Goal: Task Accomplishment & Management: Manage account settings

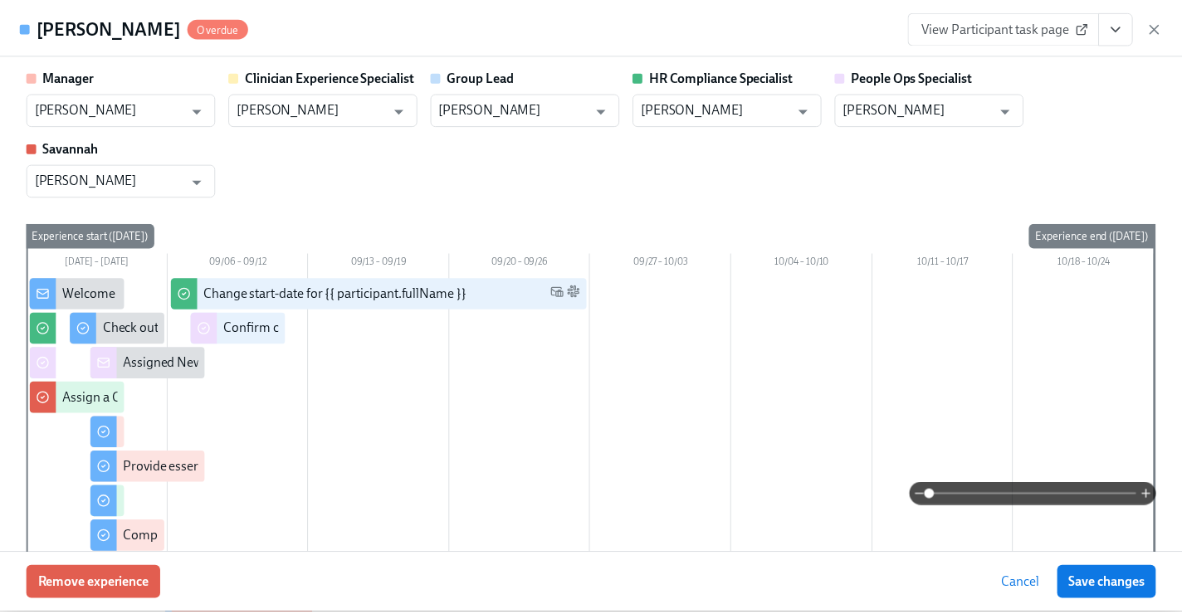
scroll to position [2056, 0]
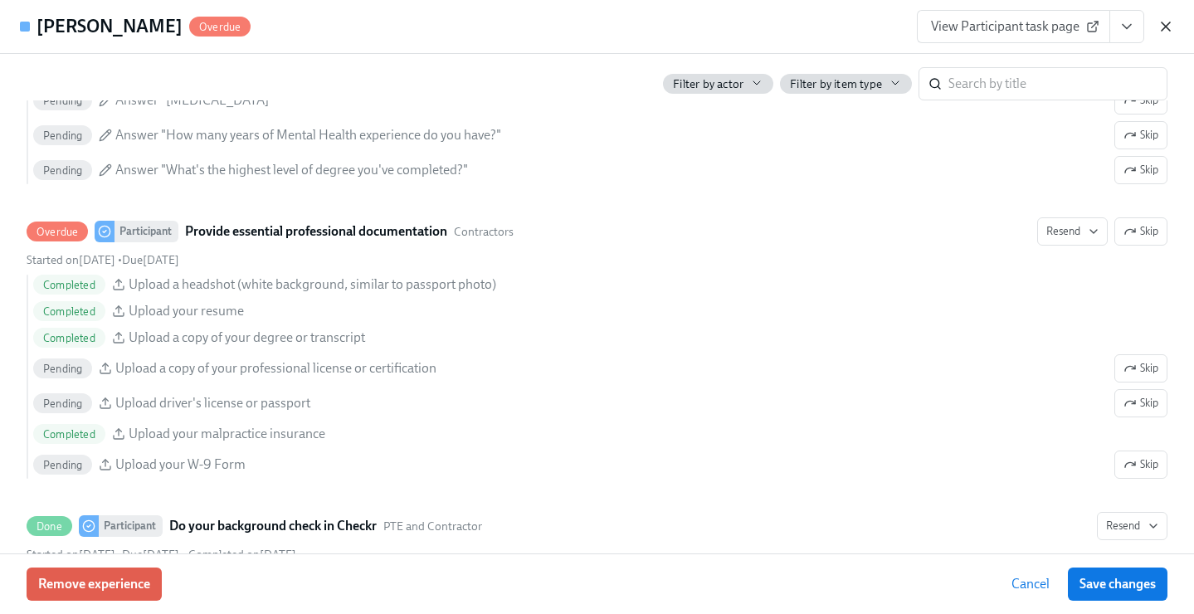
click at [1164, 24] on icon "button" at bounding box center [1166, 26] width 8 height 8
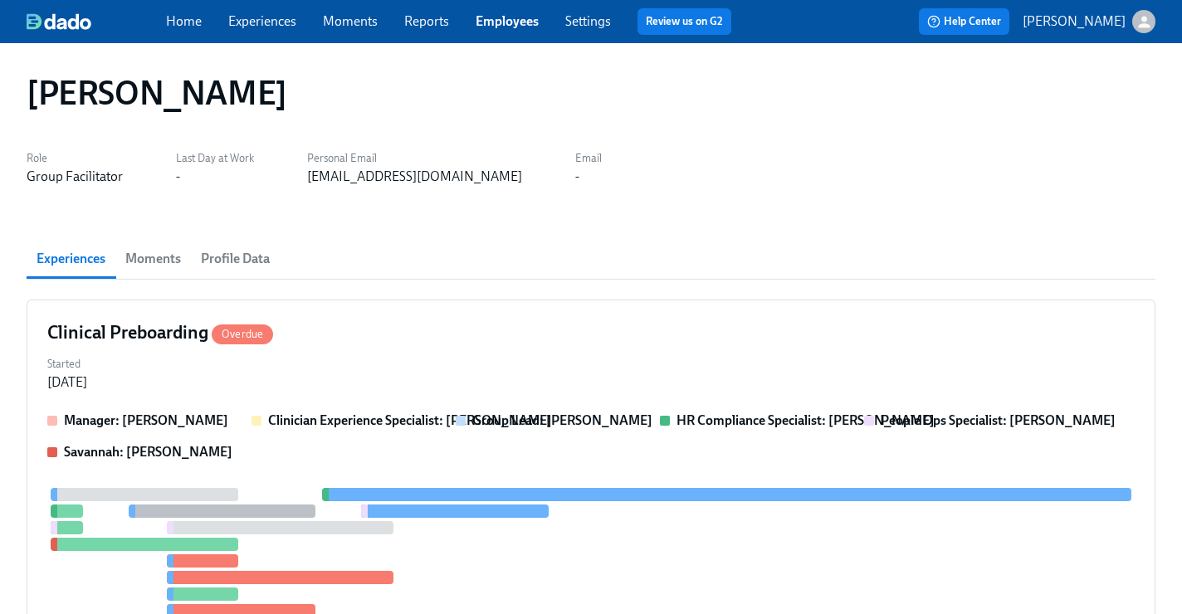
click at [507, 23] on link "Employees" at bounding box center [507, 21] width 63 height 16
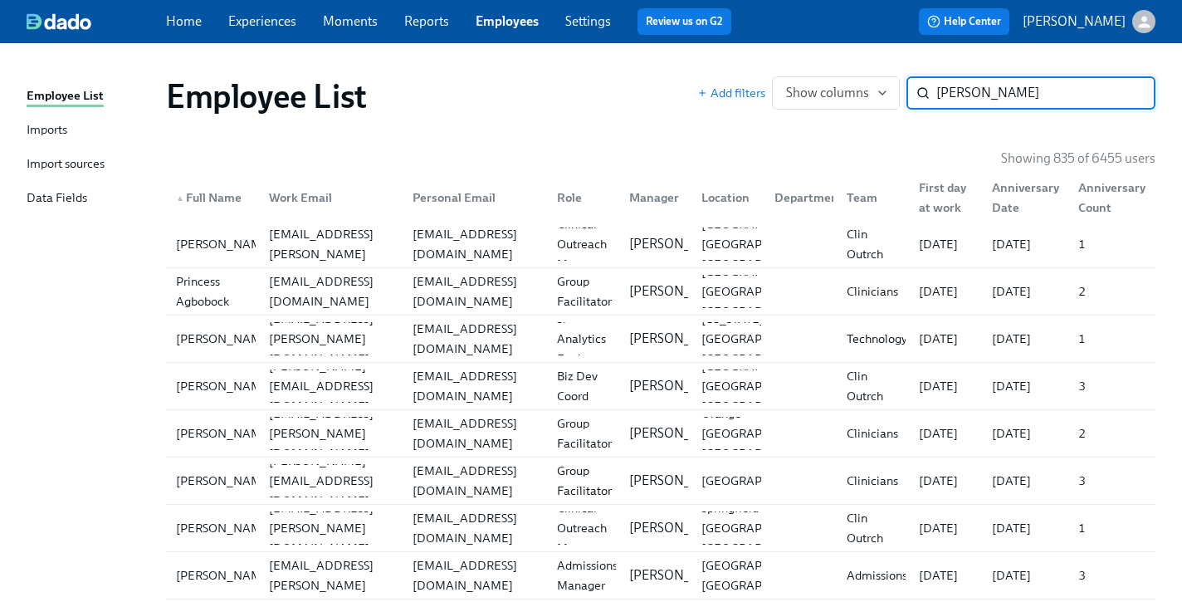
type input "paulina"
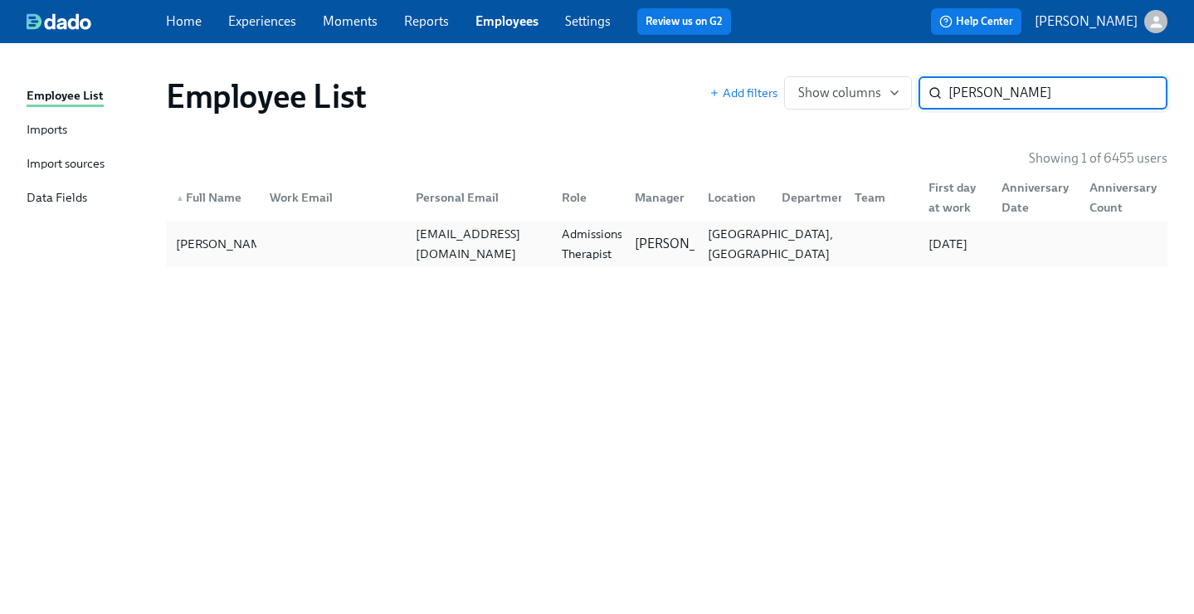
click at [725, 246] on div "San Jacinto, CA" at bounding box center [770, 244] width 139 height 40
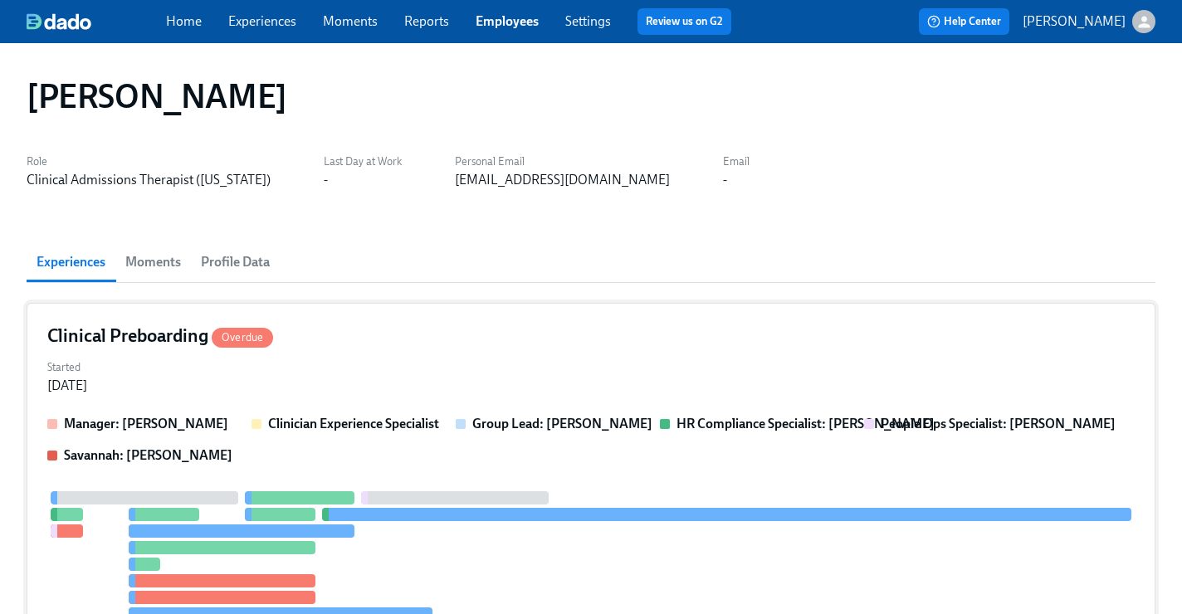
click at [787, 350] on div "Clinical Preboarding Overdue Started Sep 03, 2025 Manager: Jackie LeBlanc Clini…" at bounding box center [591, 526] width 1129 height 447
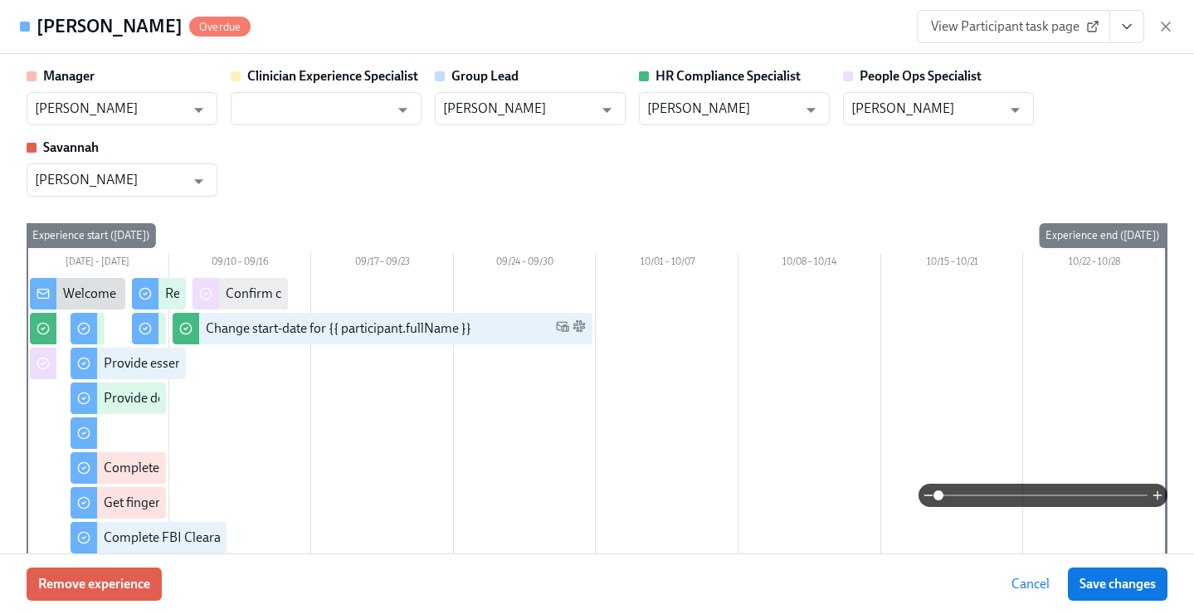
click at [1124, 36] on button "View task page" at bounding box center [1127, 26] width 35 height 33
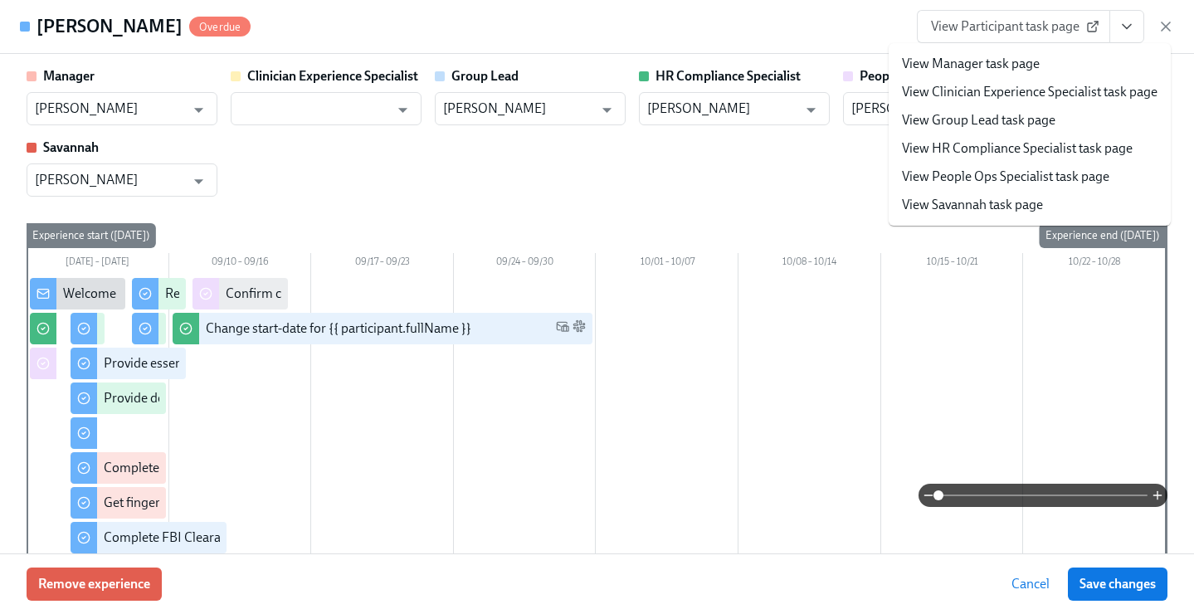
click at [1003, 178] on link "View People Ops Specialist task page" at bounding box center [1005, 177] width 207 height 18
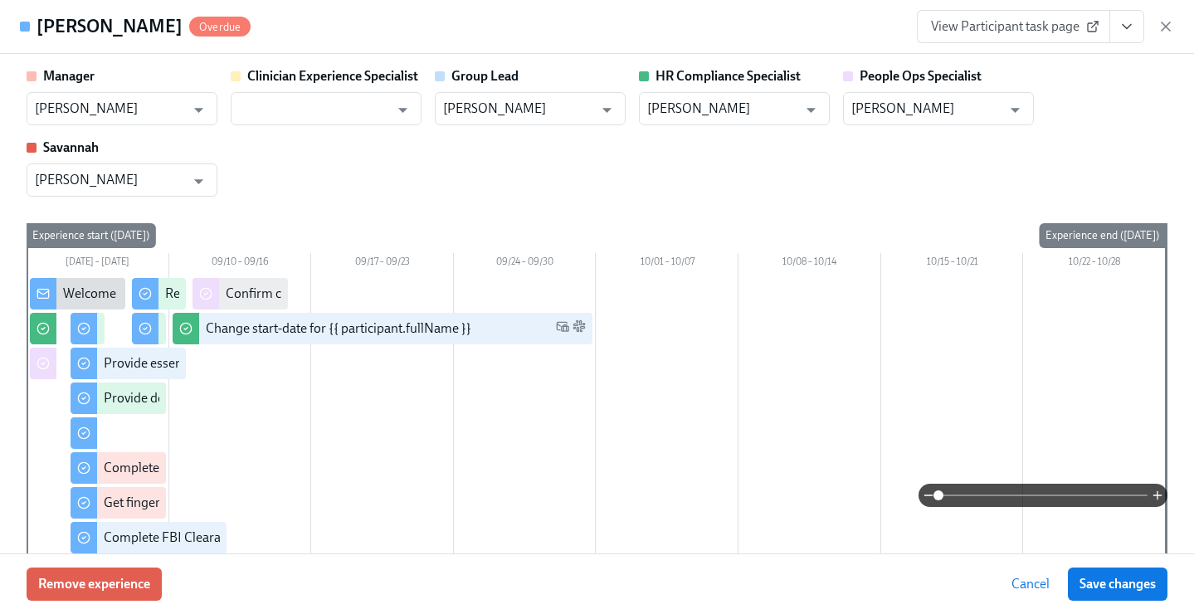
type input "Jacqueline Jean"
click at [1167, 24] on icon "button" at bounding box center [1166, 26] width 8 height 8
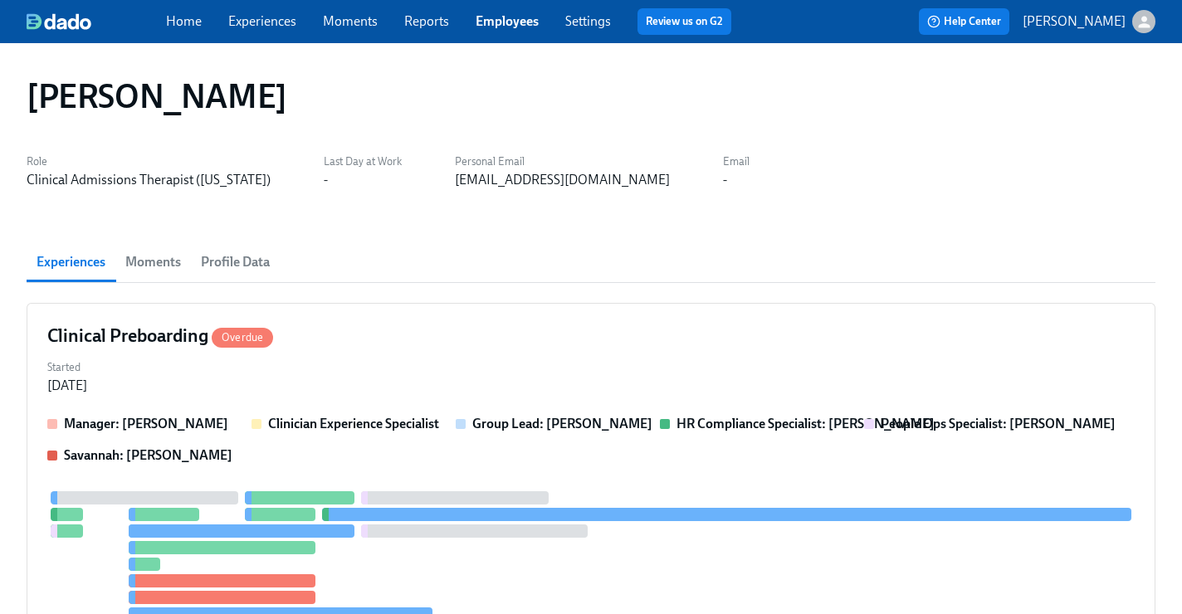
click at [515, 19] on link "Employees" at bounding box center [507, 21] width 63 height 16
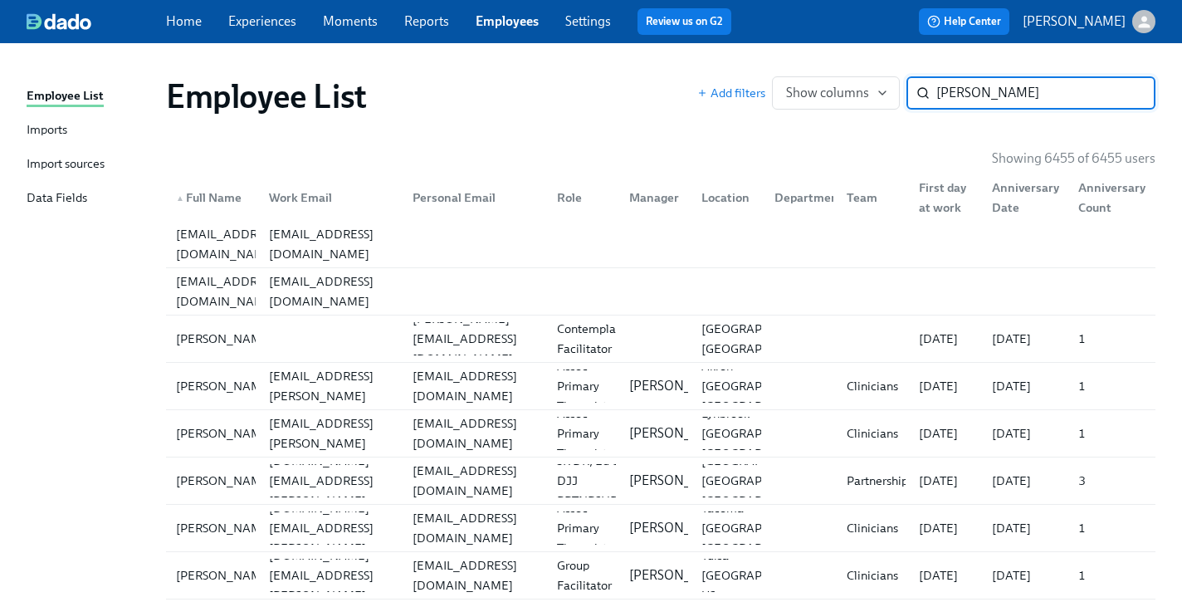
type input "jocelyn"
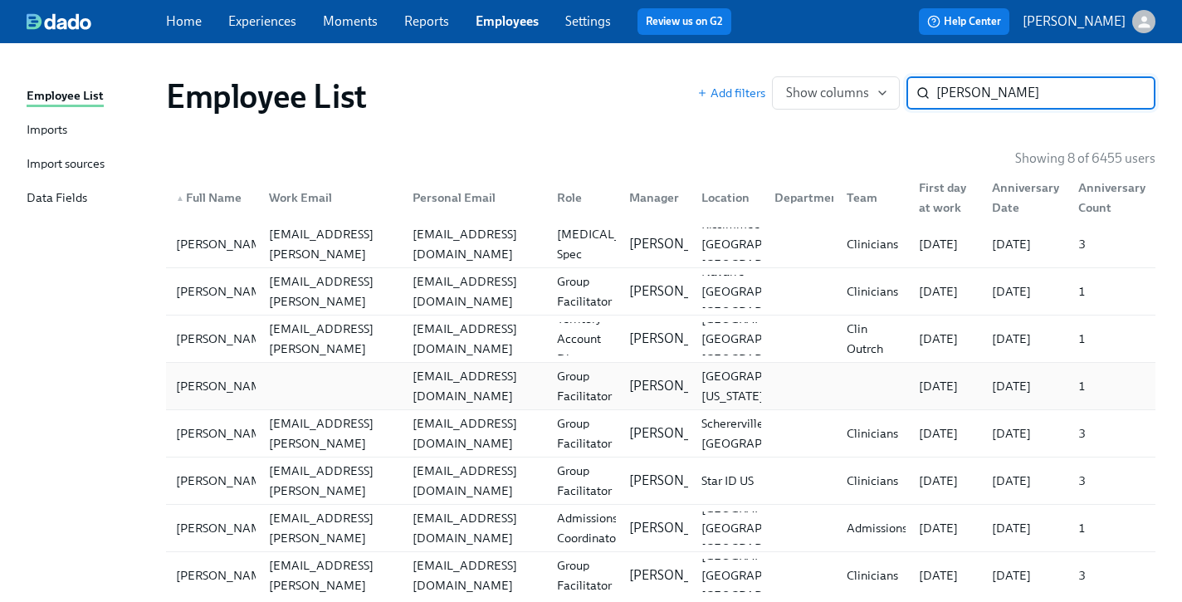
click at [527, 395] on div "jocelynnejones96@gmail.com" at bounding box center [475, 386] width 138 height 40
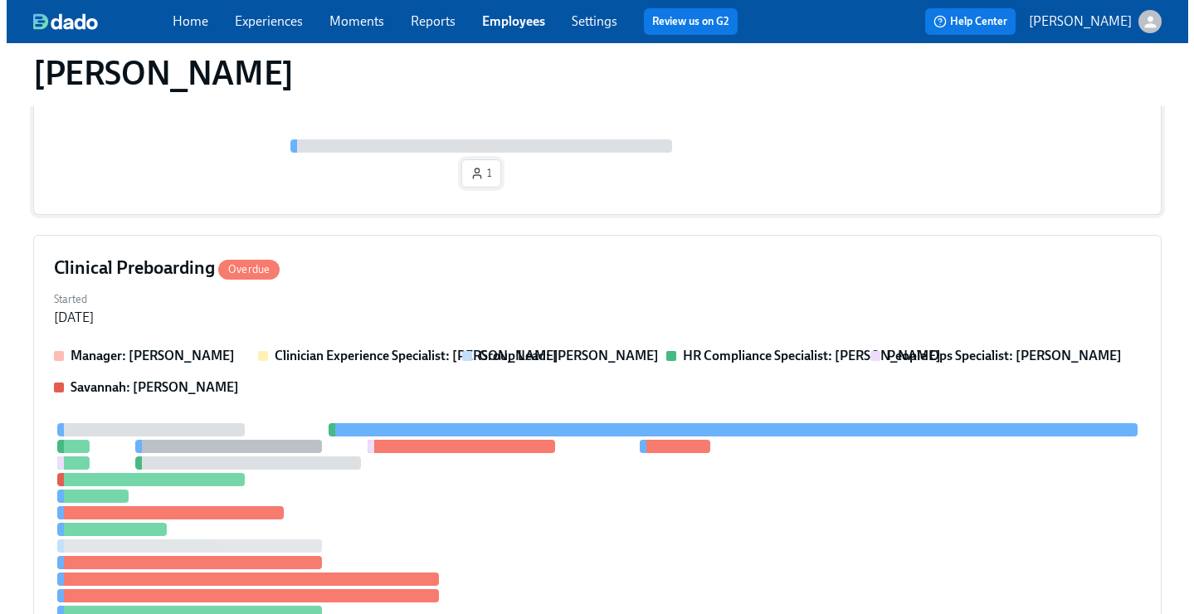
scroll to position [412, 0]
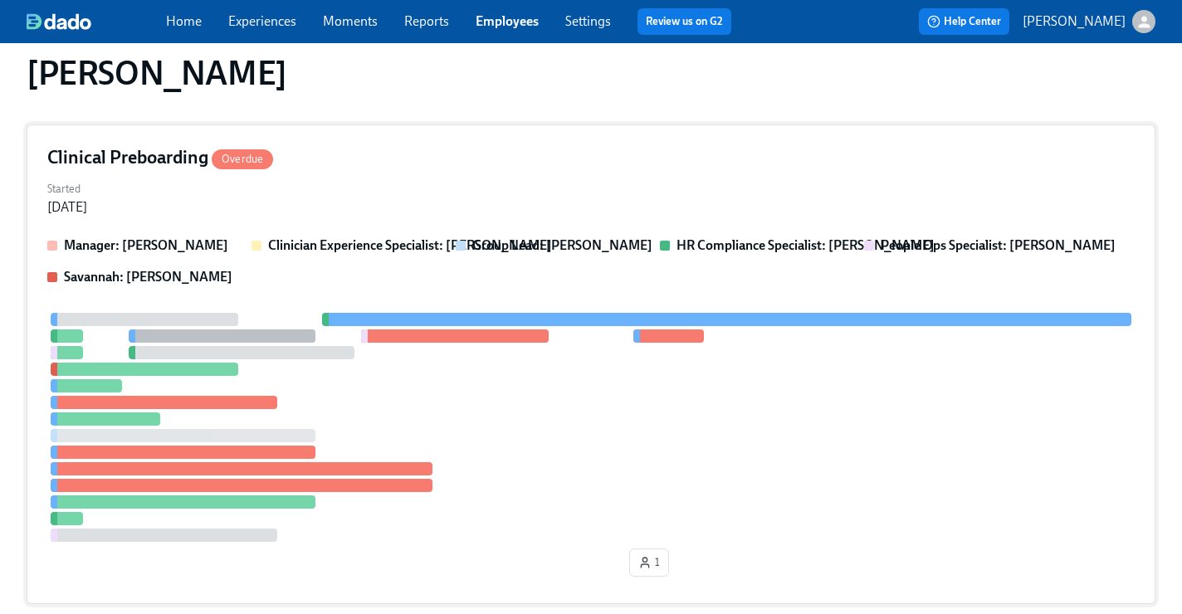
click at [506, 414] on div at bounding box center [590, 427] width 1087 height 229
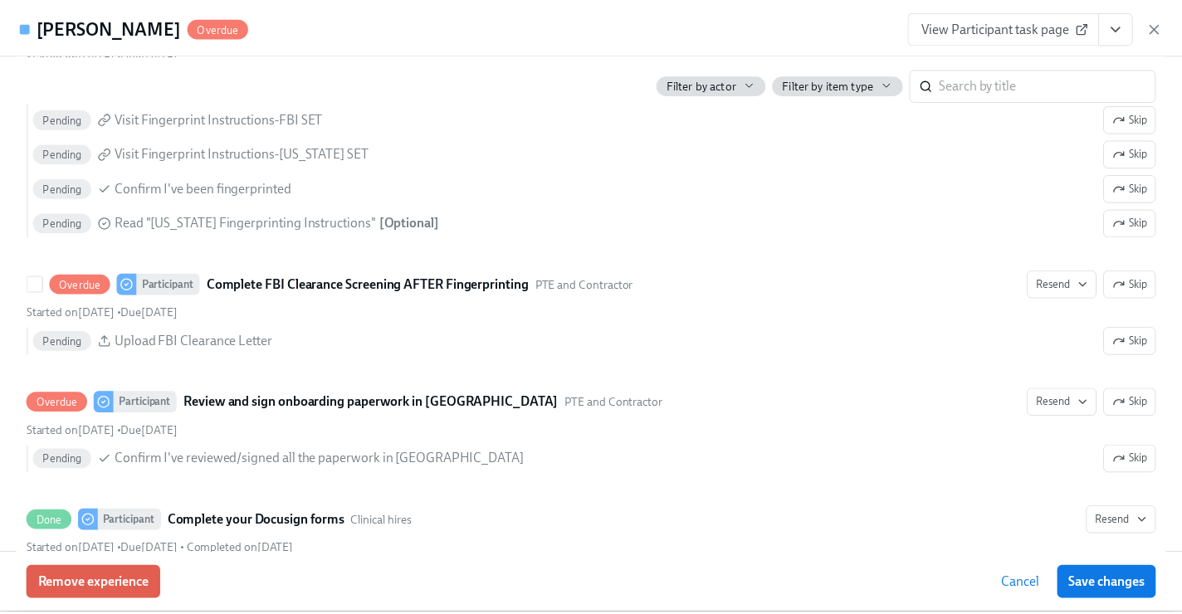
scroll to position [2507, 0]
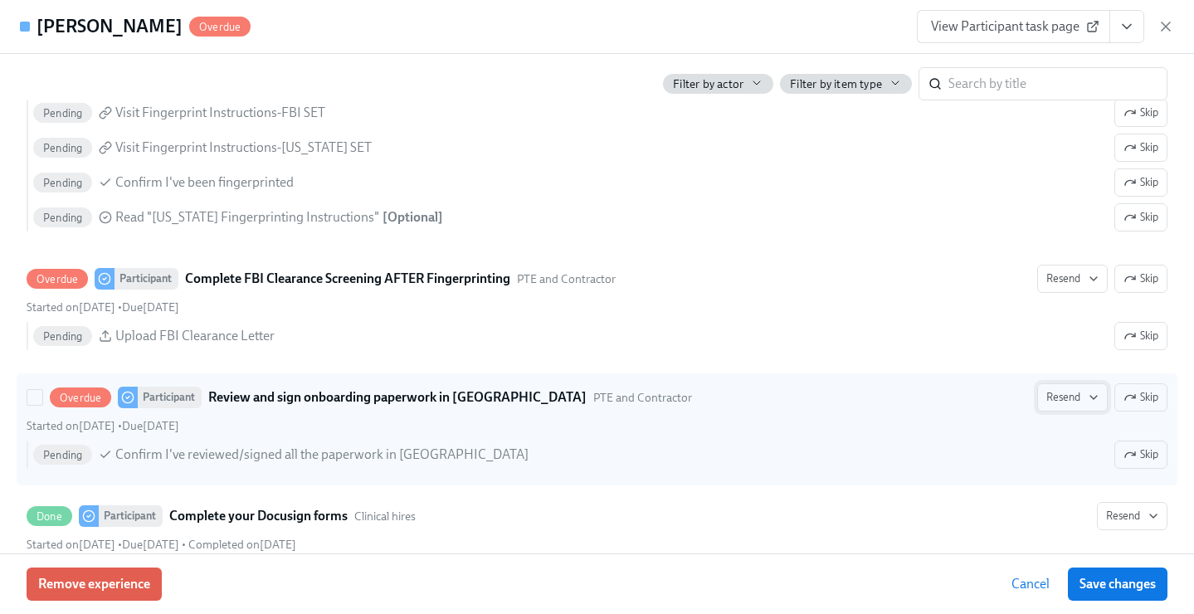
click at [1067, 401] on span "Resend" at bounding box center [1073, 397] width 52 height 17
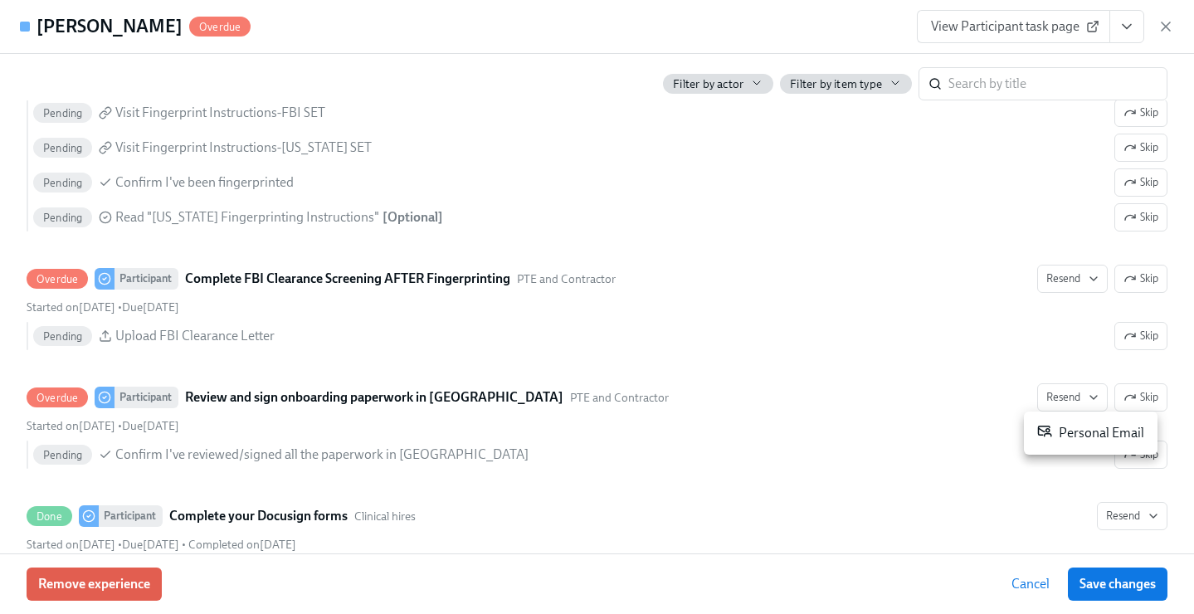
click at [1085, 427] on div "Personal Email" at bounding box center [1090, 433] width 107 height 20
click at [1167, 27] on icon "button" at bounding box center [1166, 26] width 17 height 17
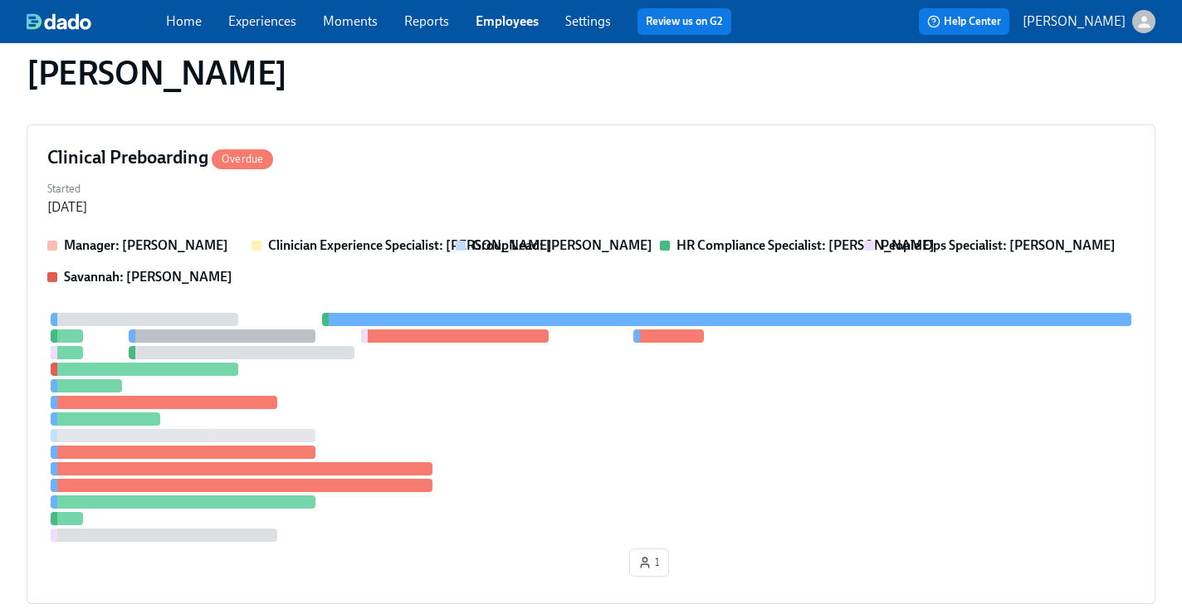
click at [513, 21] on link "Employees" at bounding box center [507, 21] width 63 height 16
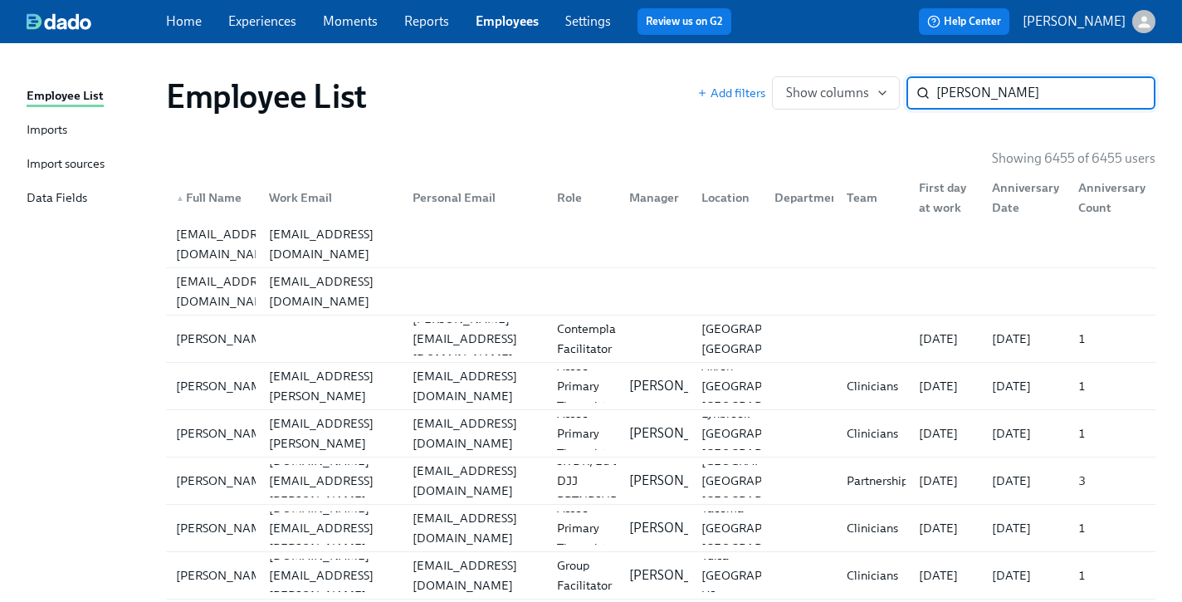
type input "melissa kelly"
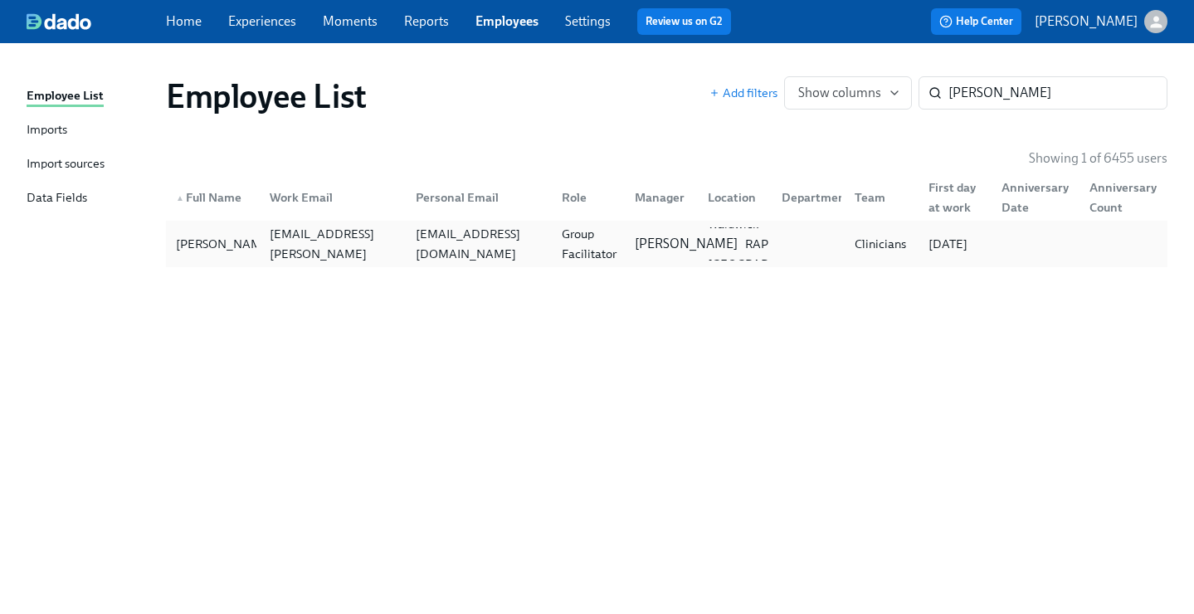
click at [656, 240] on p "[PERSON_NAME]" at bounding box center [686, 244] width 103 height 18
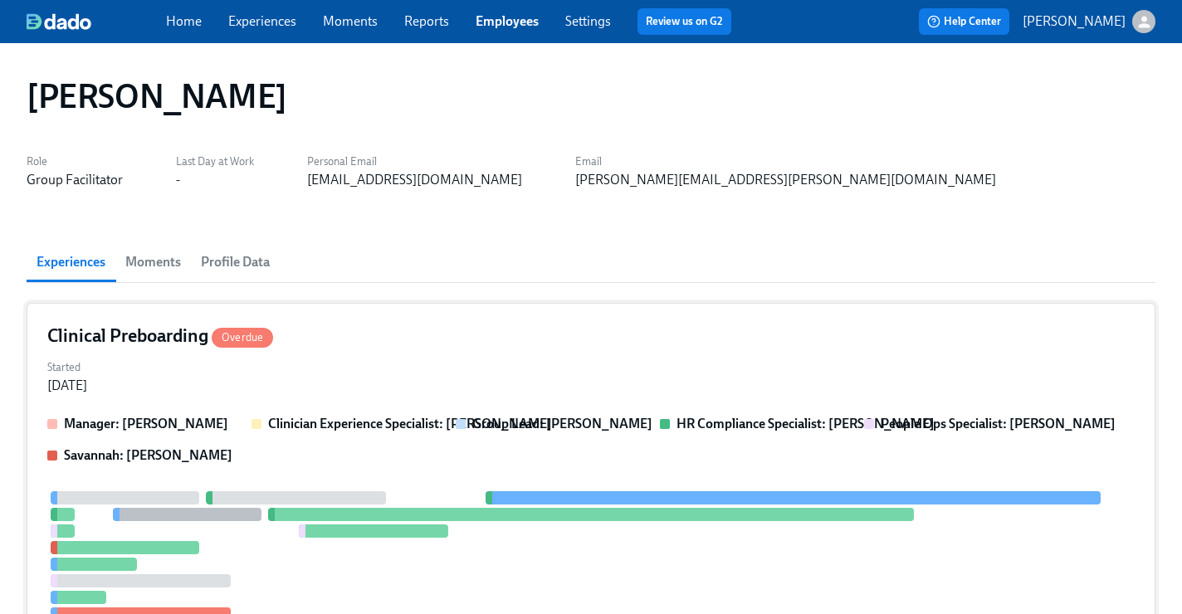
click at [646, 355] on div "Started Aug 26, 2025" at bounding box center [590, 375] width 1087 height 40
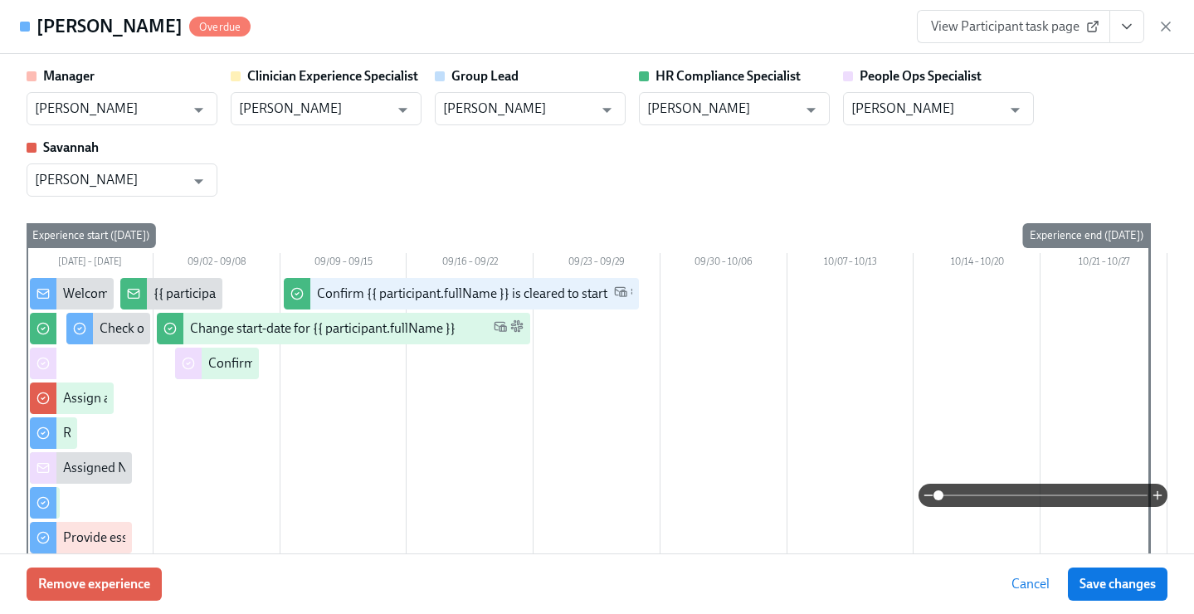
click at [1132, 38] on button "View task page" at bounding box center [1127, 26] width 35 height 33
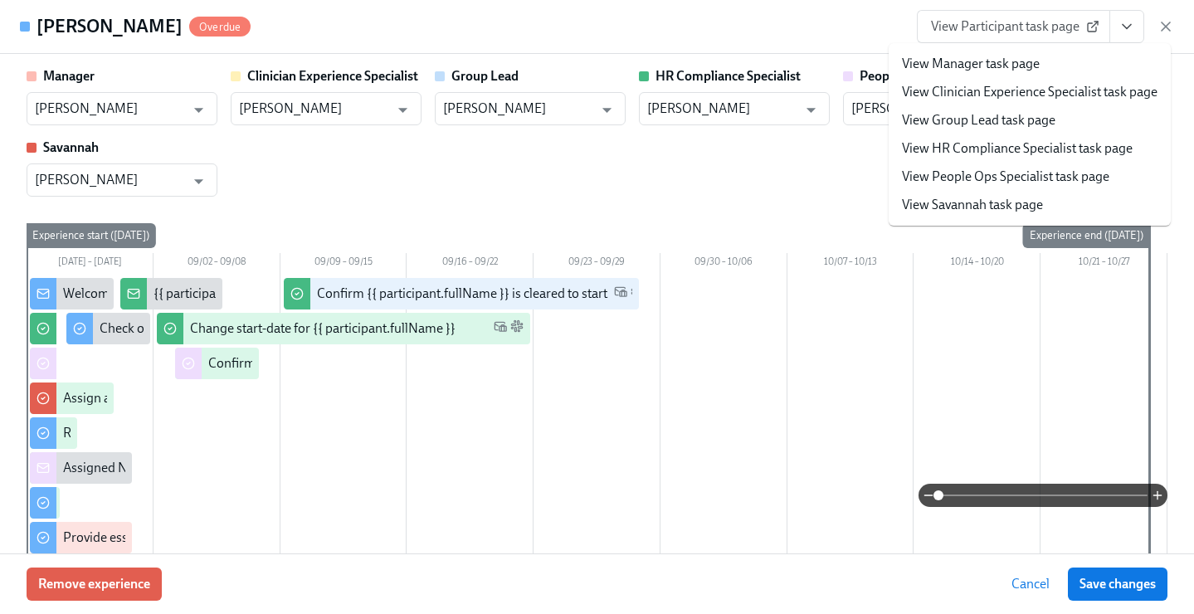
click at [639, 186] on div "Manager Don Hopkins ​ Clinician Experience Specialist Keenan Nessl ​ Group Lead…" at bounding box center [597, 131] width 1141 height 129
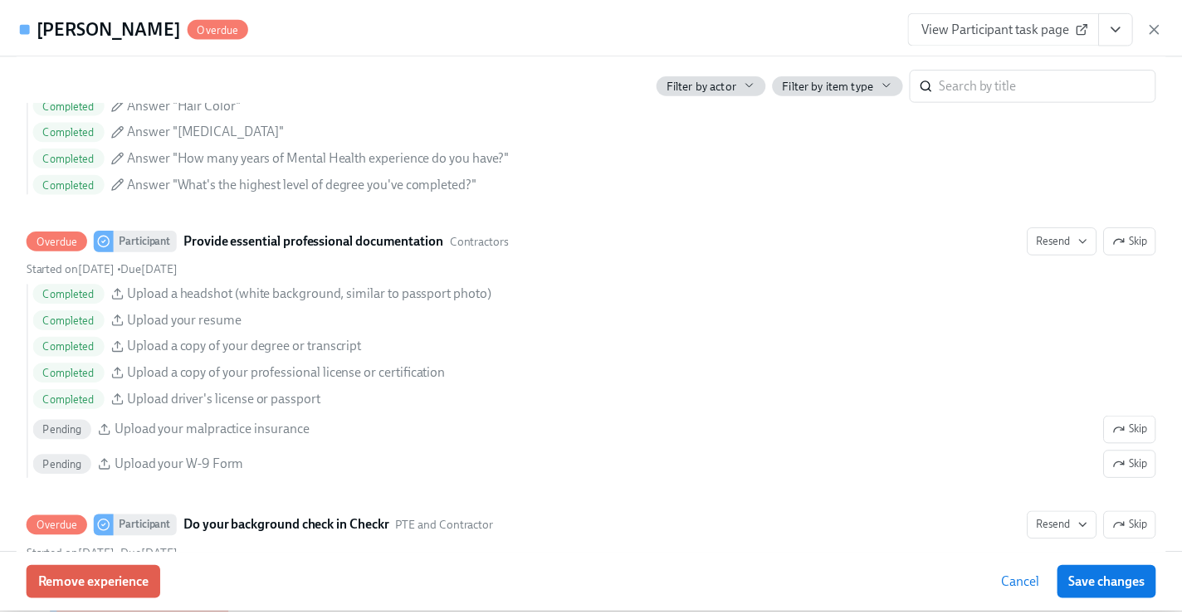
scroll to position [1831, 0]
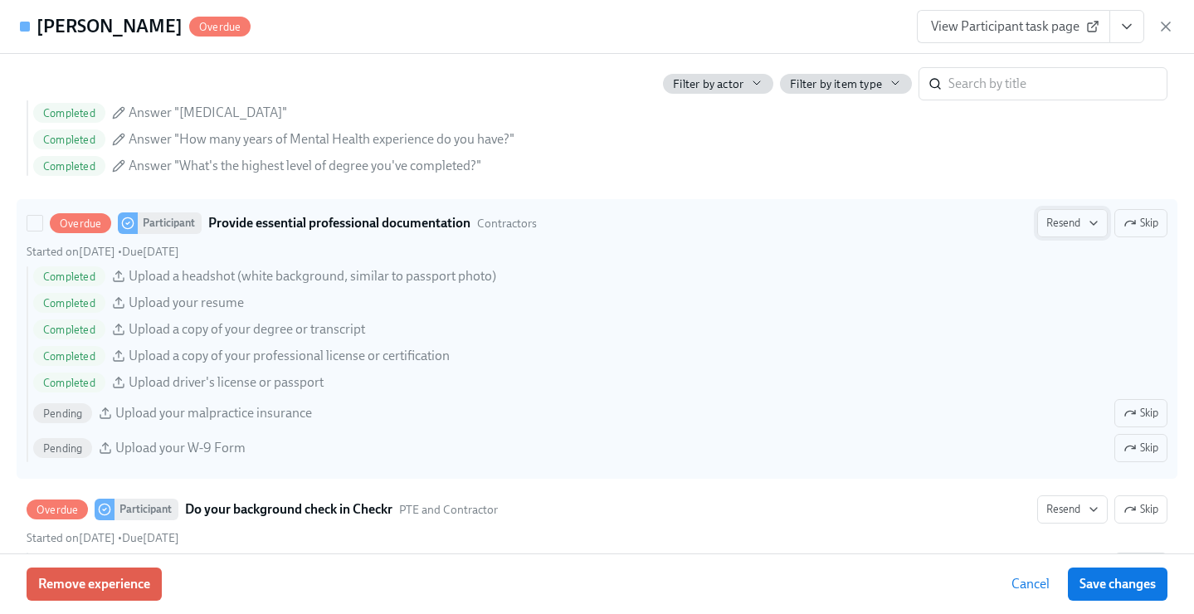
click at [1056, 231] on span "Resend" at bounding box center [1073, 223] width 52 height 17
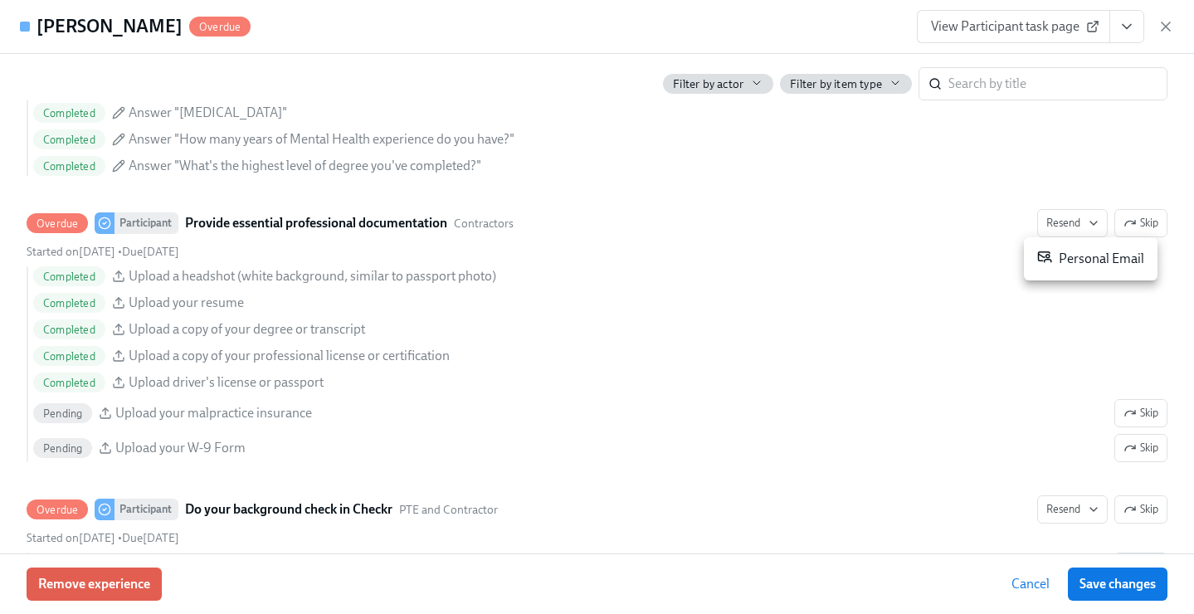
click at [1066, 256] on div "Personal Email" at bounding box center [1090, 259] width 107 height 20
click at [1095, 588] on span "Save changes" at bounding box center [1118, 584] width 76 height 17
click at [1165, 28] on icon "button" at bounding box center [1166, 26] width 17 height 17
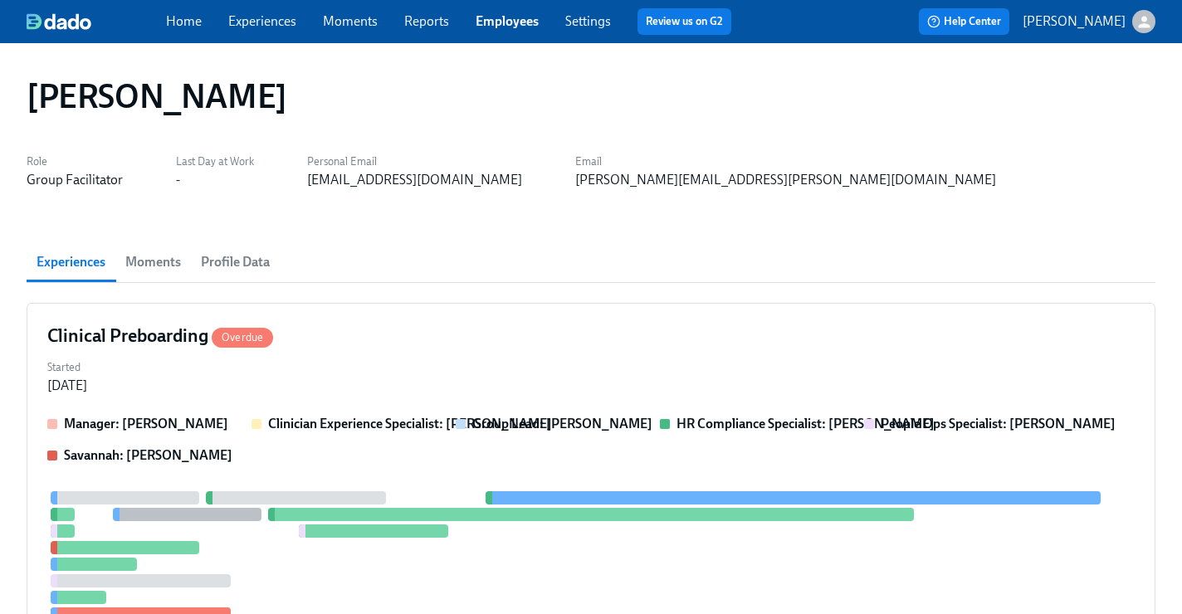
click at [530, 25] on link "Employees" at bounding box center [507, 21] width 63 height 16
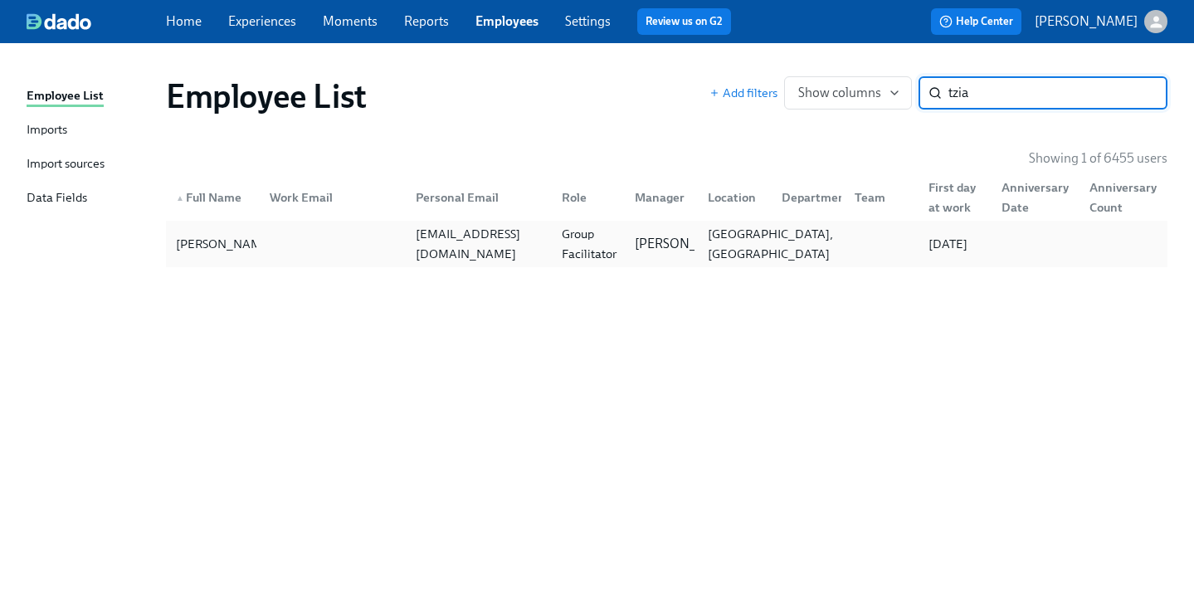
type input "tzia"
click at [758, 238] on div "Houston, TX" at bounding box center [770, 244] width 139 height 40
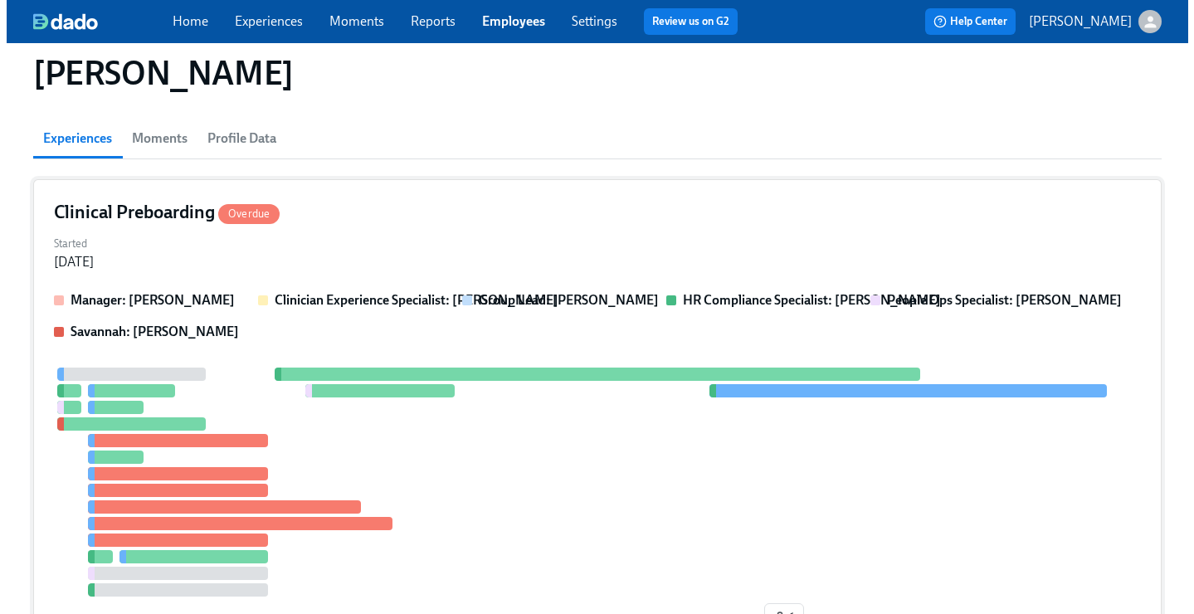
scroll to position [135, 0]
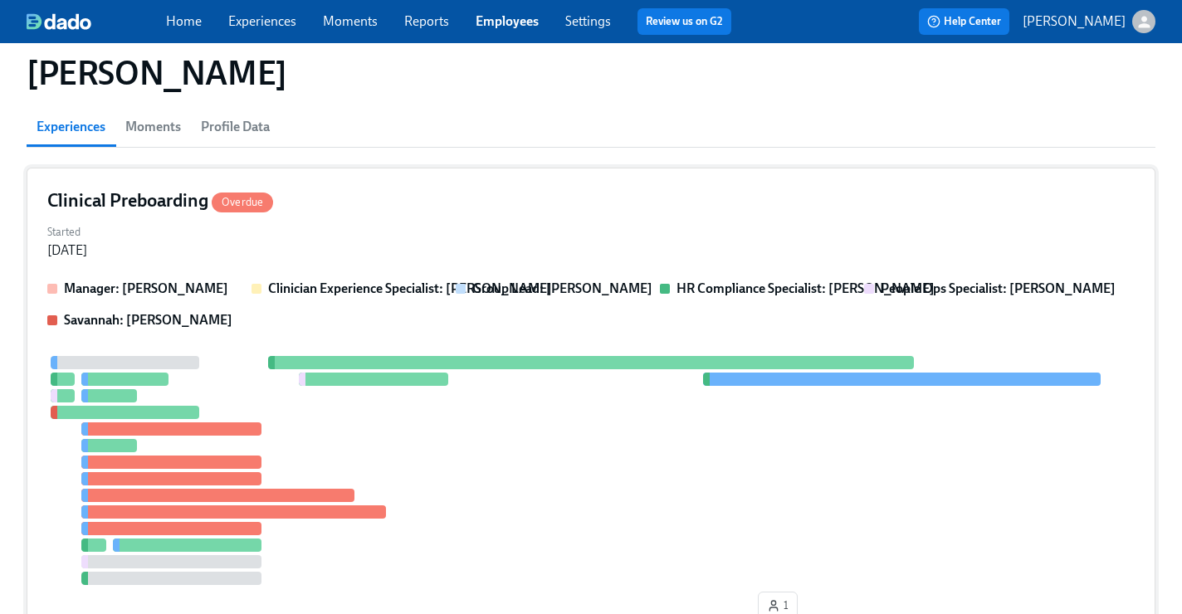
click at [726, 253] on div "Started Aug 19, 2025" at bounding box center [590, 240] width 1087 height 40
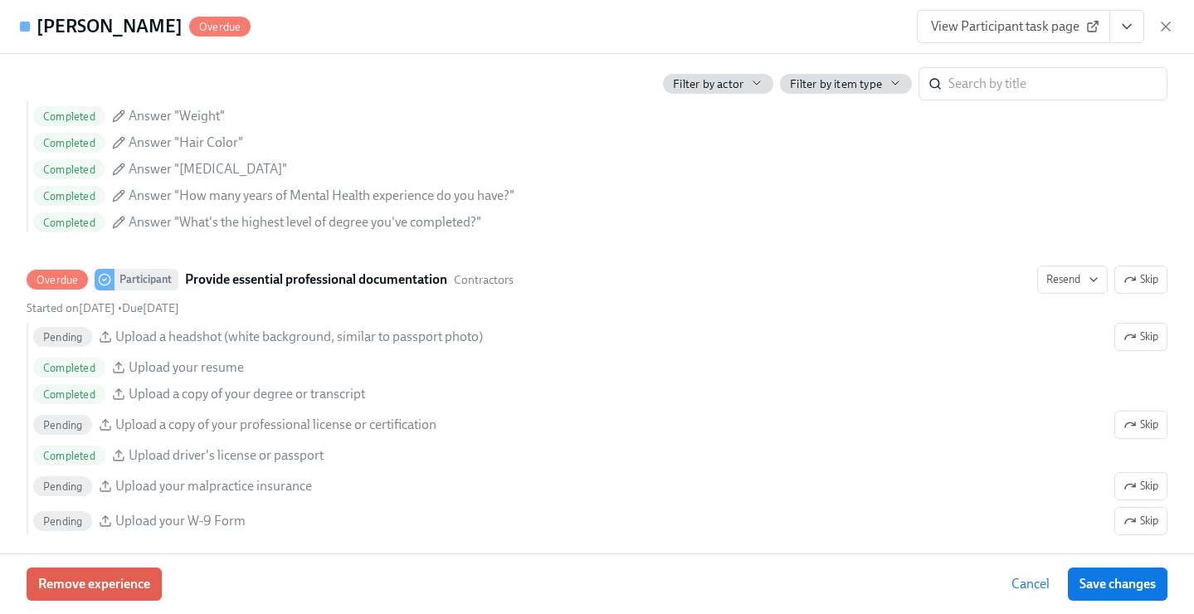
scroll to position [1674, 0]
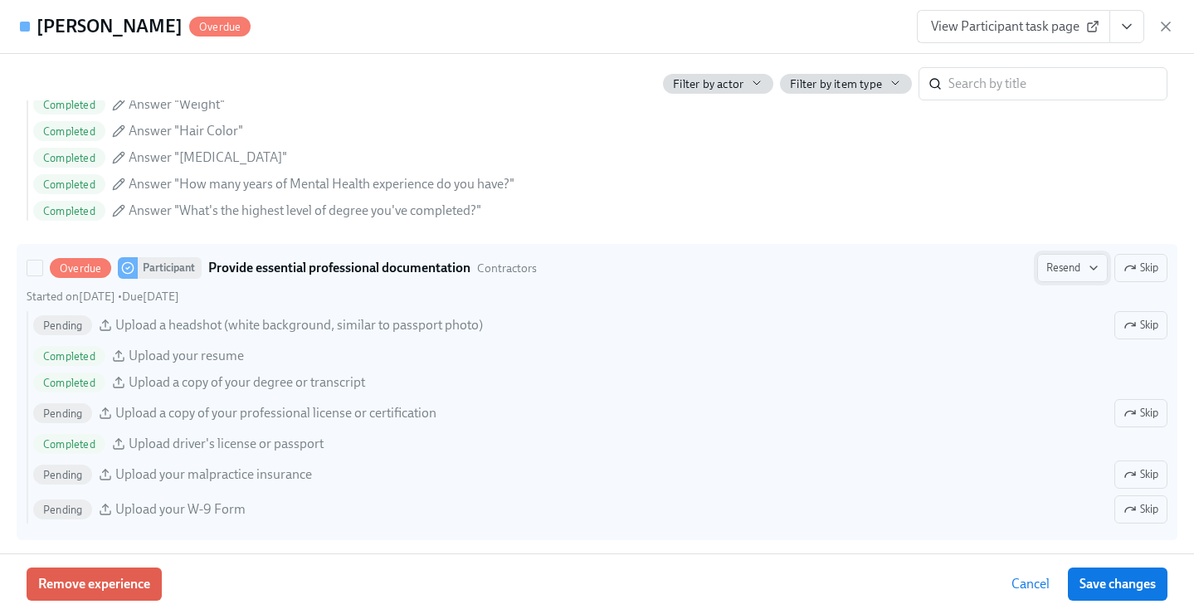
click at [1053, 262] on span "Resend" at bounding box center [1073, 268] width 52 height 17
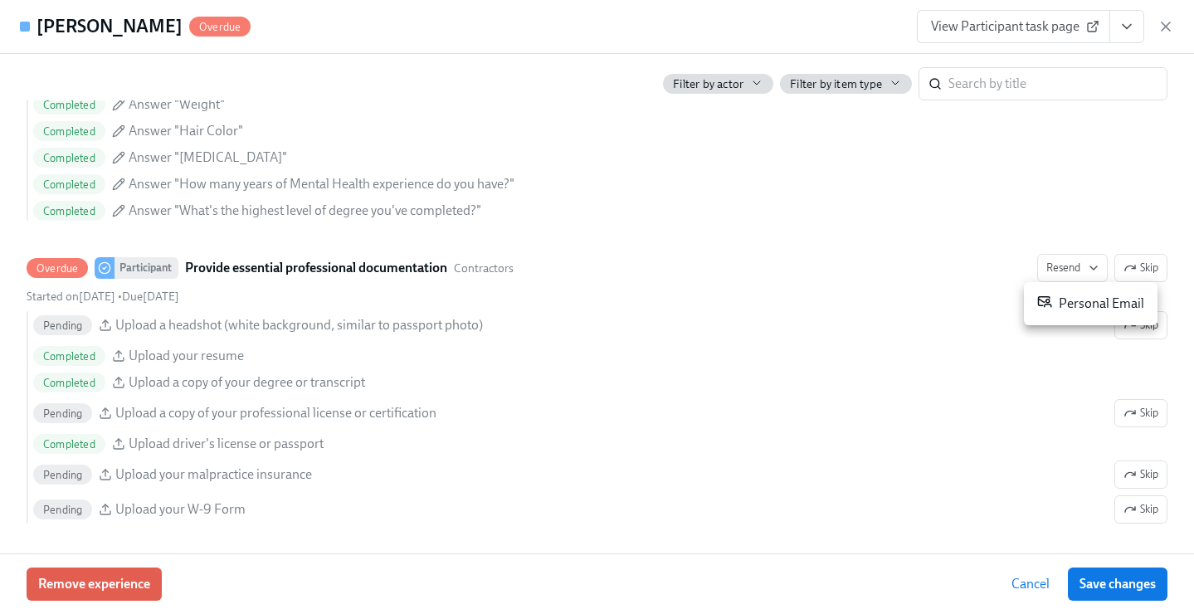
click at [1052, 310] on div "Personal Email" at bounding box center [1090, 304] width 107 height 20
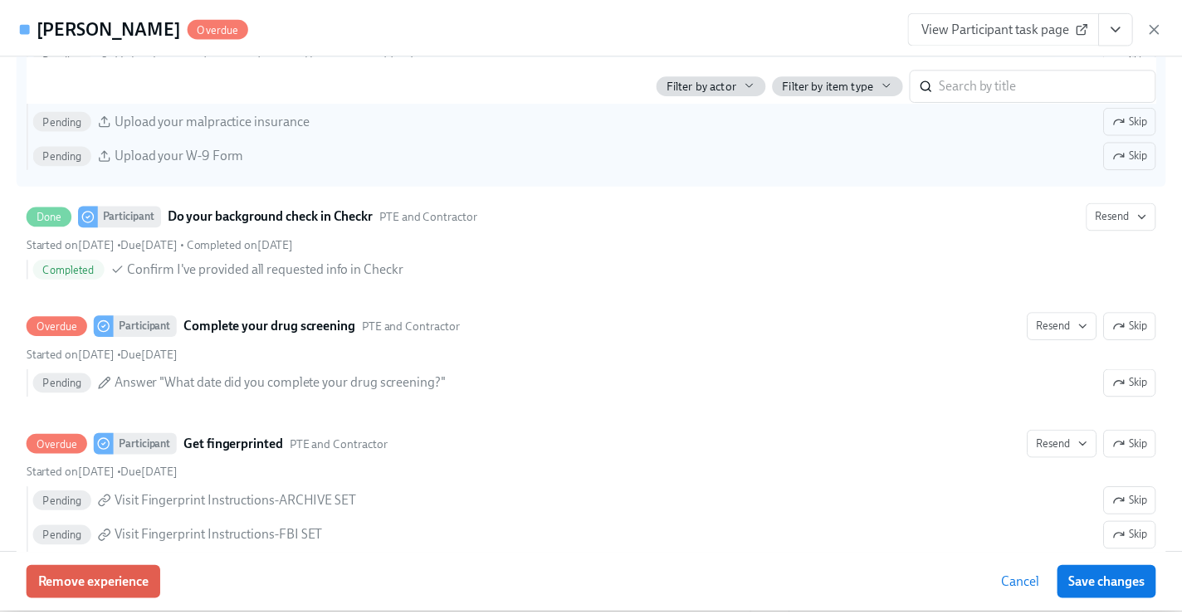
scroll to position [2037, 0]
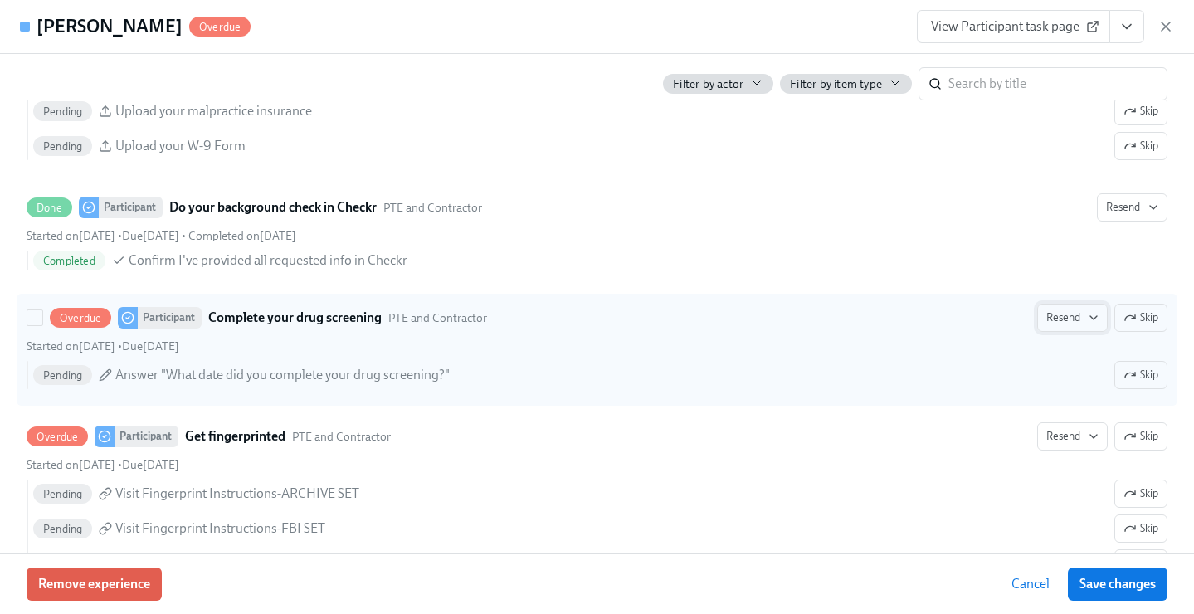
click at [1047, 318] on span "Resend" at bounding box center [1073, 318] width 52 height 17
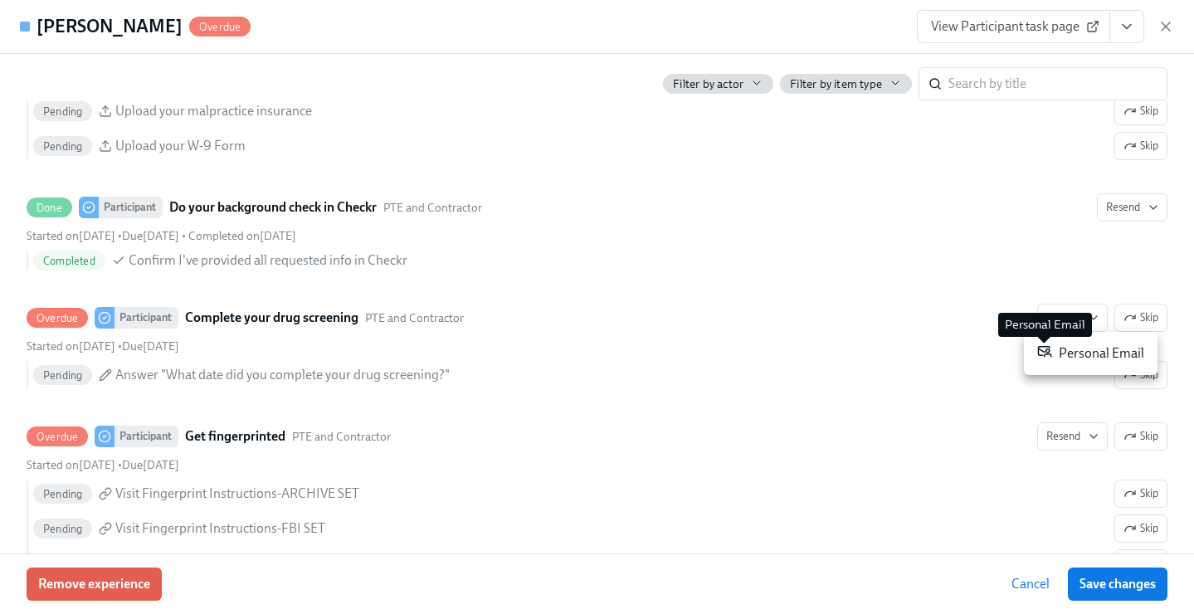
click at [1051, 354] on icon at bounding box center [1045, 352] width 12 height 10
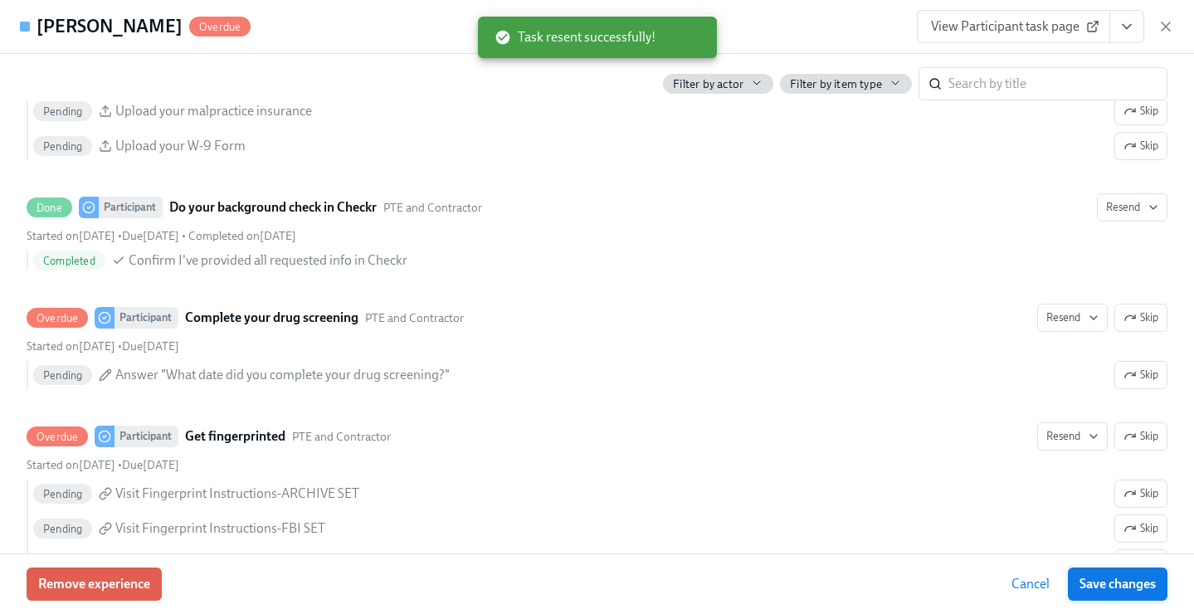
click at [1107, 581] on span "Save changes" at bounding box center [1118, 584] width 76 height 17
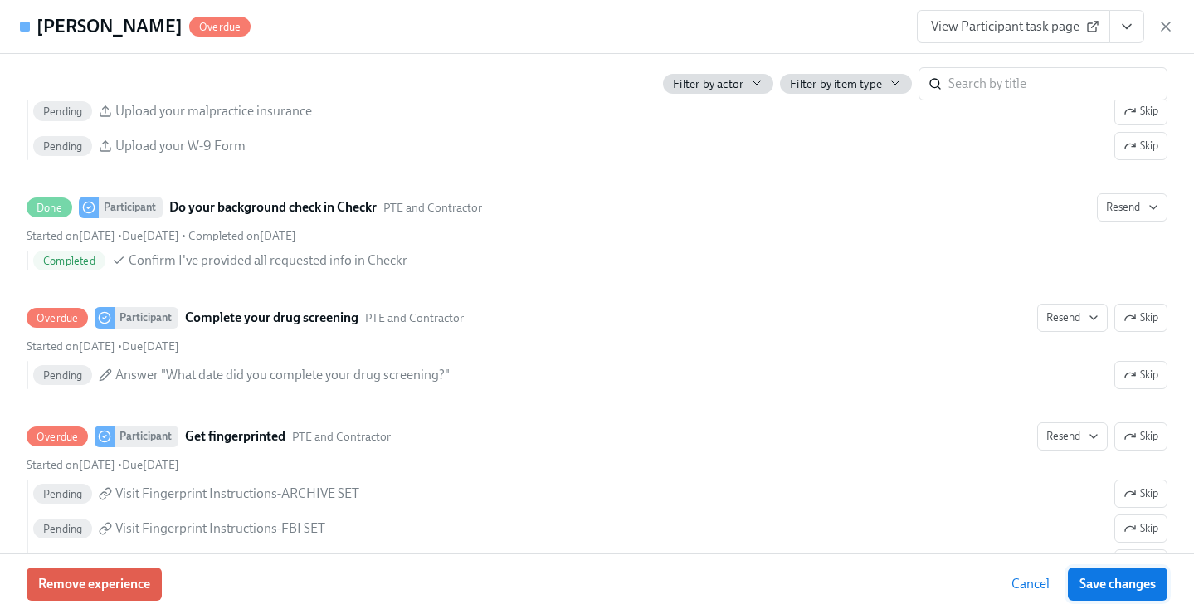
click at [1107, 582] on span "Save changes" at bounding box center [1118, 584] width 76 height 17
click at [1163, 27] on icon "button" at bounding box center [1166, 26] width 17 height 17
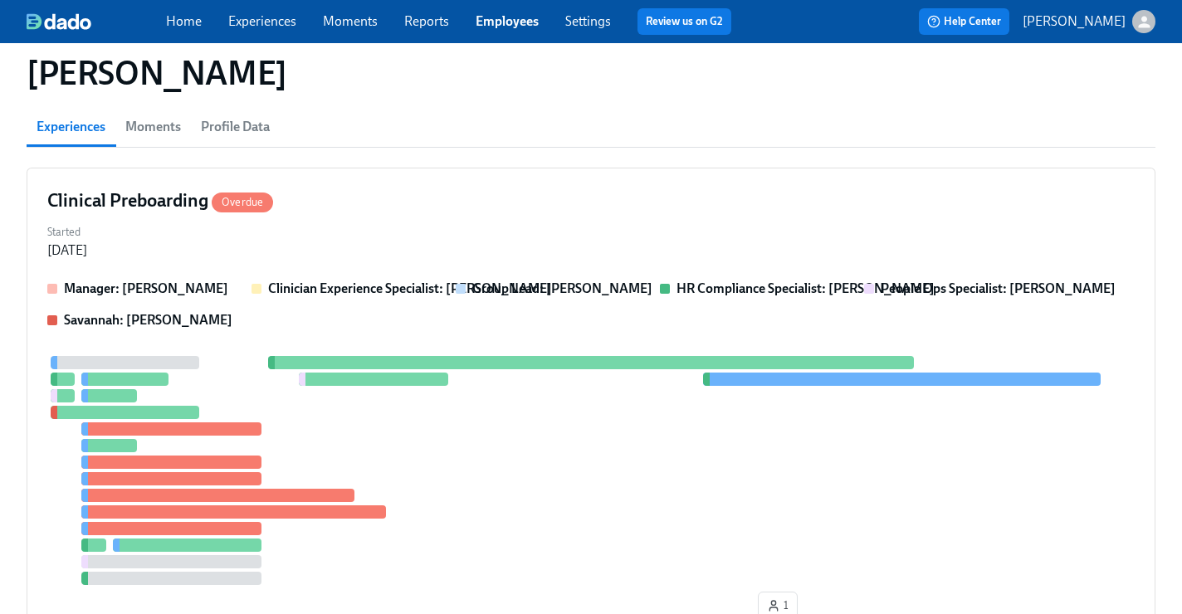
click at [490, 25] on link "Employees" at bounding box center [507, 21] width 63 height 16
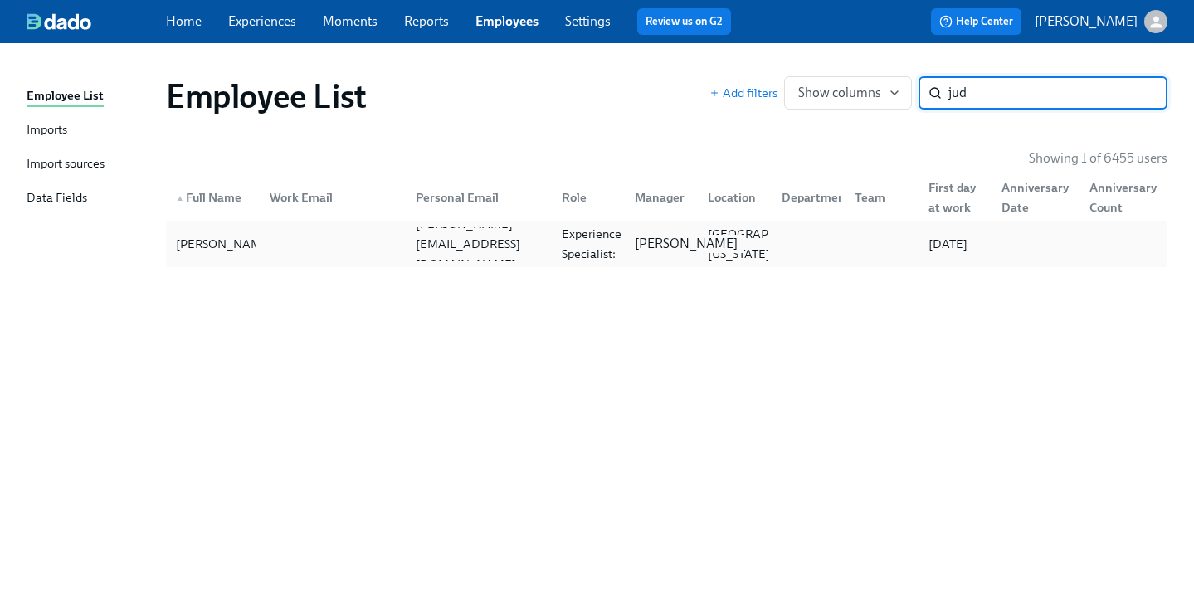
type input "jud"
click at [632, 236] on div "Kyle O'Brien" at bounding box center [686, 244] width 116 height 18
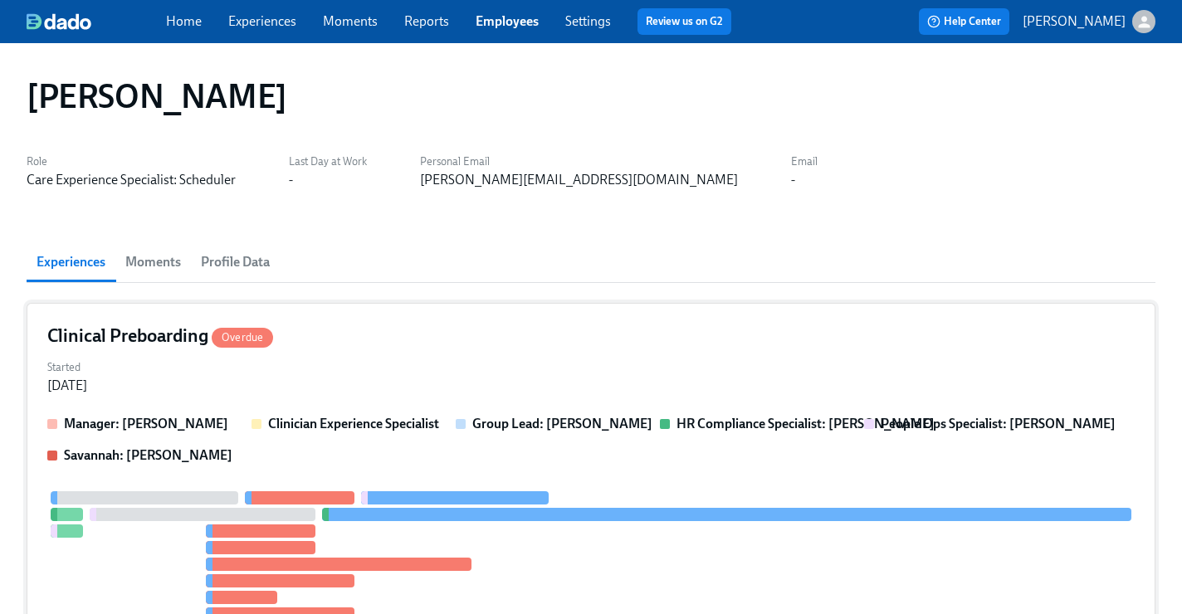
click at [581, 358] on div "Started Aug 29, 2025" at bounding box center [590, 375] width 1087 height 40
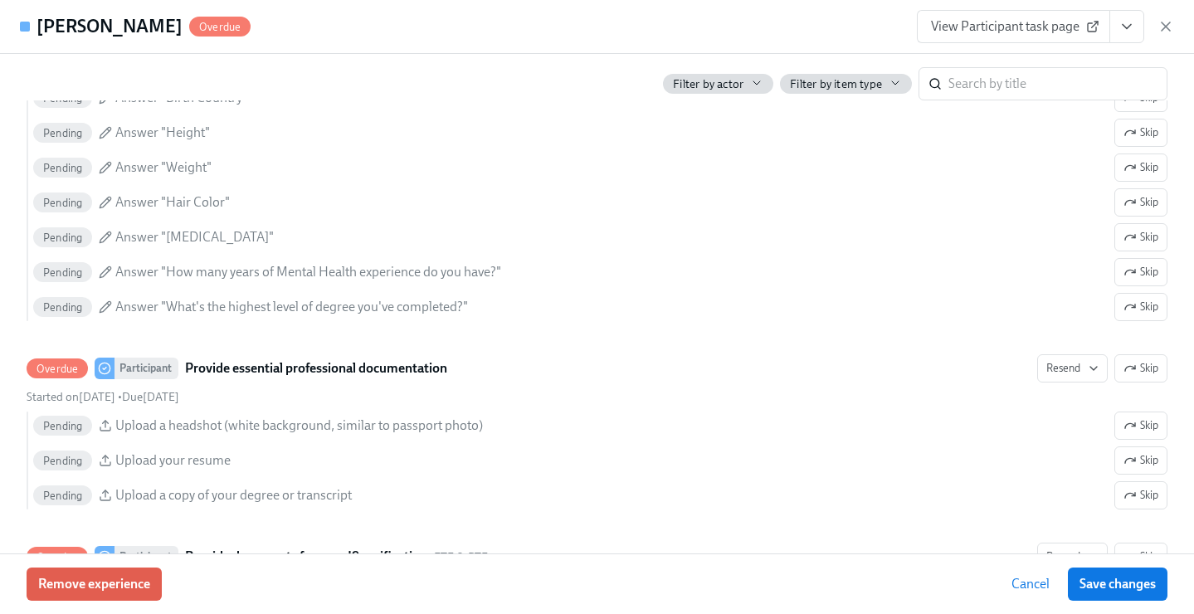
scroll to position [1696, 0]
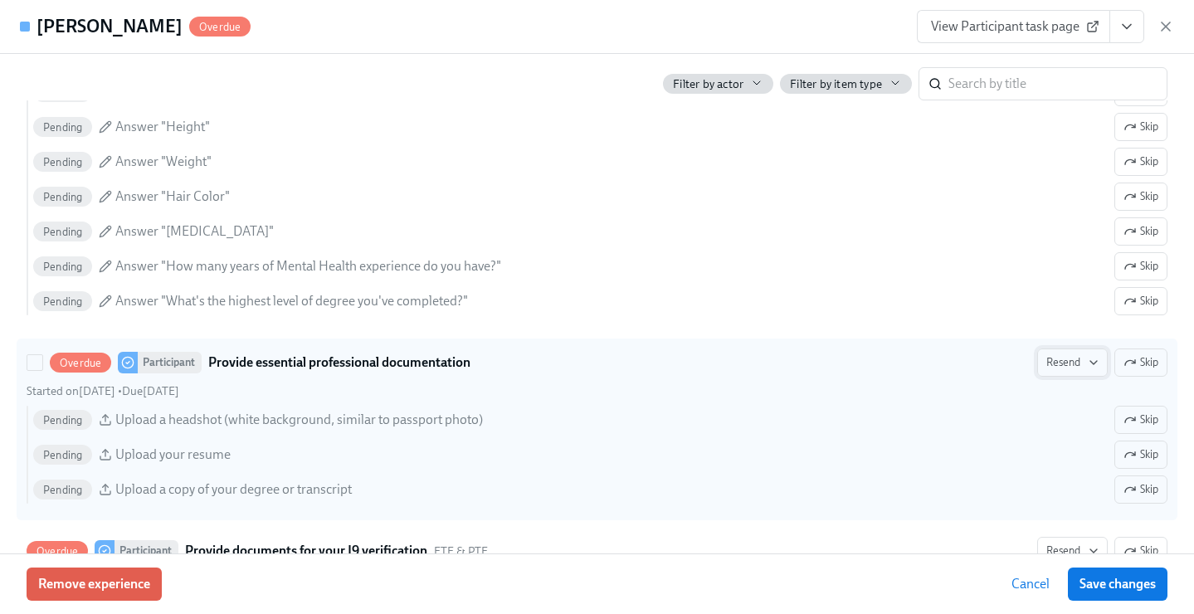
click at [1047, 360] on span "Resend" at bounding box center [1073, 362] width 52 height 17
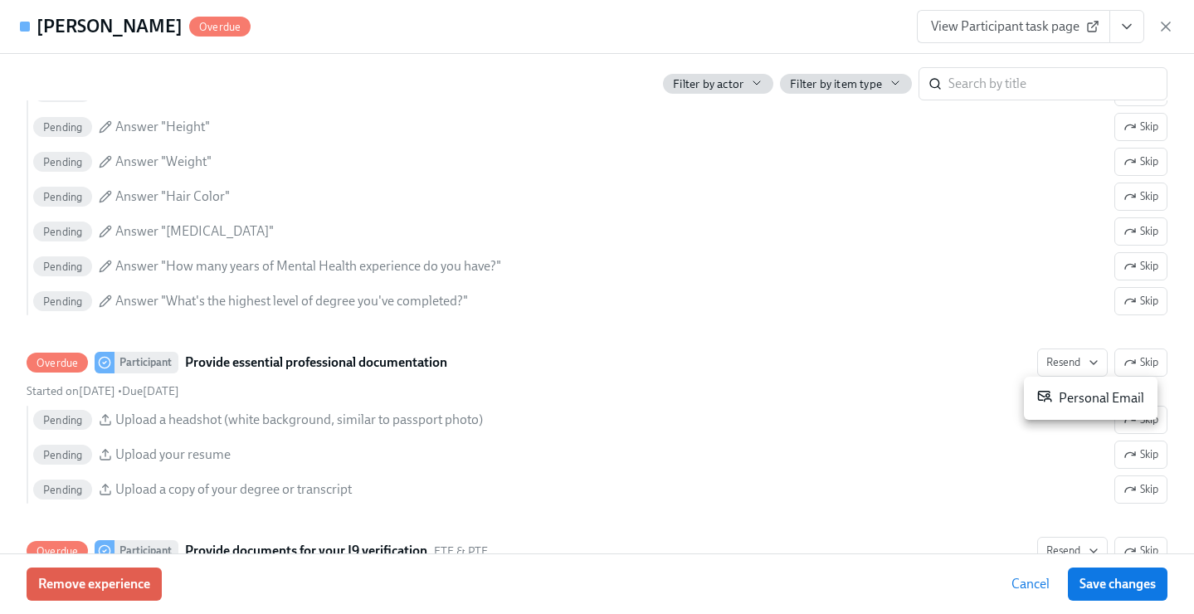
click at [1052, 400] on div "Personal Email" at bounding box center [1090, 398] width 107 height 20
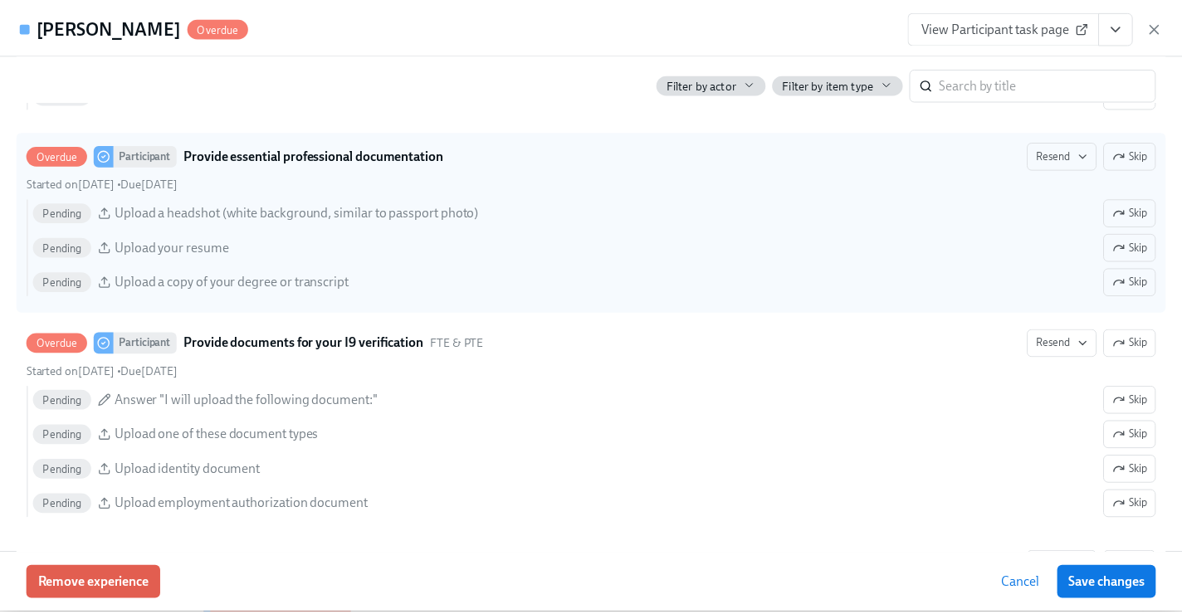
scroll to position [1965, 0]
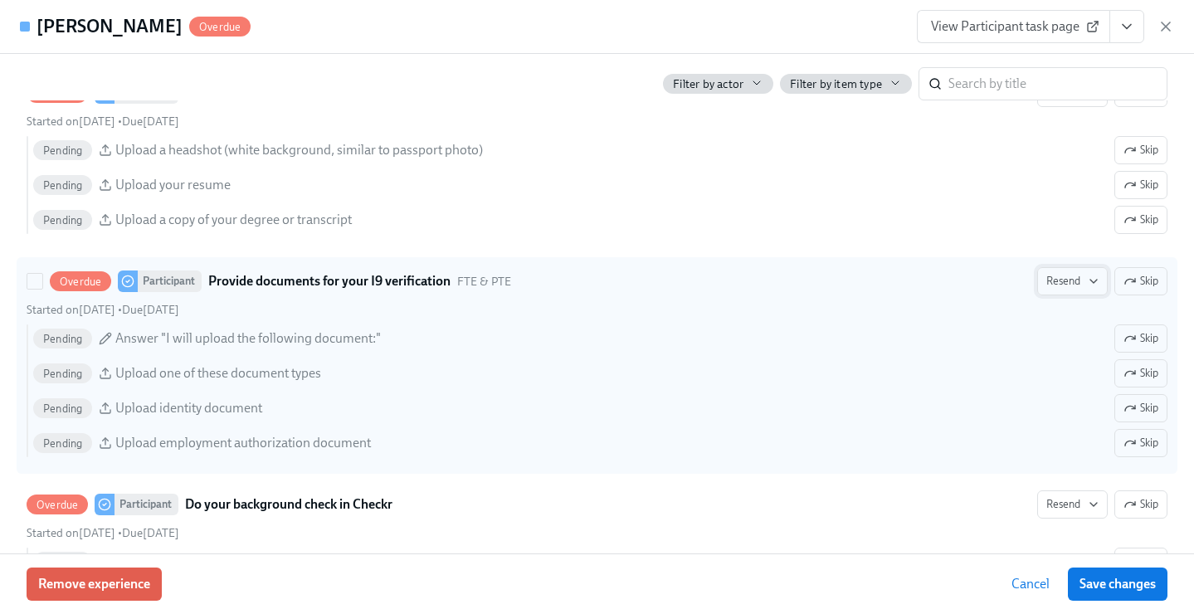
click at [1073, 279] on span "Resend" at bounding box center [1073, 281] width 52 height 17
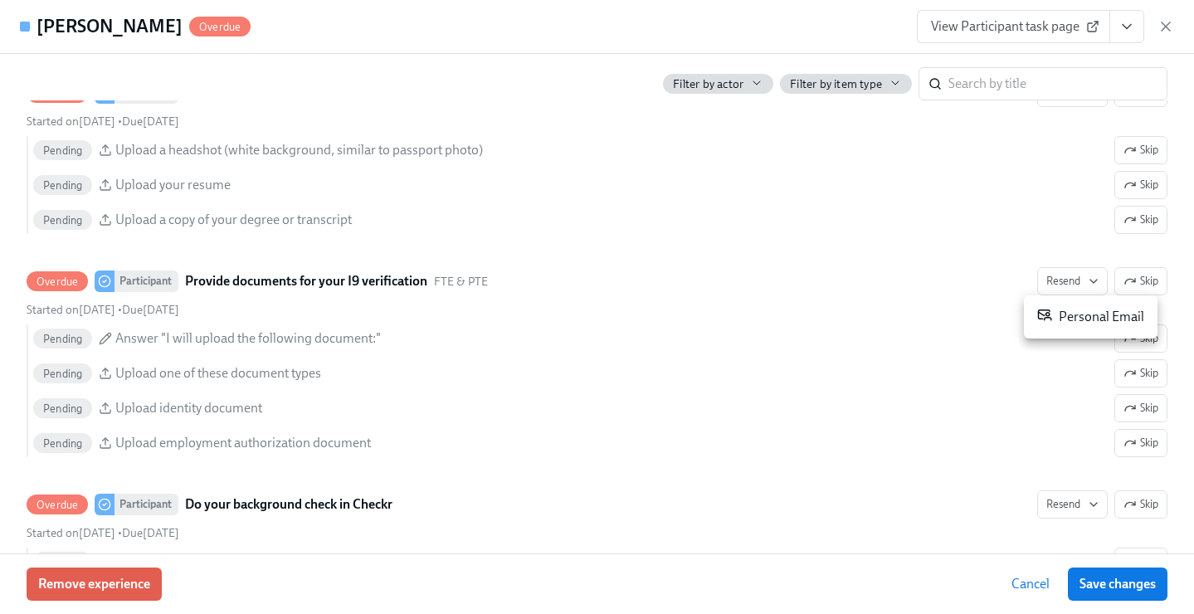
click at [1066, 308] on div "Personal Email" at bounding box center [1090, 317] width 107 height 20
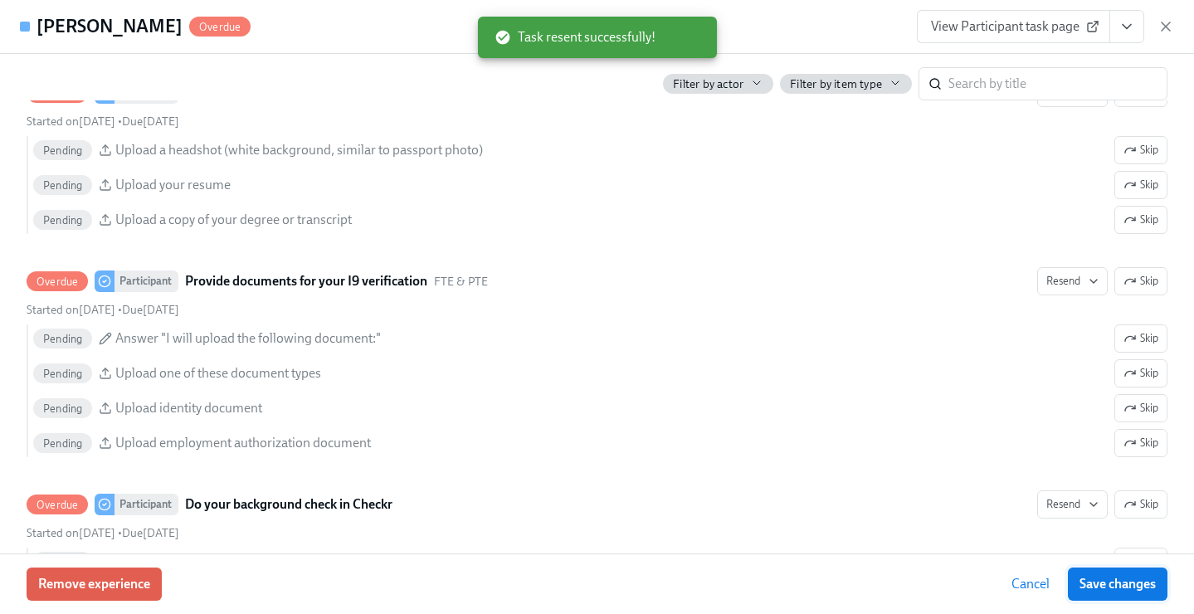
click at [1098, 582] on span "Save changes" at bounding box center [1118, 584] width 76 height 17
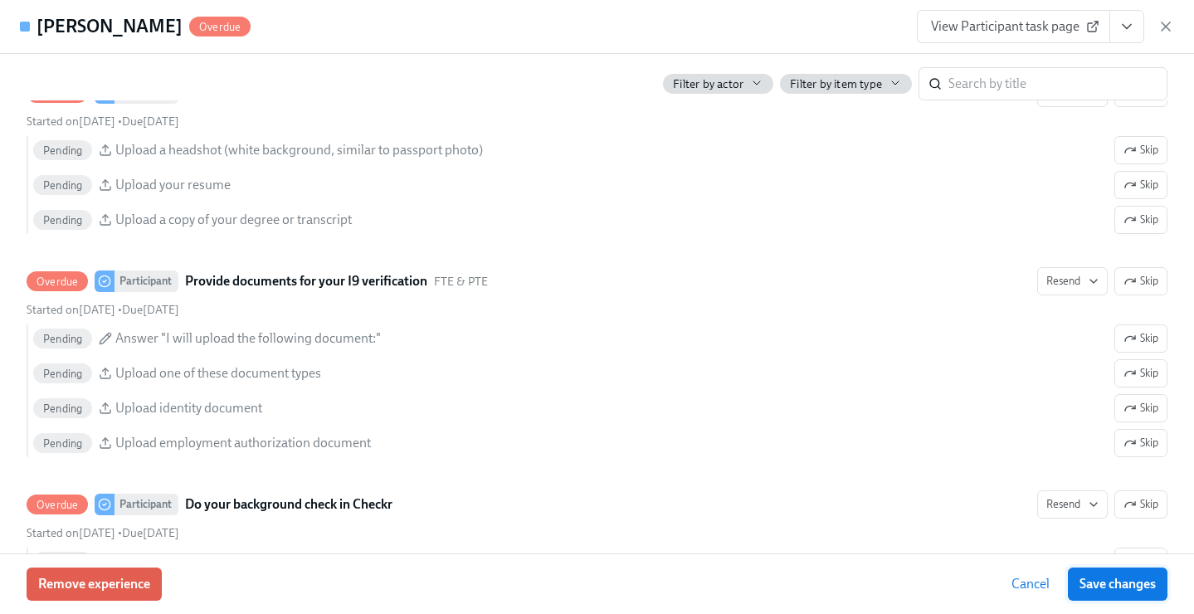
click at [1140, 588] on span "Save changes" at bounding box center [1118, 584] width 76 height 17
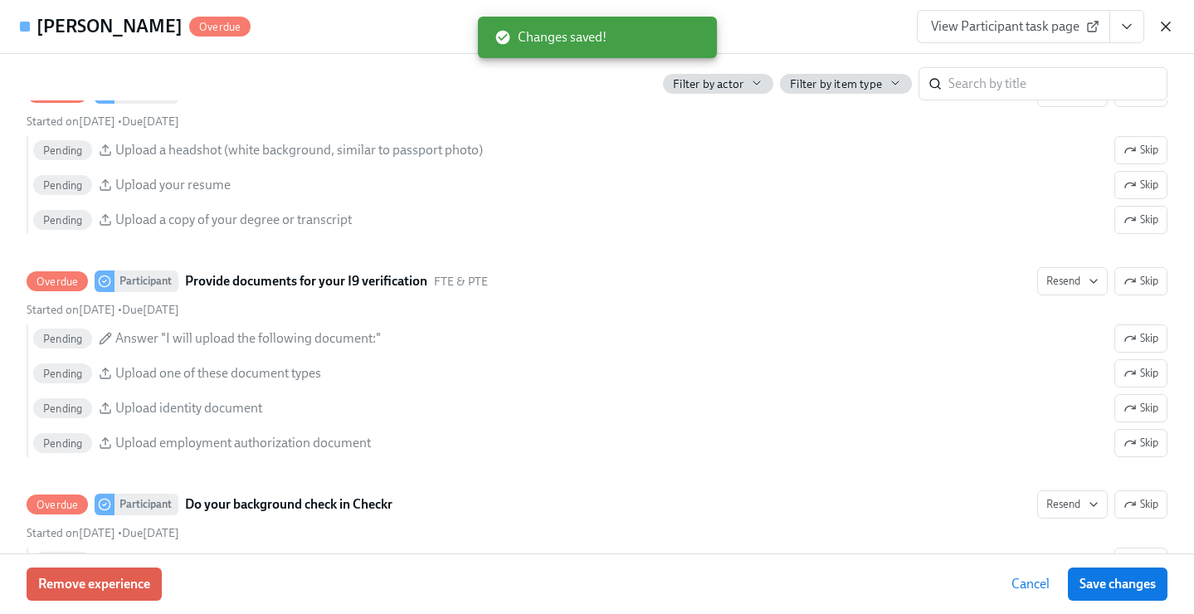
click at [1171, 24] on icon "button" at bounding box center [1166, 26] width 17 height 17
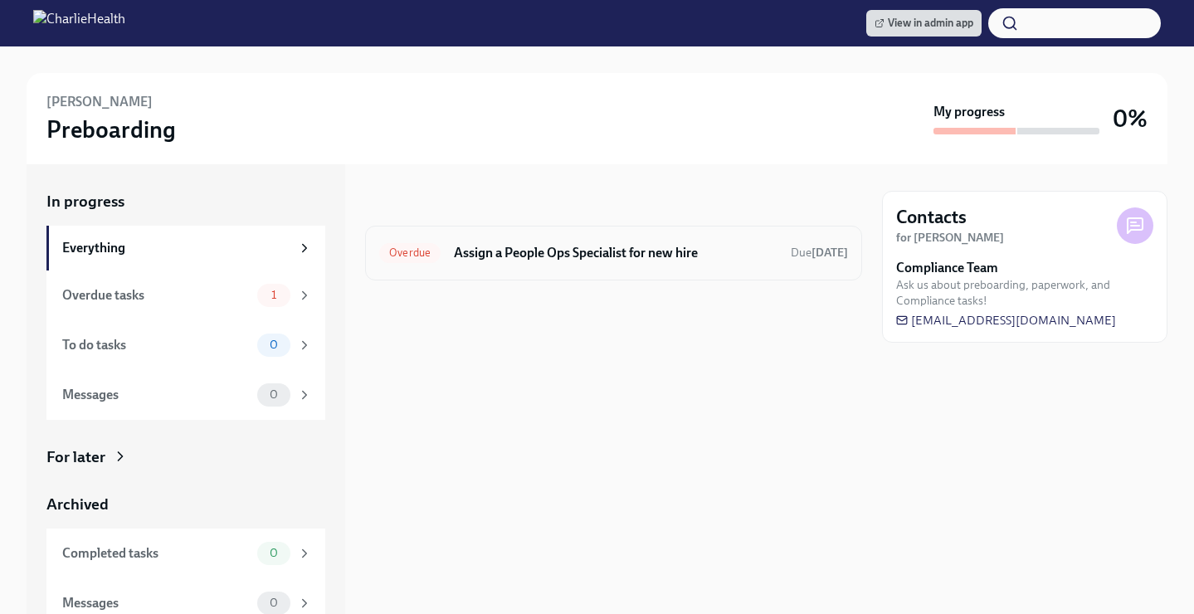
click at [500, 251] on h6 "Assign a People Ops Specialist for new hire" at bounding box center [616, 253] width 324 height 18
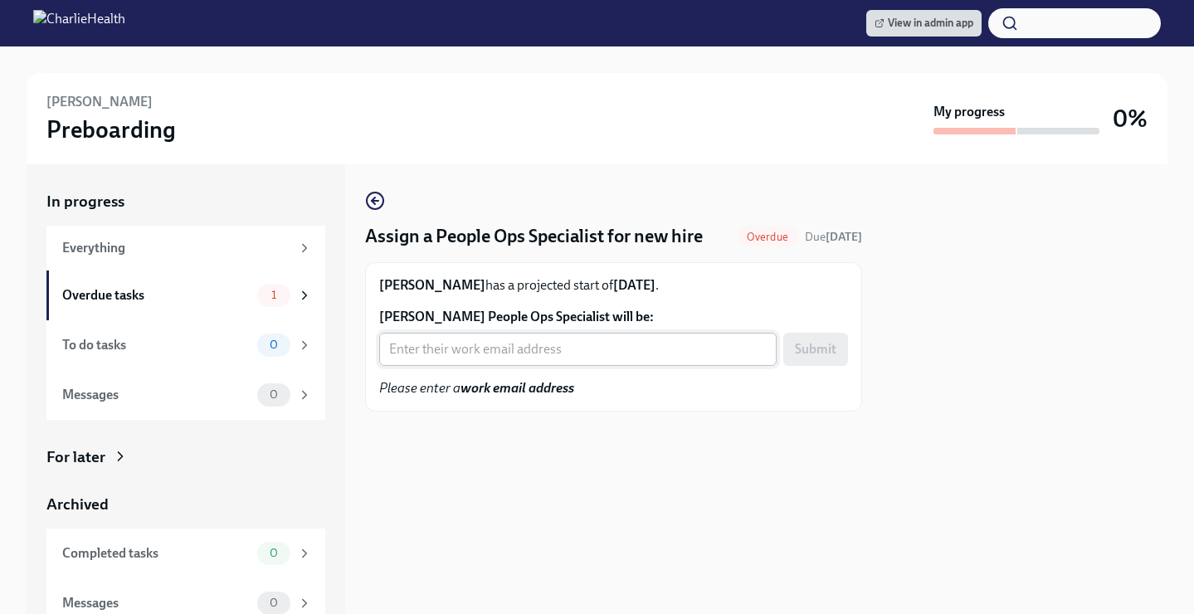
click at [532, 343] on input "Paulina Venegas-Plancarte's People Ops Specialist will be:" at bounding box center [578, 349] width 398 height 33
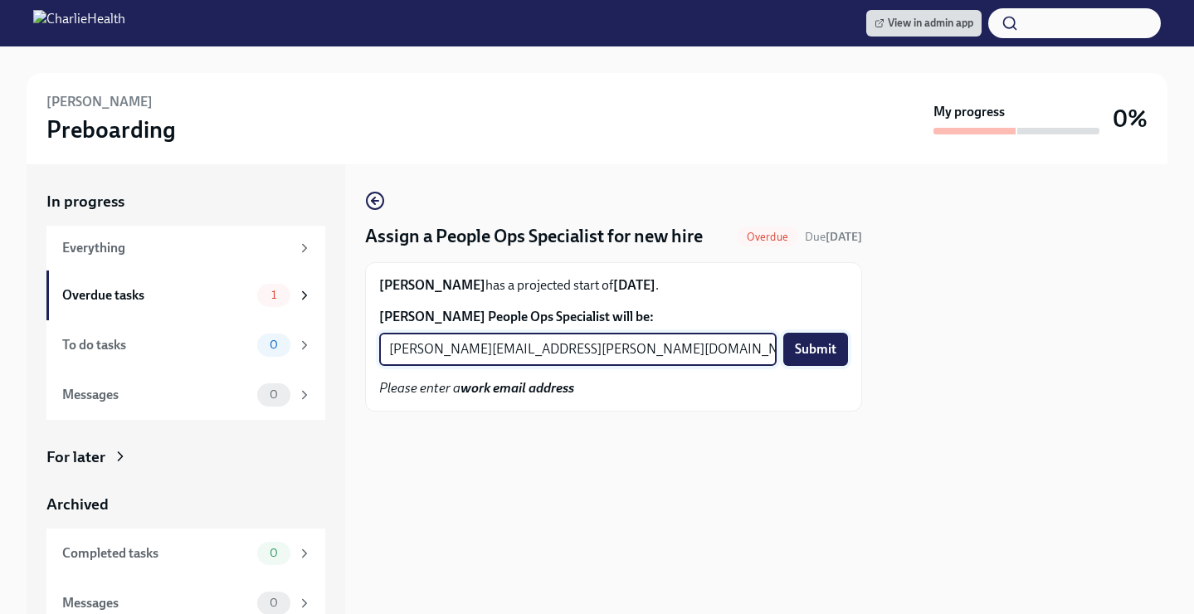
type input "jacqueline.jean@charliehealth.com"
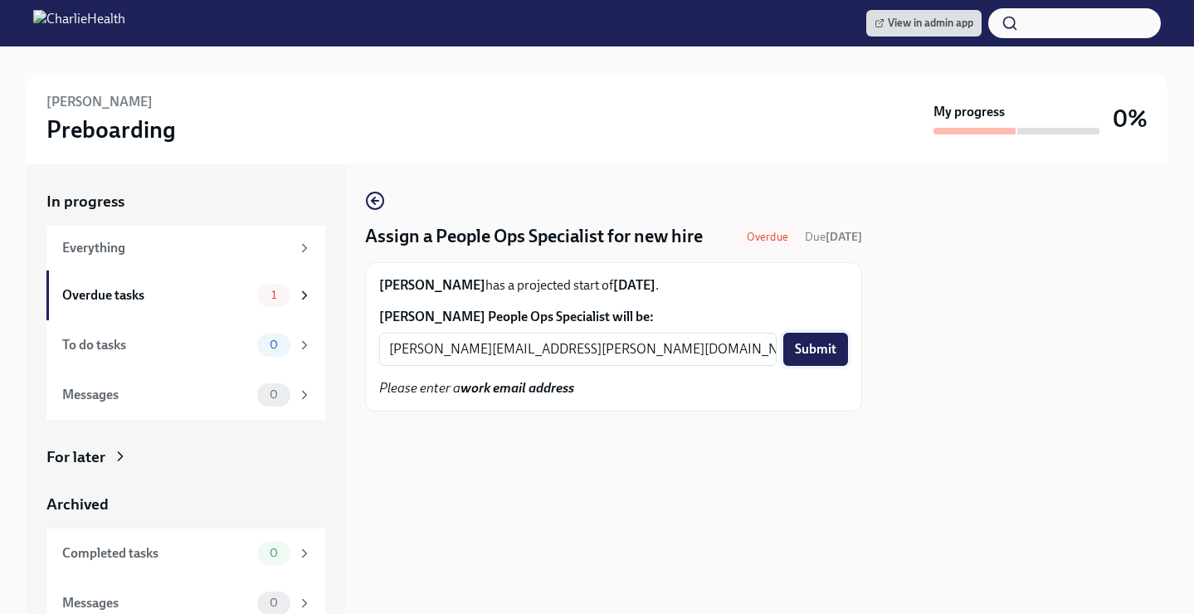
click at [809, 345] on span "Submit" at bounding box center [815, 349] width 41 height 17
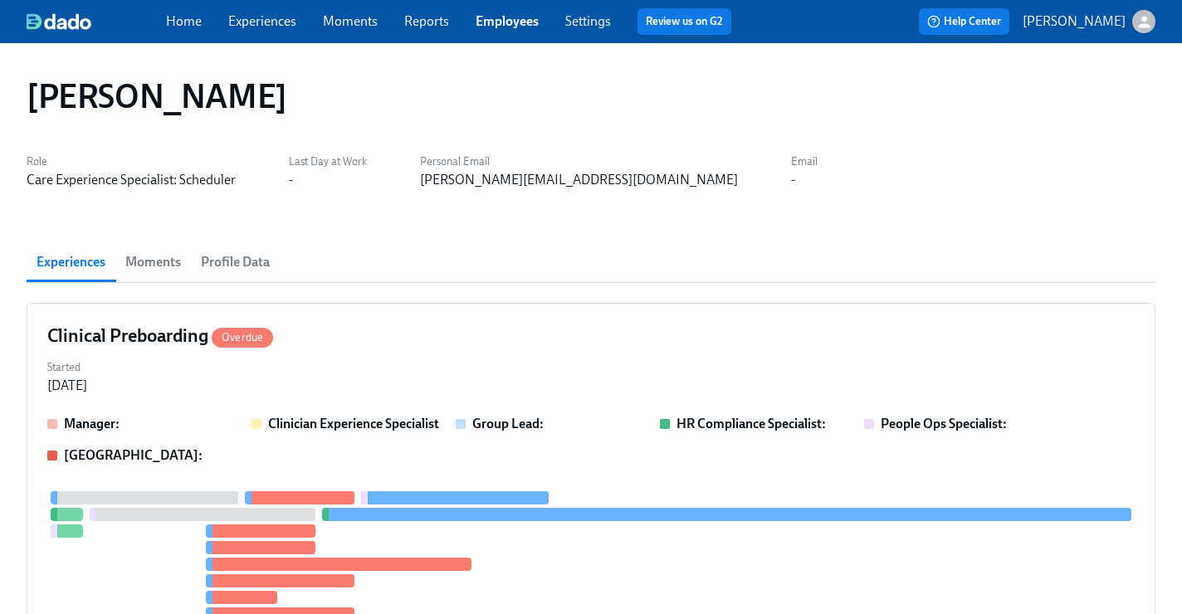
click at [491, 23] on link "Employees" at bounding box center [507, 21] width 63 height 16
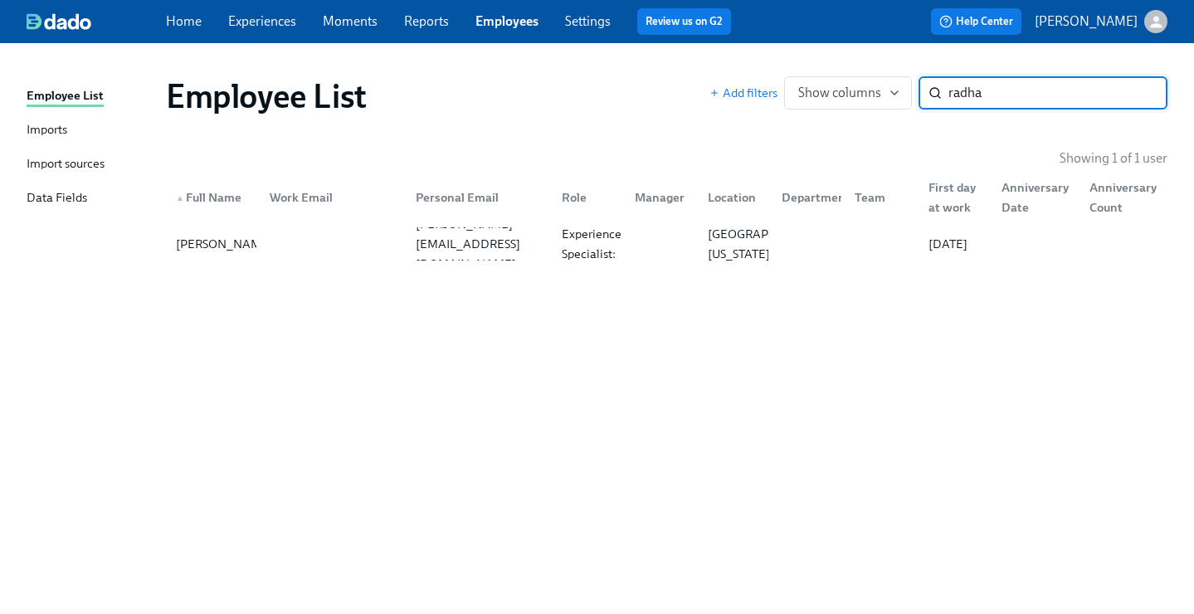
type input "radha"
click at [598, 251] on div "Group Facilitator" at bounding box center [589, 244] width 68 height 40
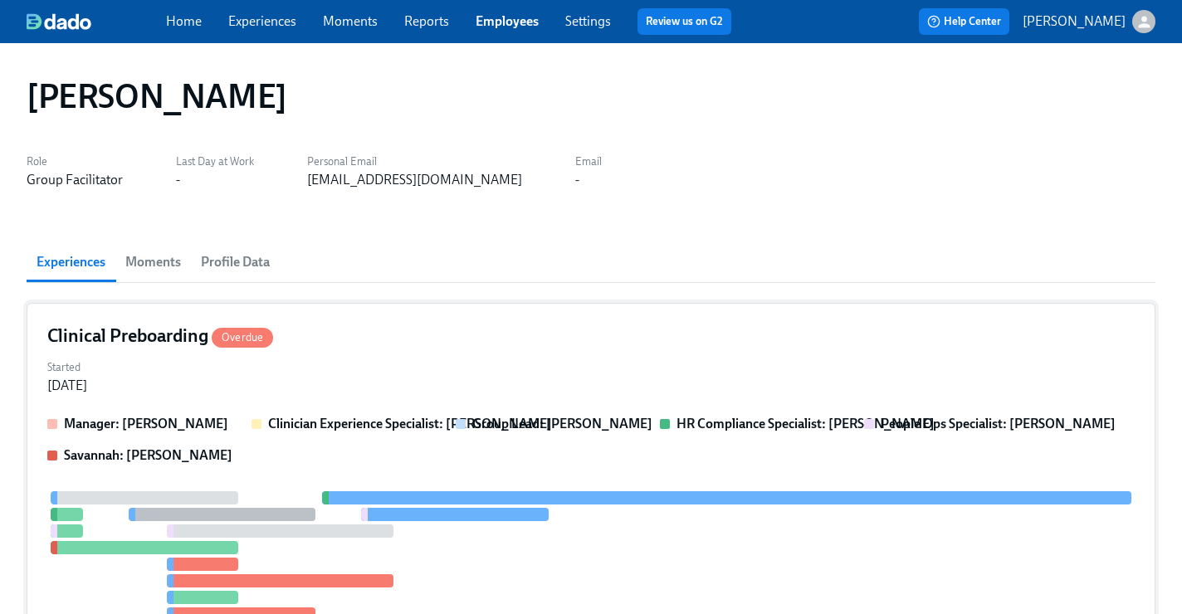
click at [507, 368] on div "Started Aug 30, 2025" at bounding box center [590, 375] width 1087 height 40
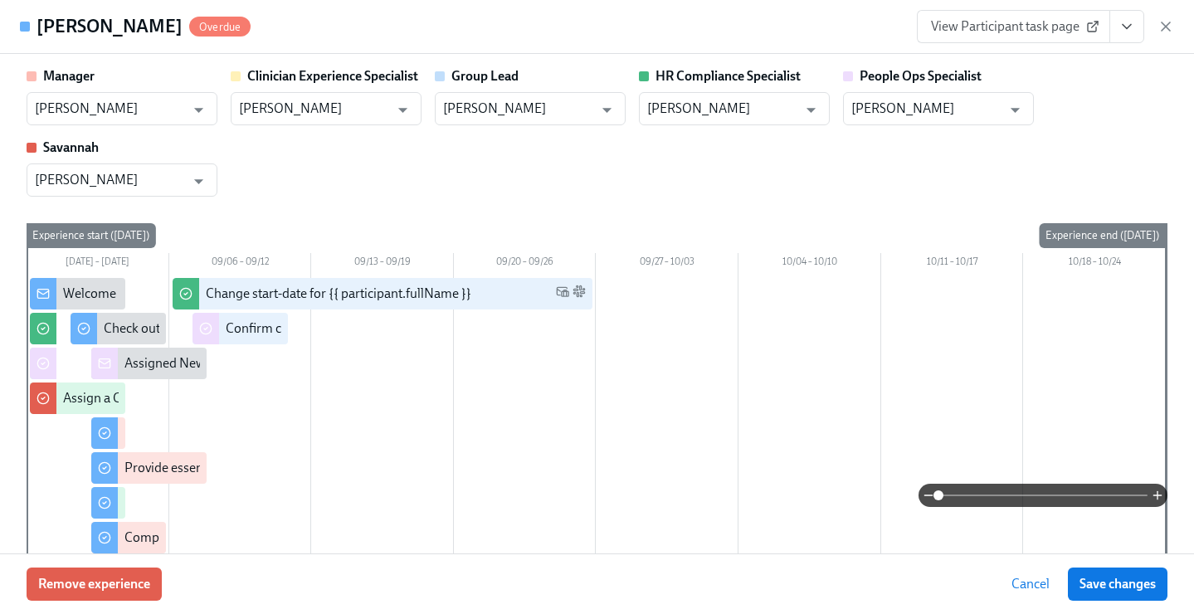
click at [1118, 32] on button "View task page" at bounding box center [1127, 26] width 35 height 33
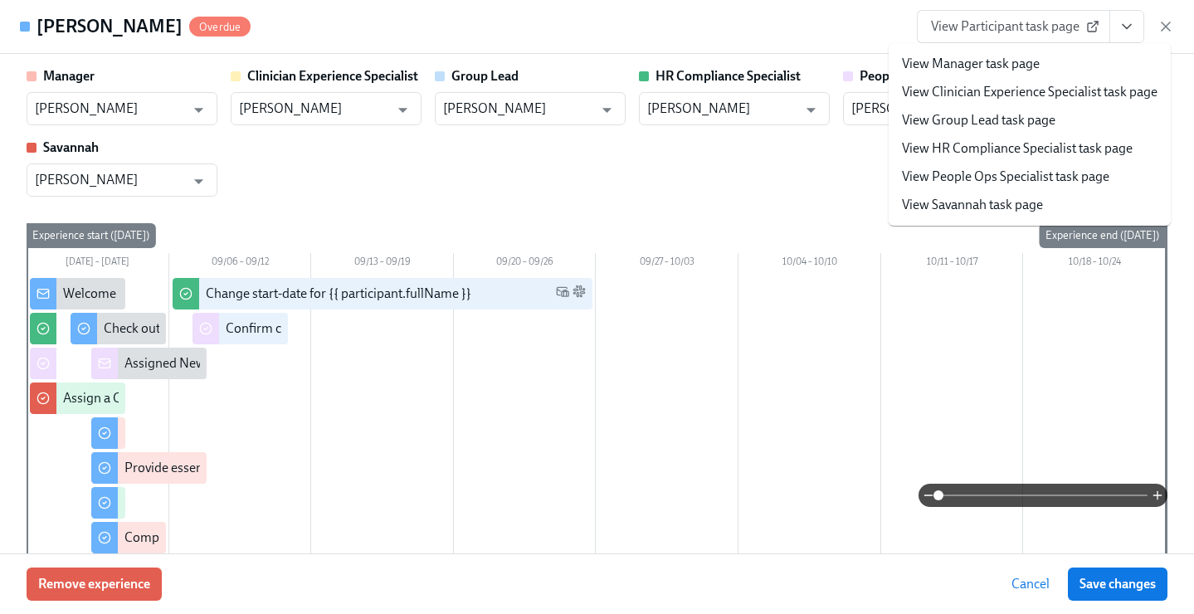
click at [1032, 178] on link "View People Ops Specialist task page" at bounding box center [1005, 177] width 207 height 18
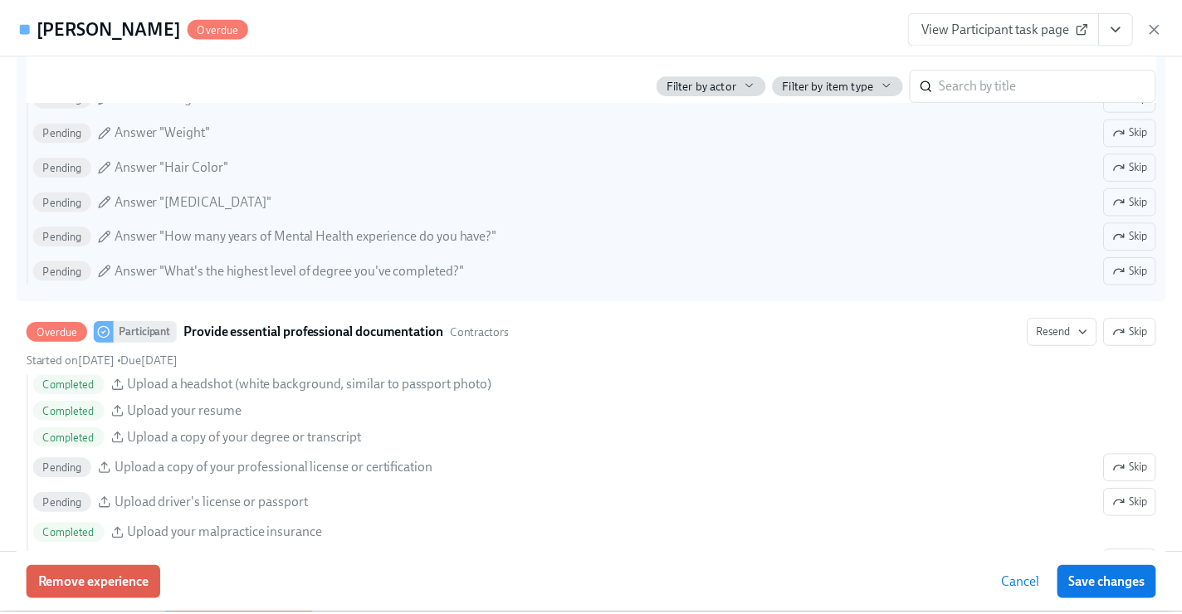
scroll to position [1959, 0]
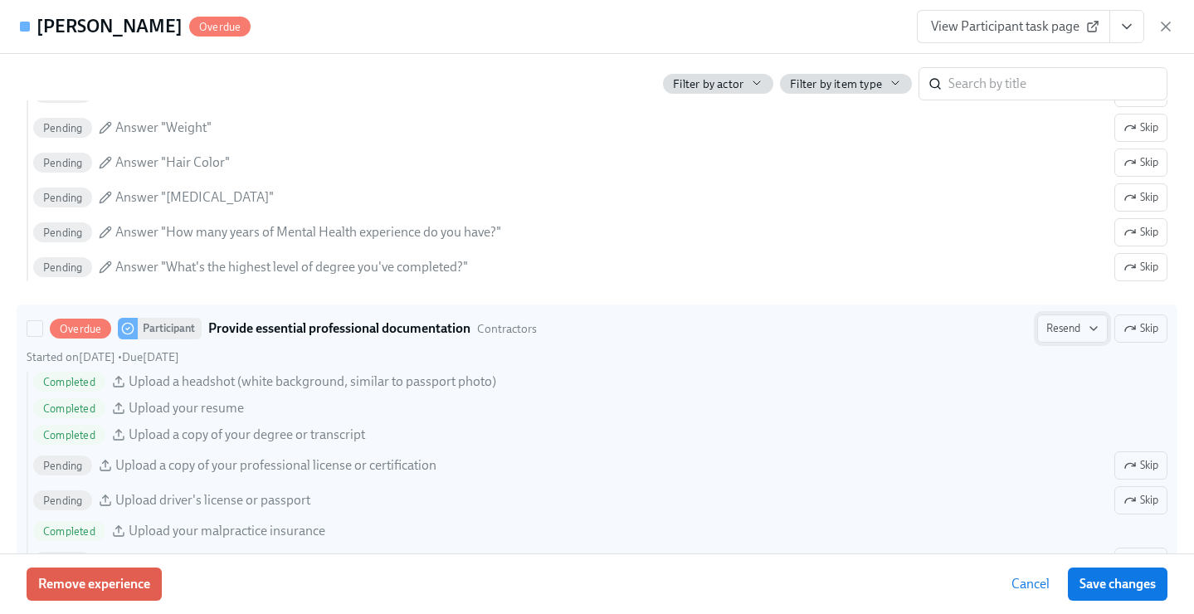
click at [1059, 329] on span "Resend" at bounding box center [1073, 328] width 52 height 17
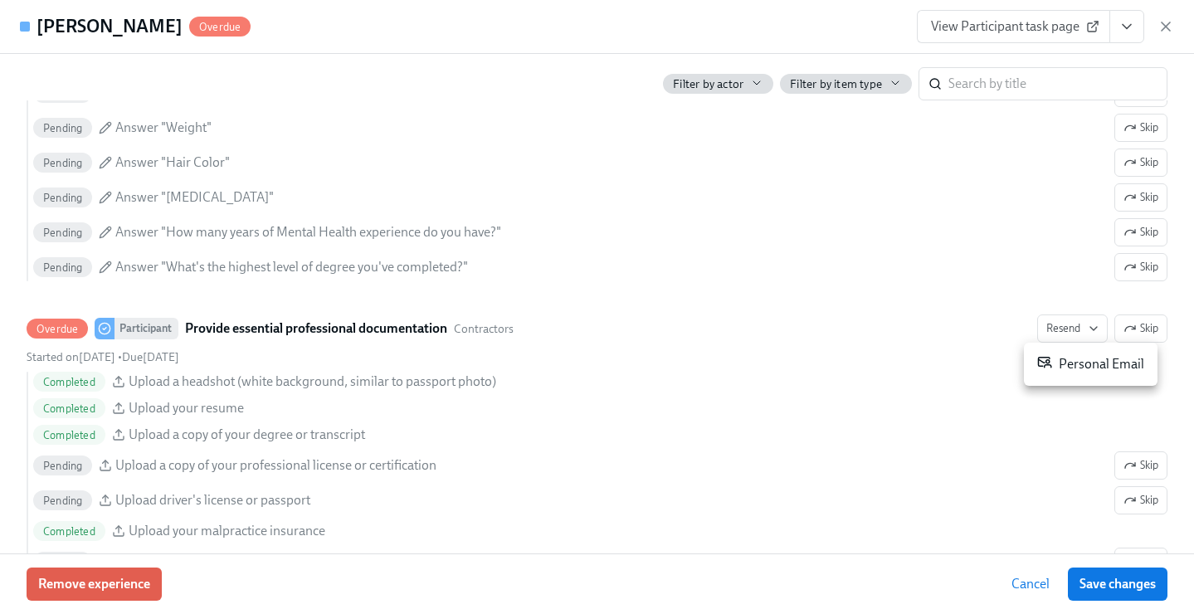
click at [1070, 365] on div "Personal Email" at bounding box center [1090, 364] width 107 height 20
click at [1121, 573] on button "Save changes" at bounding box center [1118, 584] width 100 height 33
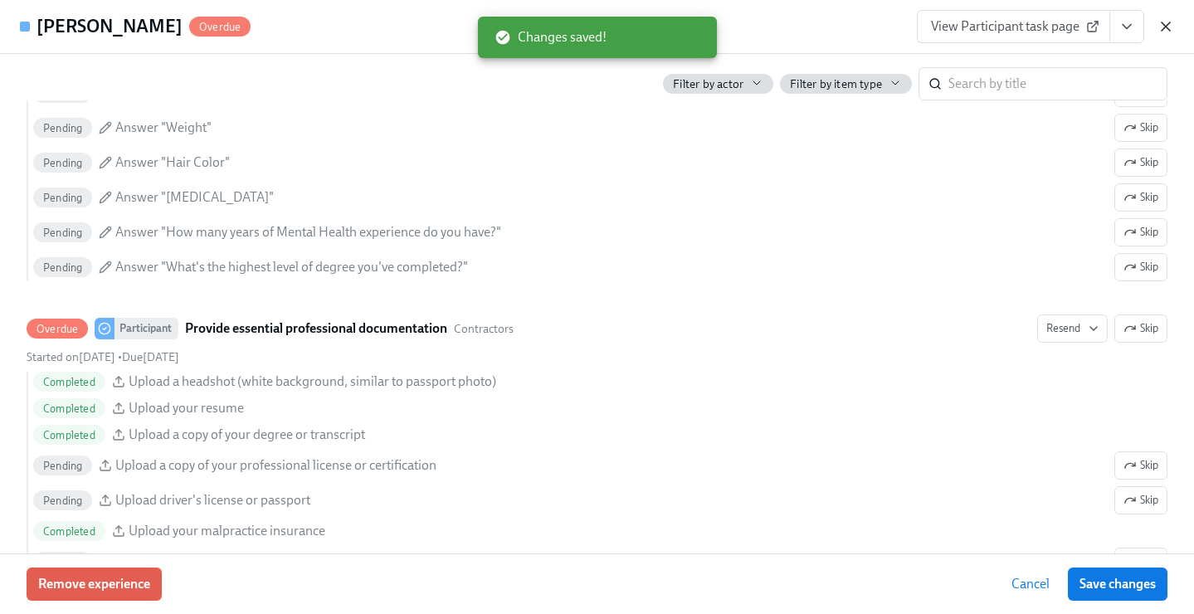
click at [1160, 28] on icon "button" at bounding box center [1166, 26] width 17 height 17
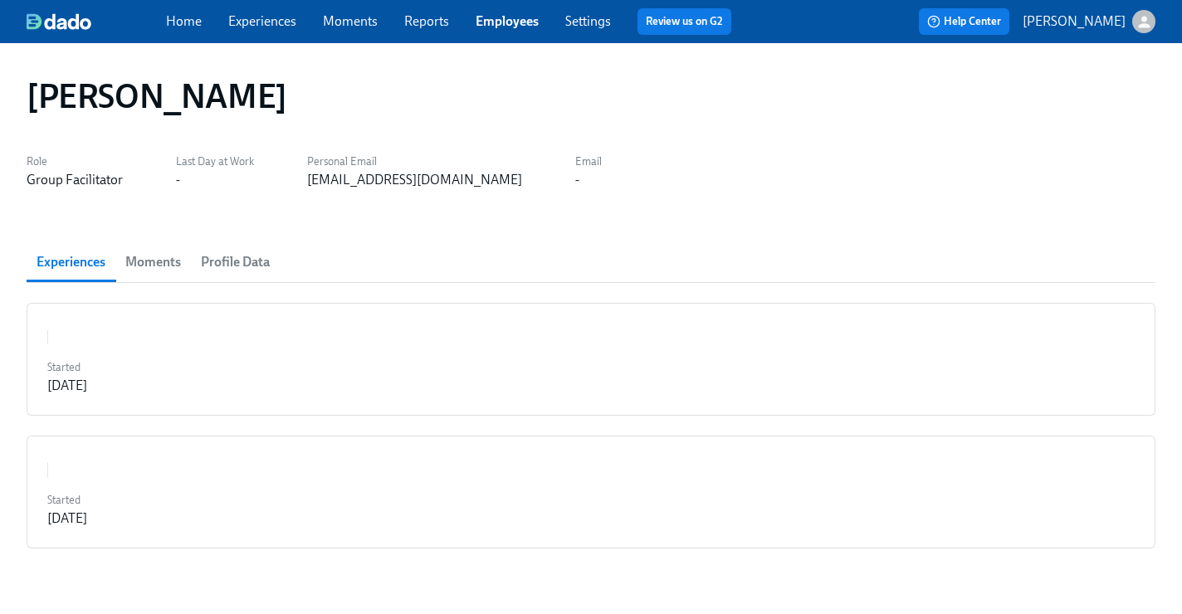
click at [508, 20] on link "Employees" at bounding box center [507, 21] width 63 height 16
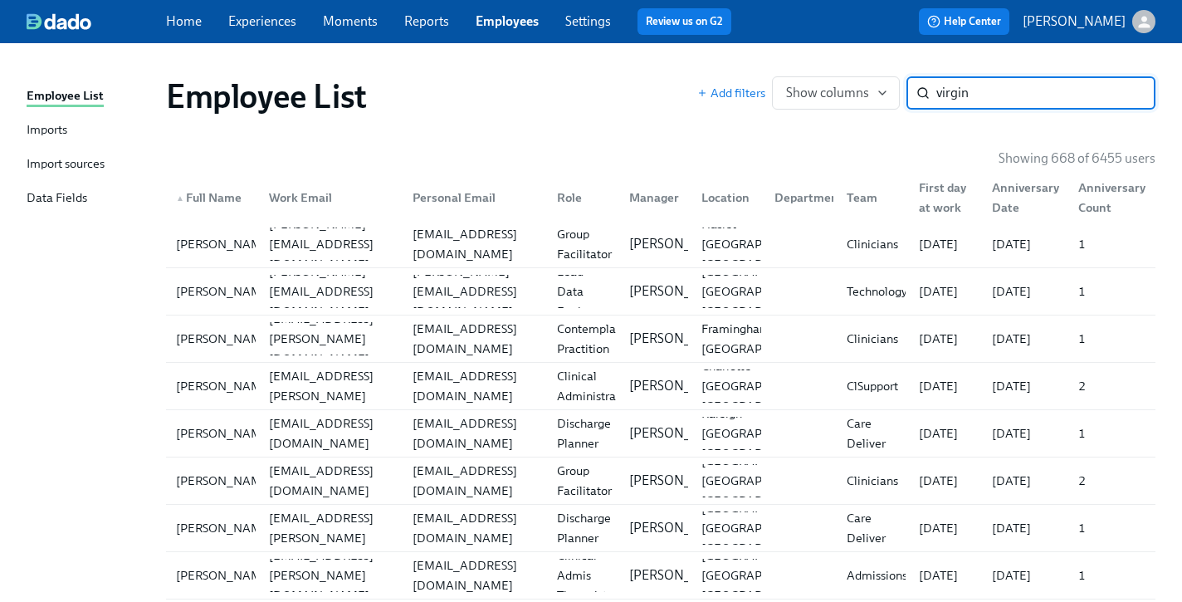
type input "virgin"
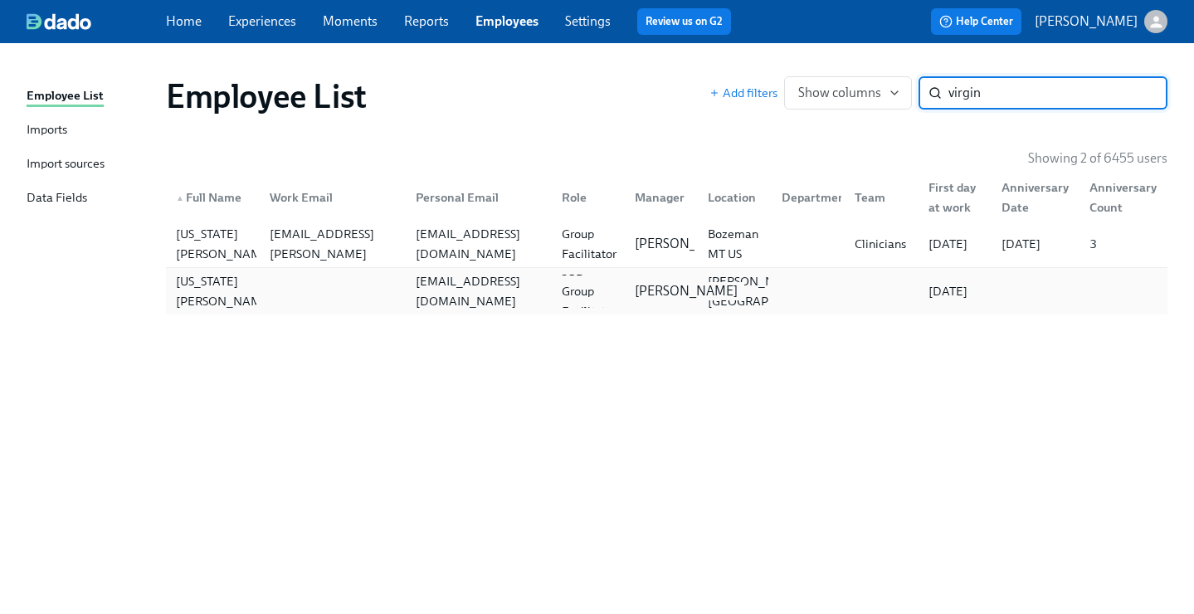
click at [691, 290] on div "[PERSON_NAME]" at bounding box center [686, 291] width 116 height 18
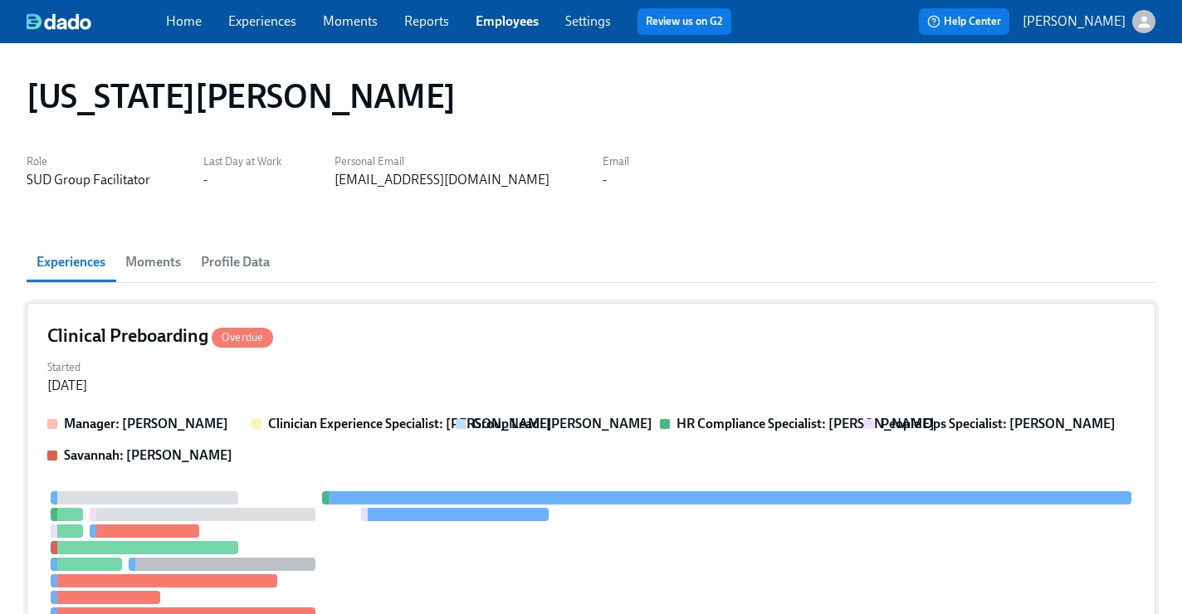
click at [649, 353] on div "Clinical Preboarding Overdue Started Sep 02, 2025 Manager: Gaby Schilling Clini…" at bounding box center [591, 534] width 1129 height 463
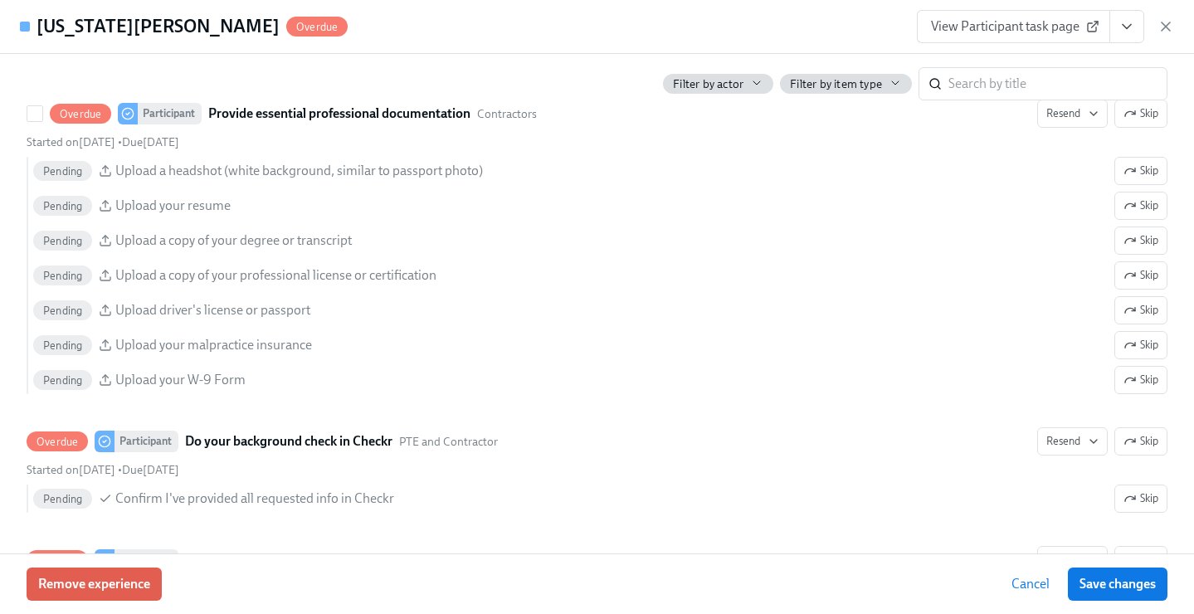
scroll to position [1780, 0]
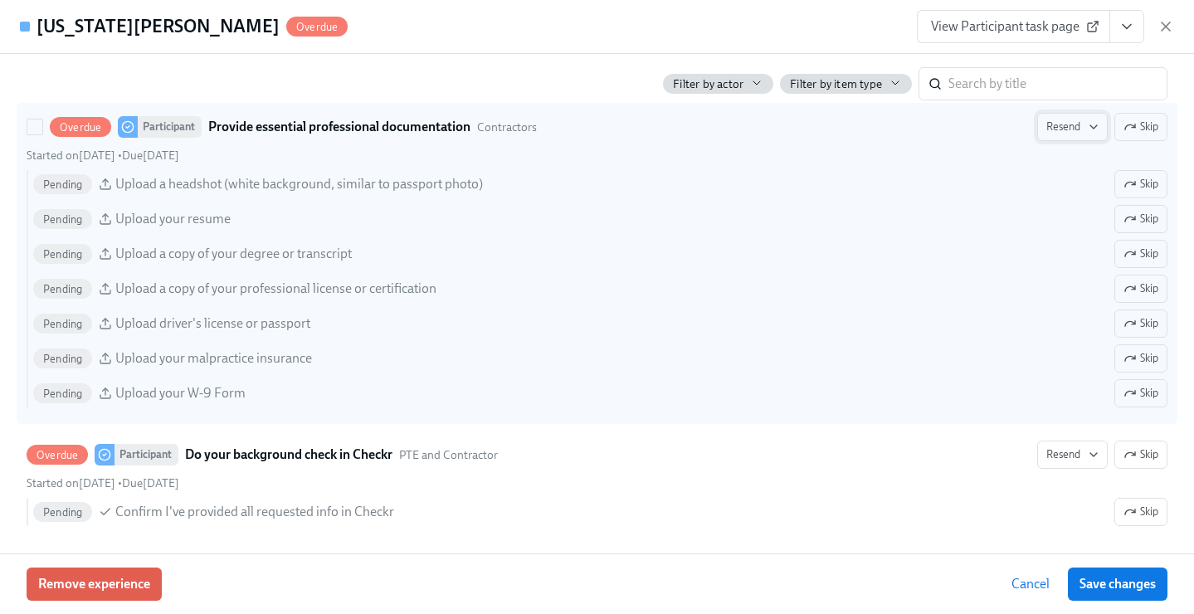
click at [1053, 127] on span "Resend" at bounding box center [1073, 127] width 52 height 17
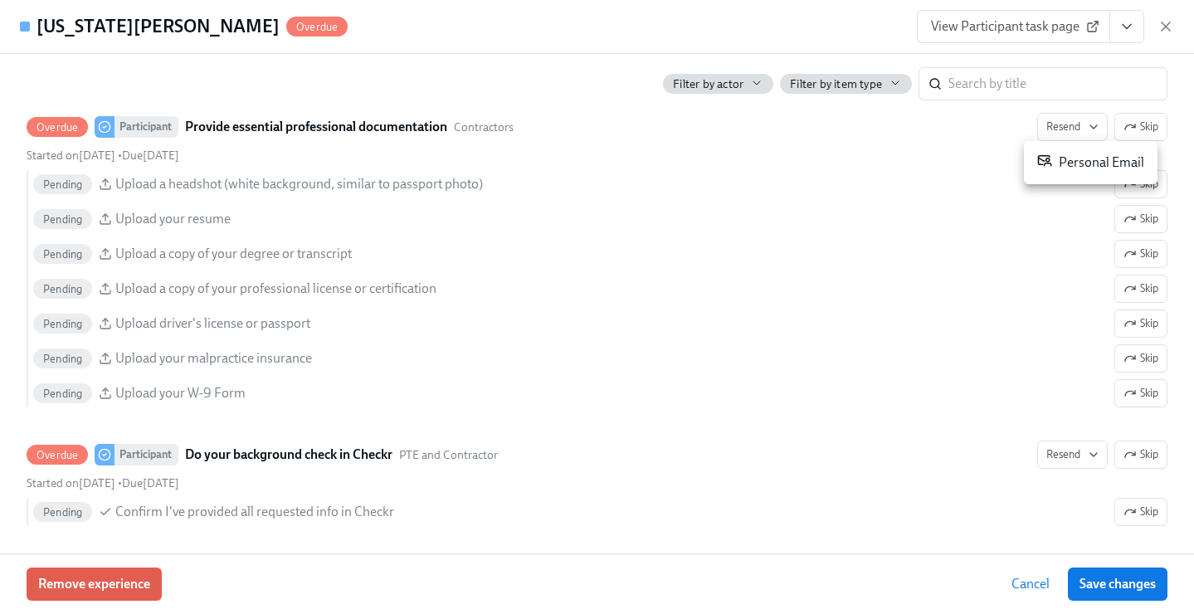
click at [1054, 166] on div "Personal Email" at bounding box center [1090, 163] width 107 height 20
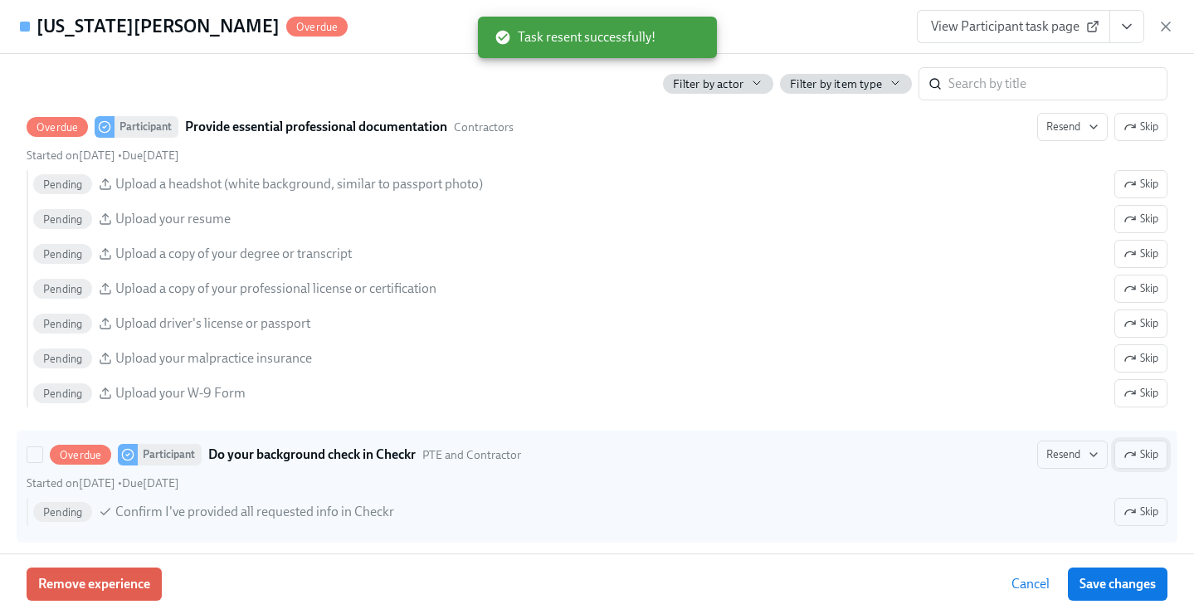
click at [1124, 456] on icon "button" at bounding box center [1130, 454] width 13 height 13
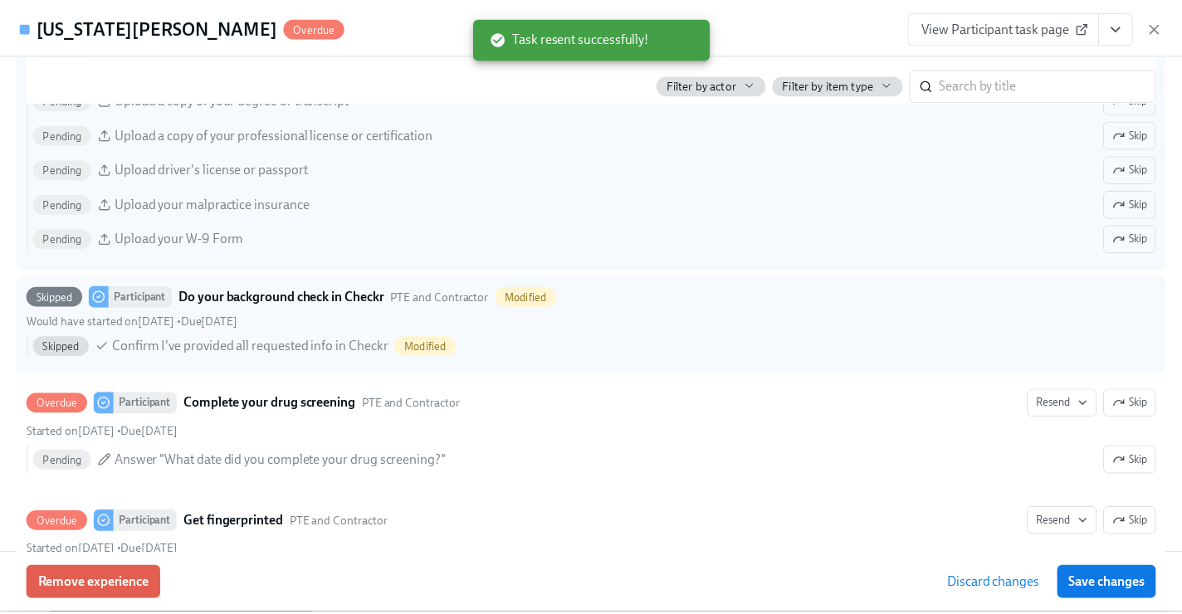
scroll to position [2006, 0]
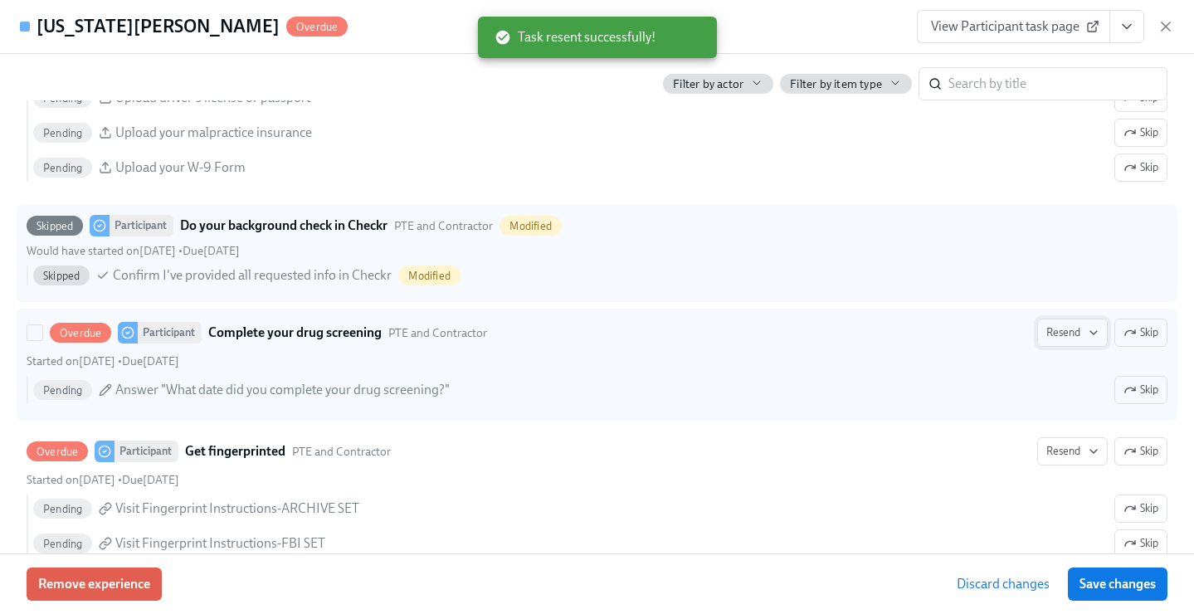
click at [1071, 340] on button "Resend" at bounding box center [1072, 333] width 71 height 28
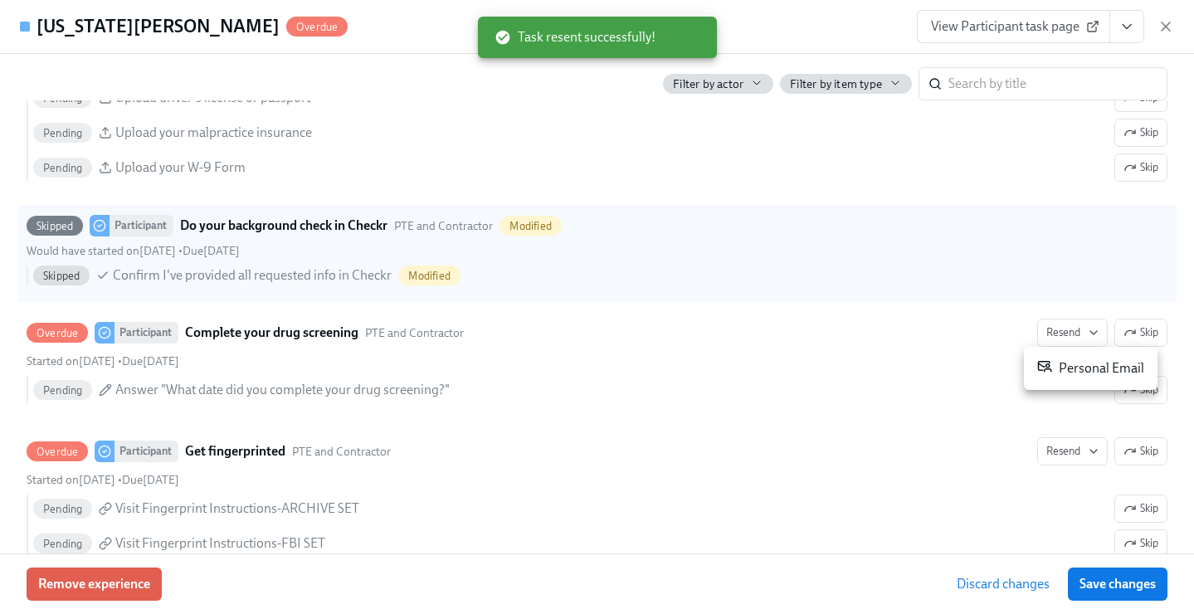
click at [1074, 365] on div "Personal Email" at bounding box center [1090, 369] width 107 height 20
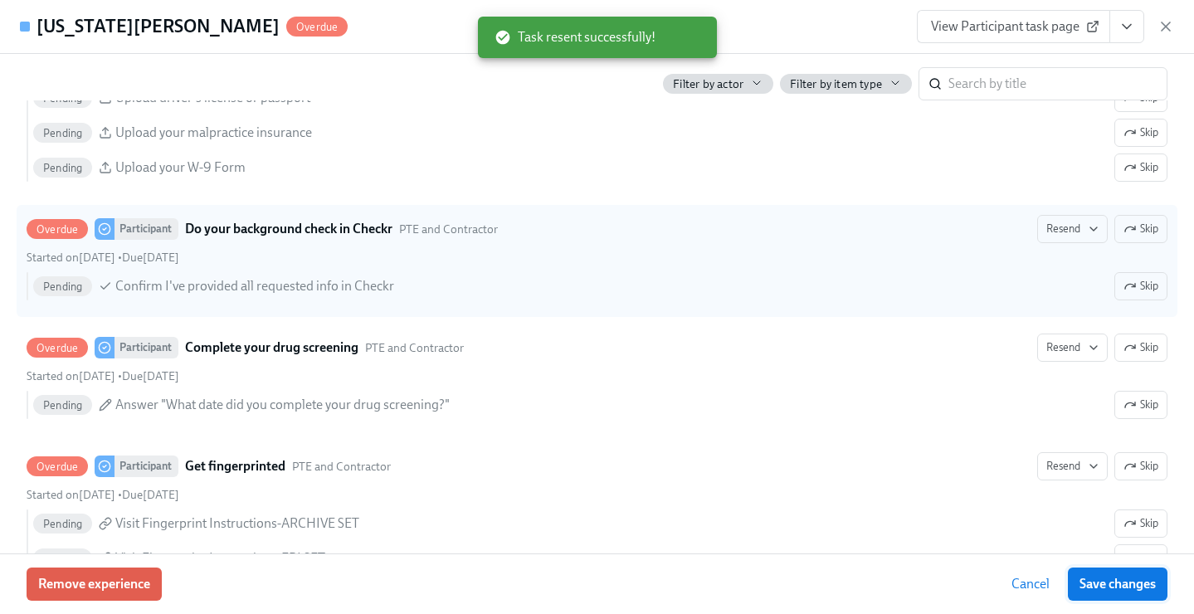
click at [1086, 588] on span "Save changes" at bounding box center [1118, 584] width 76 height 17
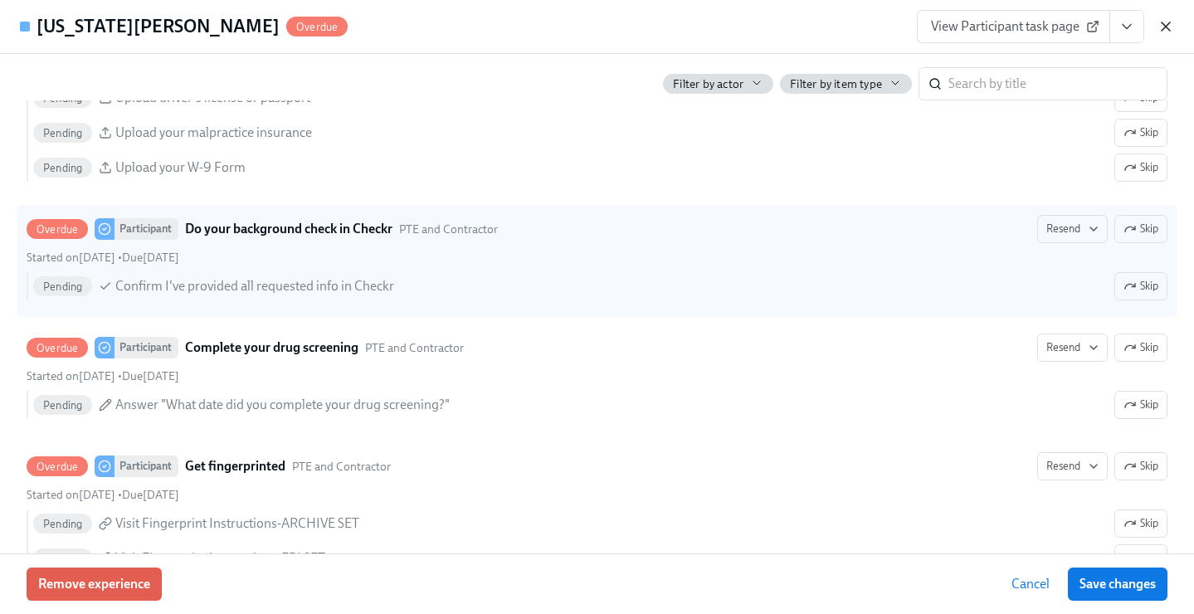
click at [1173, 27] on icon "button" at bounding box center [1166, 26] width 17 height 17
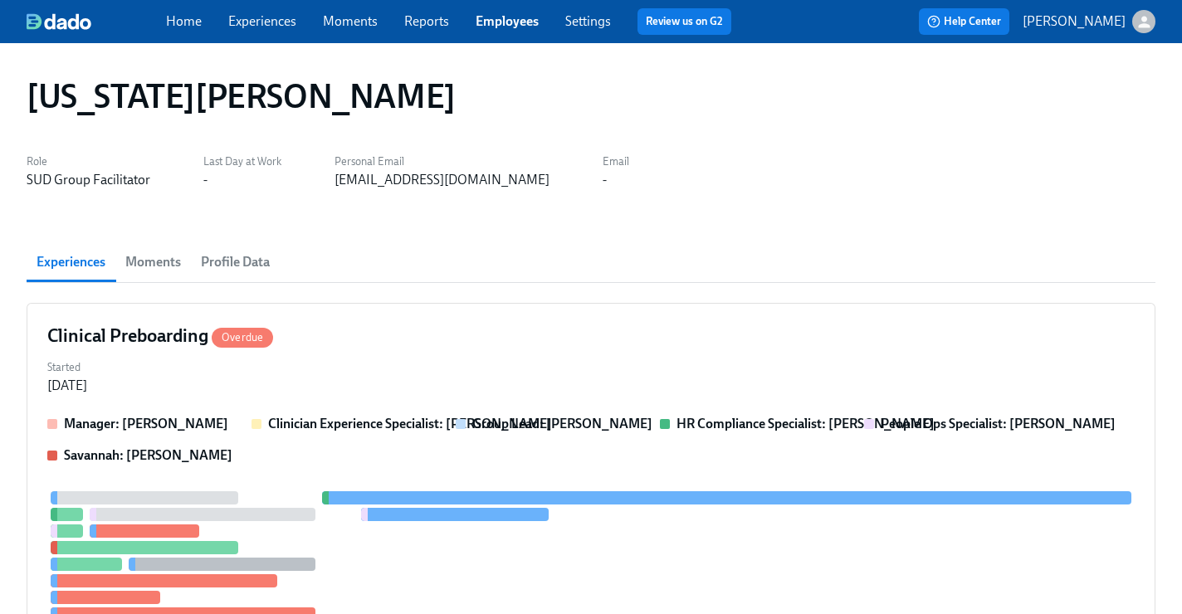
click at [523, 17] on link "Employees" at bounding box center [507, 21] width 63 height 16
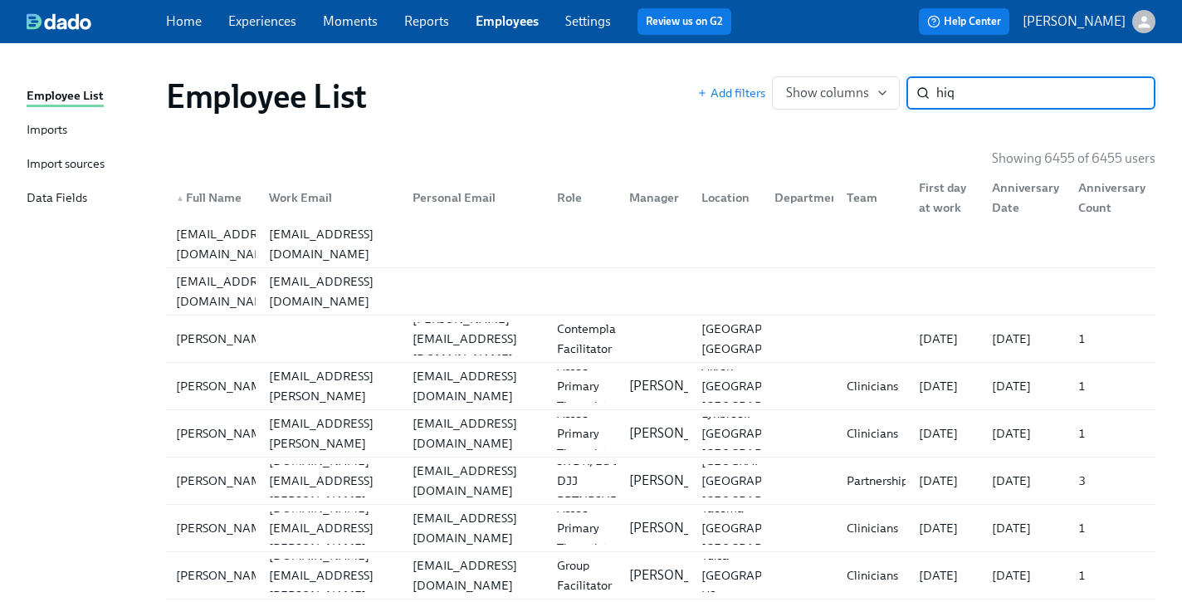
type input "hiq"
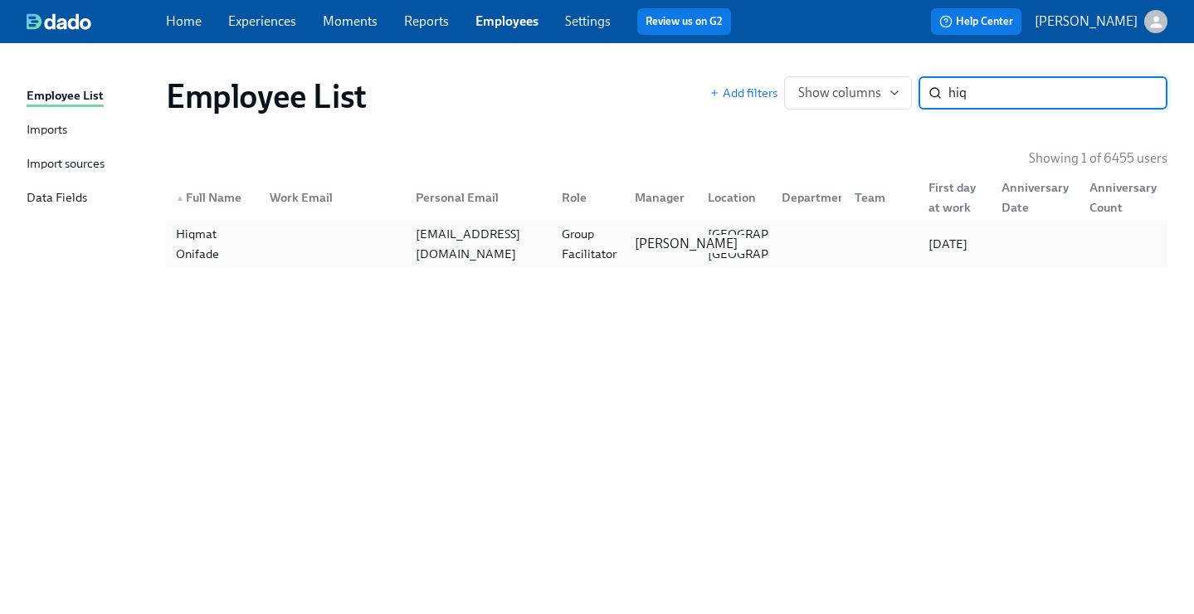
click at [683, 251] on p "Ashley Stevenson" at bounding box center [686, 244] width 103 height 18
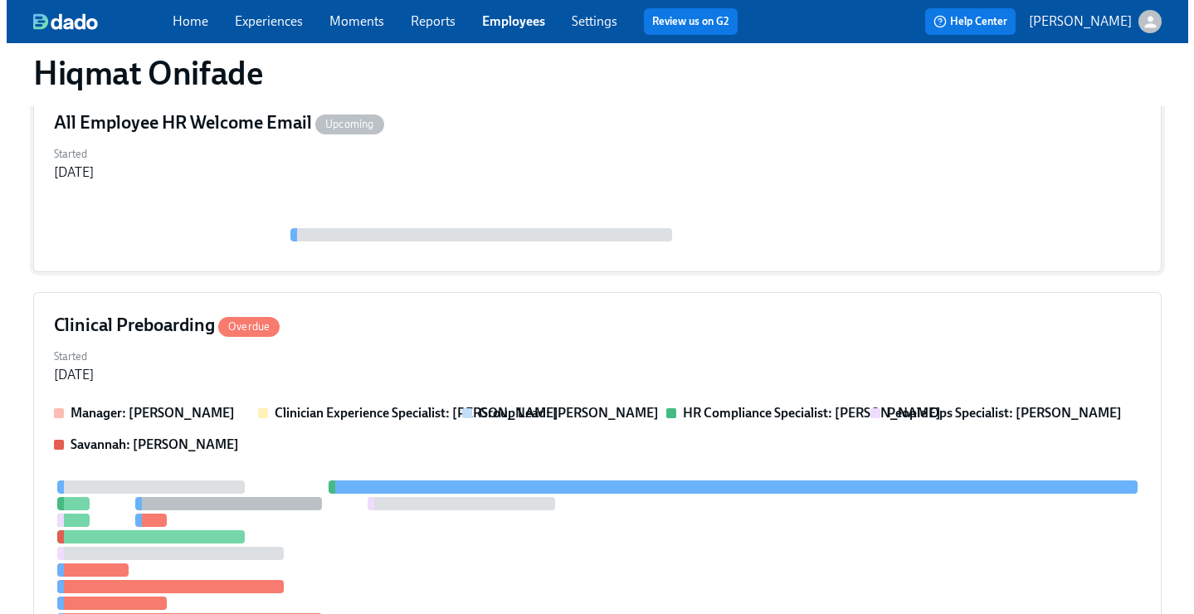
scroll to position [251, 0]
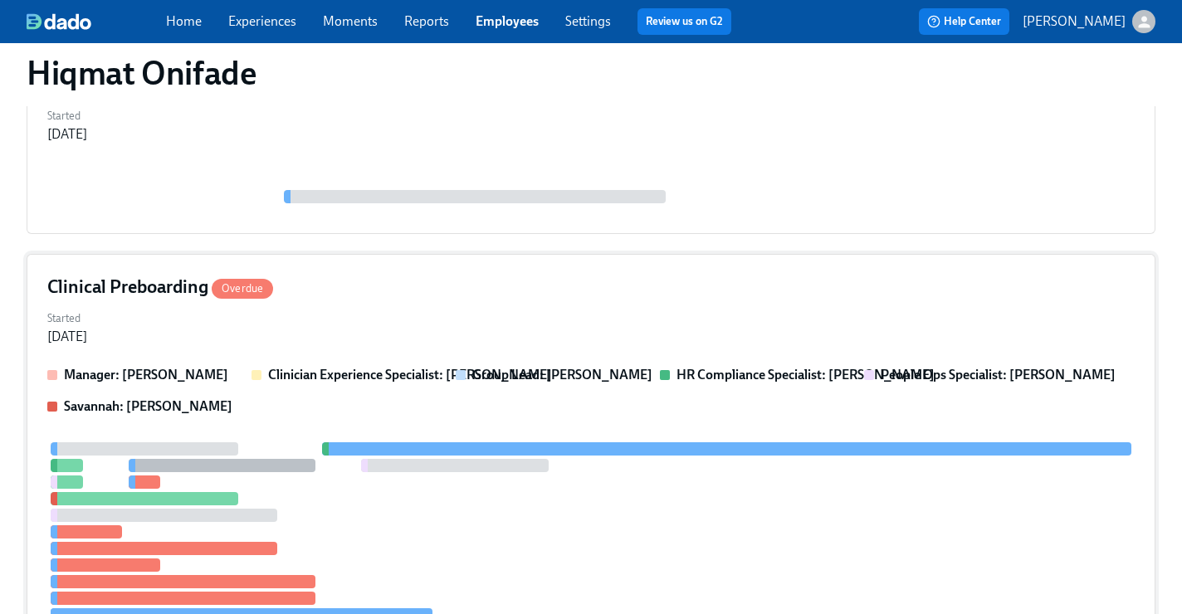
click at [705, 334] on div "Started Sep 03, 2025" at bounding box center [590, 326] width 1087 height 40
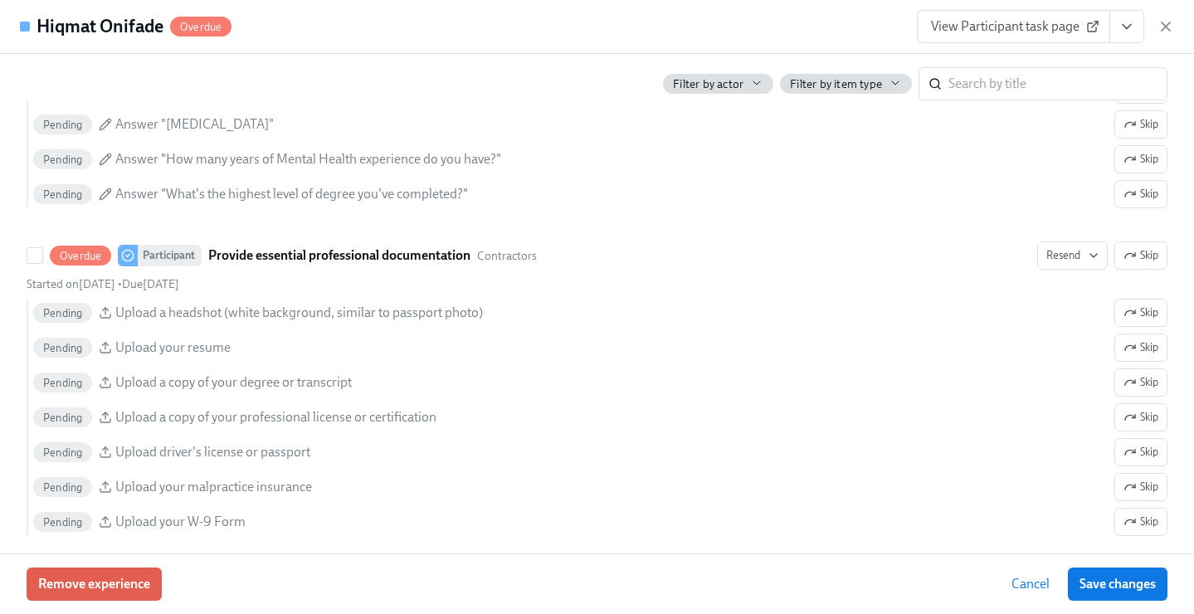
scroll to position [1914, 0]
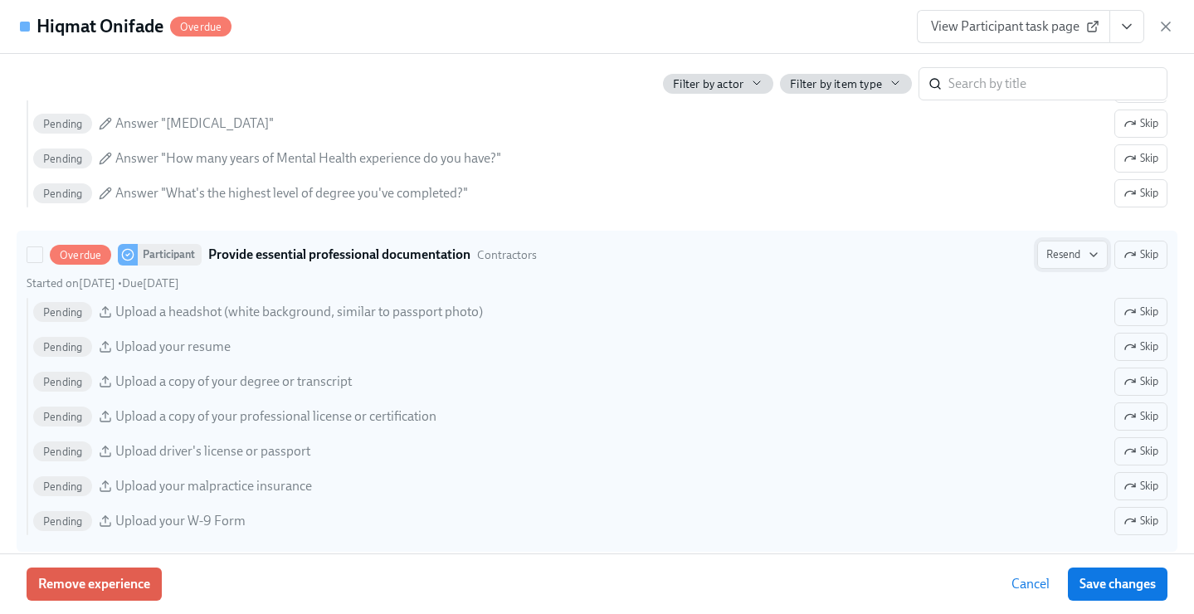
click at [1047, 251] on span "Resend" at bounding box center [1073, 254] width 52 height 17
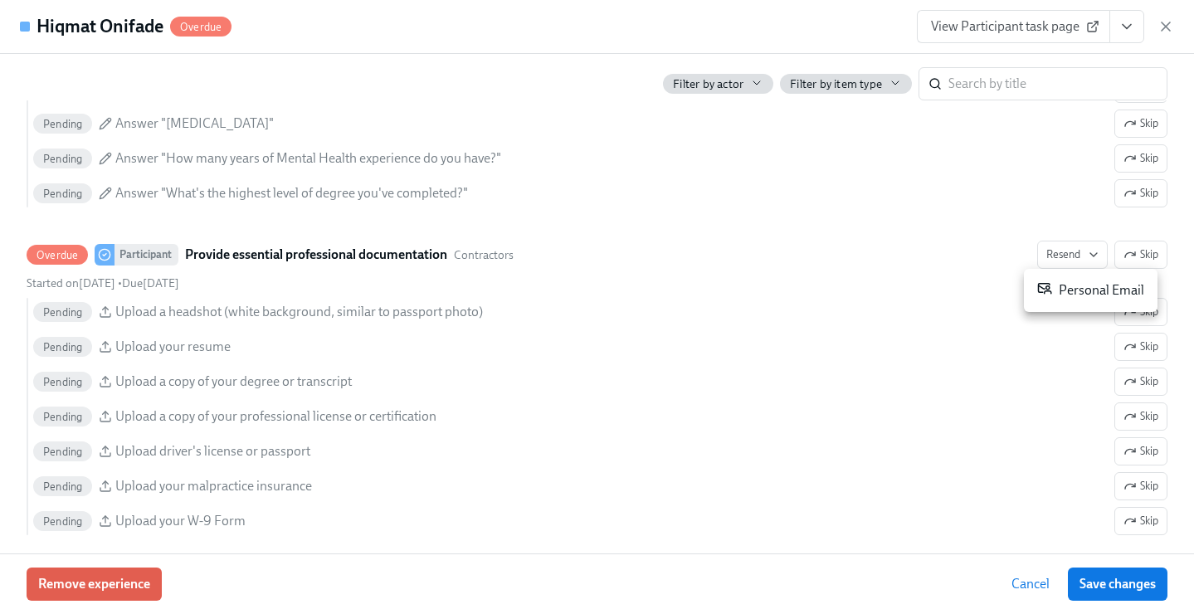
click at [1061, 292] on div "Personal Email" at bounding box center [1090, 291] width 107 height 20
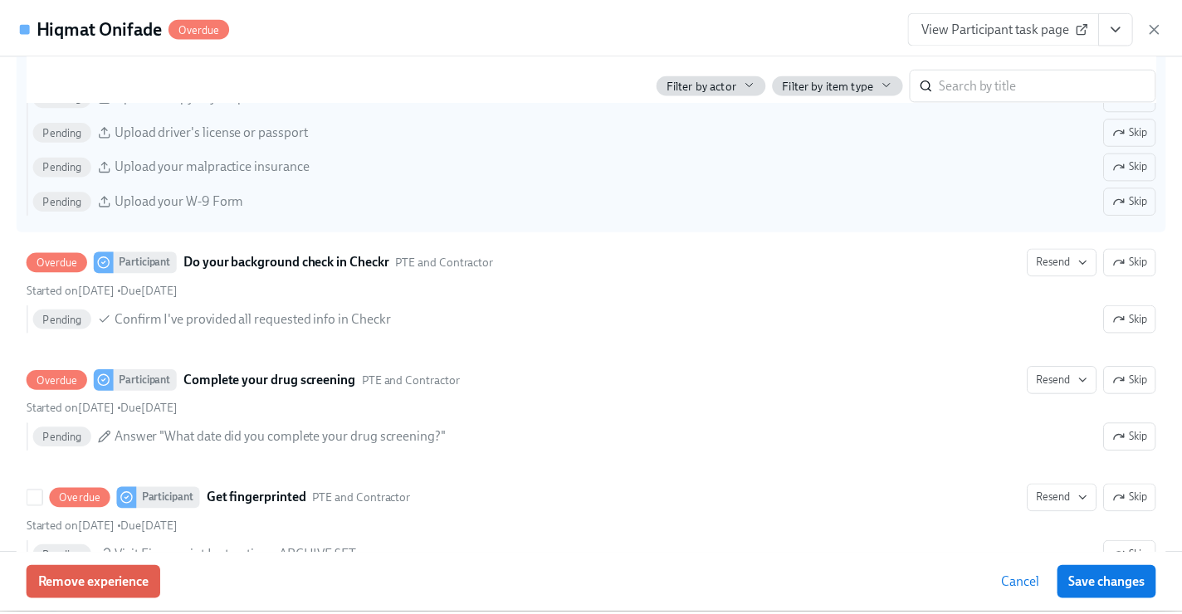
scroll to position [2436, 0]
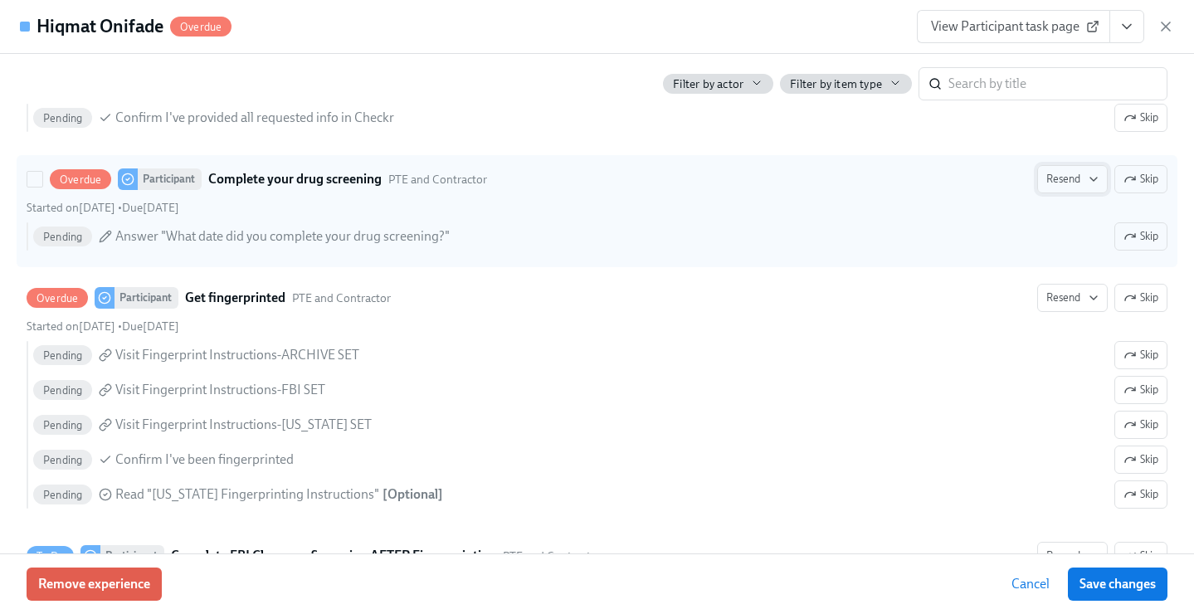
click at [1047, 182] on span "Resend" at bounding box center [1073, 179] width 52 height 17
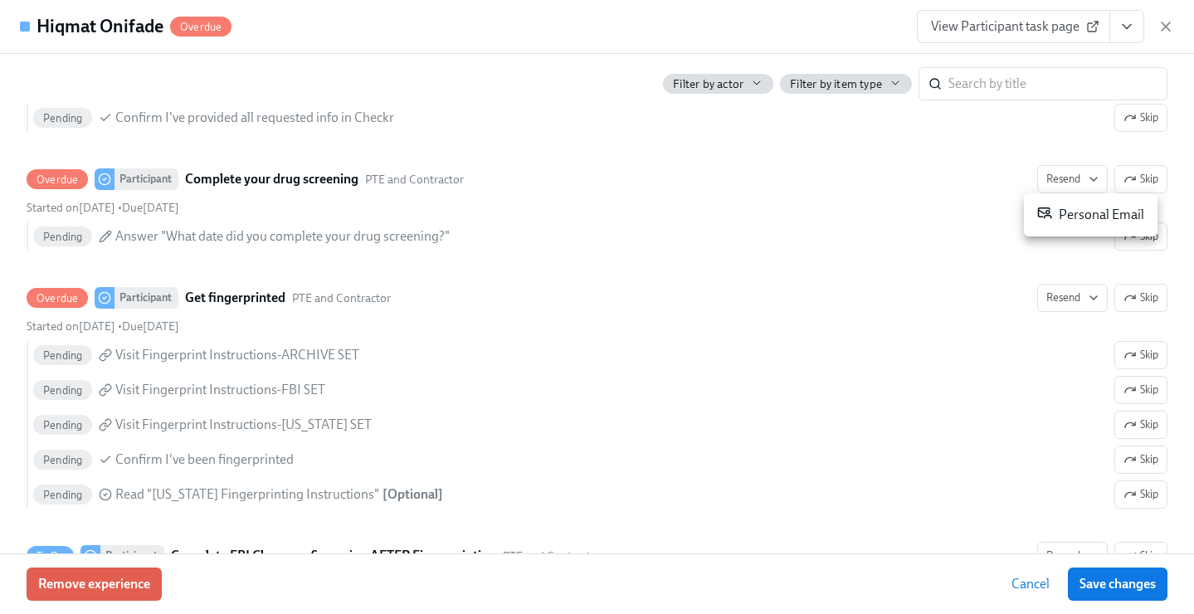
click at [1072, 226] on li "Personal Email" at bounding box center [1091, 215] width 134 height 30
click at [1130, 583] on span "Save changes" at bounding box center [1118, 584] width 76 height 17
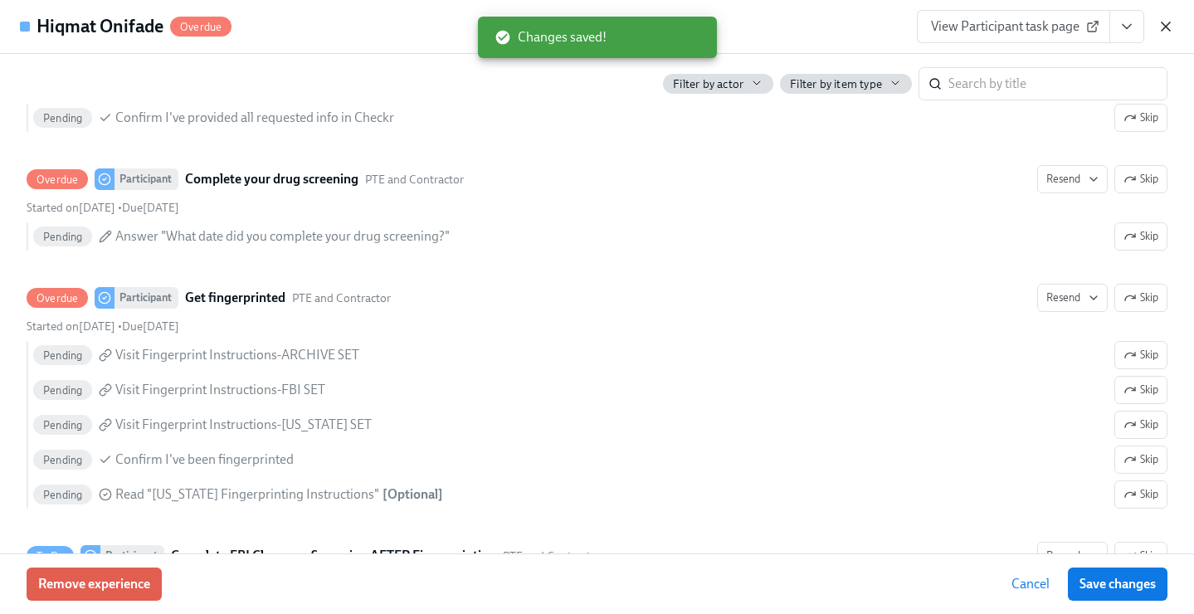
click at [1161, 26] on icon "button" at bounding box center [1166, 26] width 17 height 17
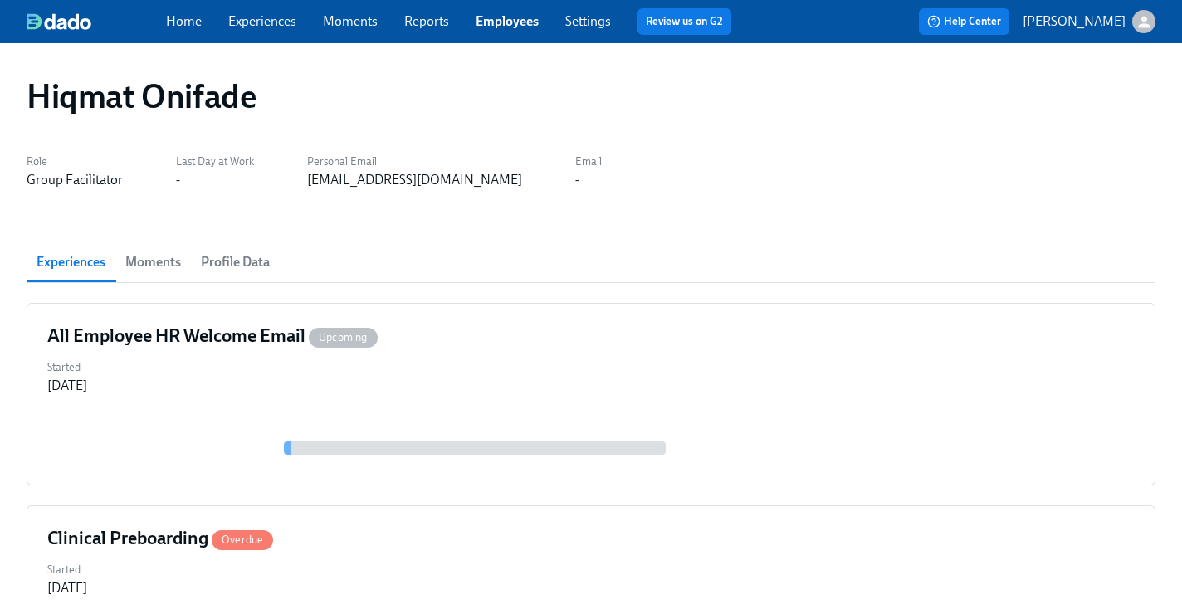
click at [508, 10] on div "Home Experiences Moments Reports Employees Settings Review us on G2" at bounding box center [455, 21] width 578 height 27
click at [508, 14] on link "Employees" at bounding box center [507, 21] width 63 height 16
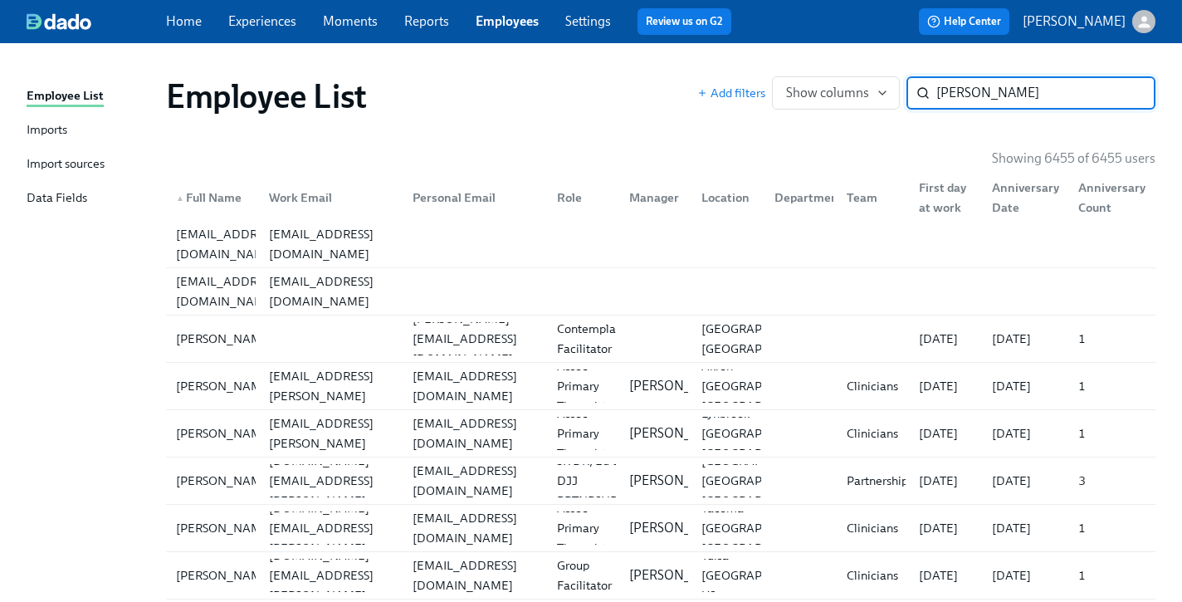
type input "rebecca"
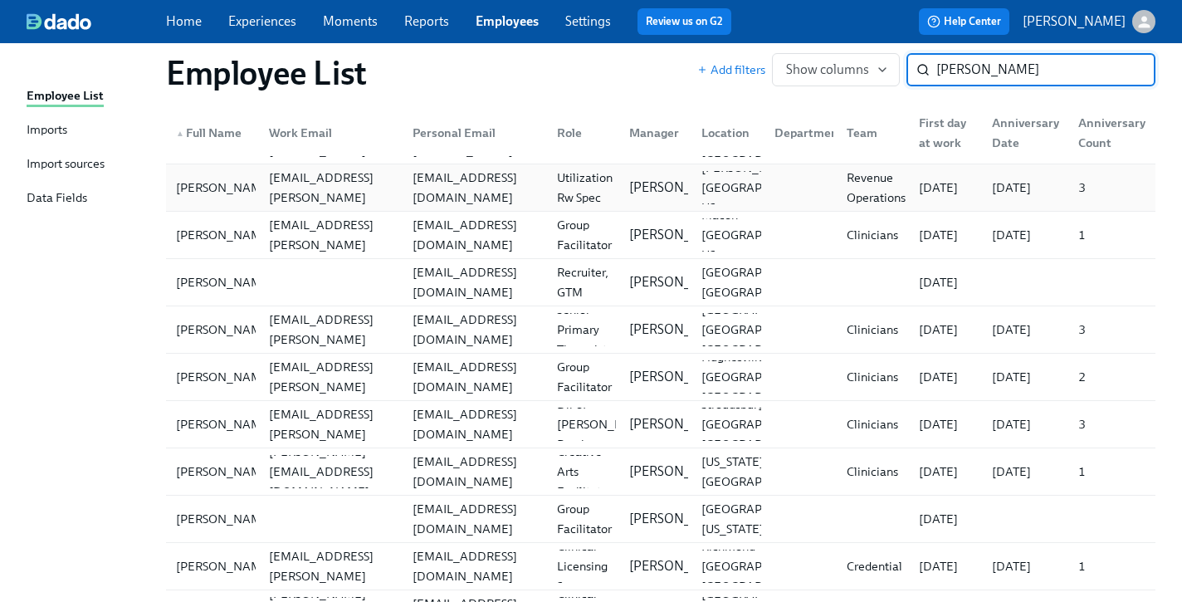
scroll to position [198, 12]
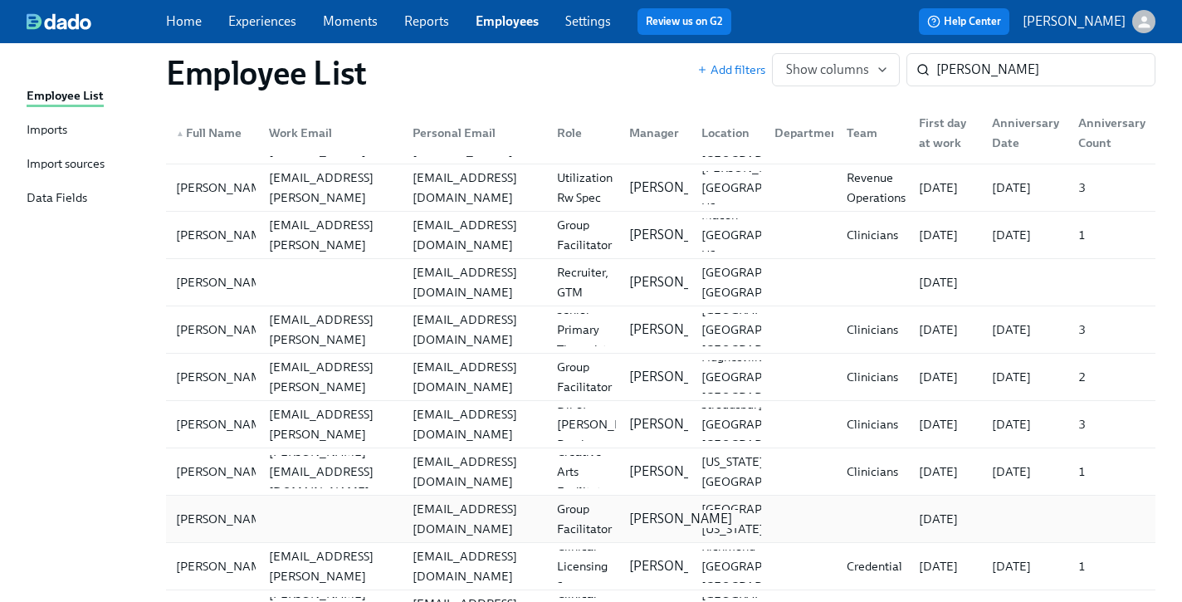
click at [622, 517] on div "Ashley Stevenson" at bounding box center [680, 519] width 116 height 18
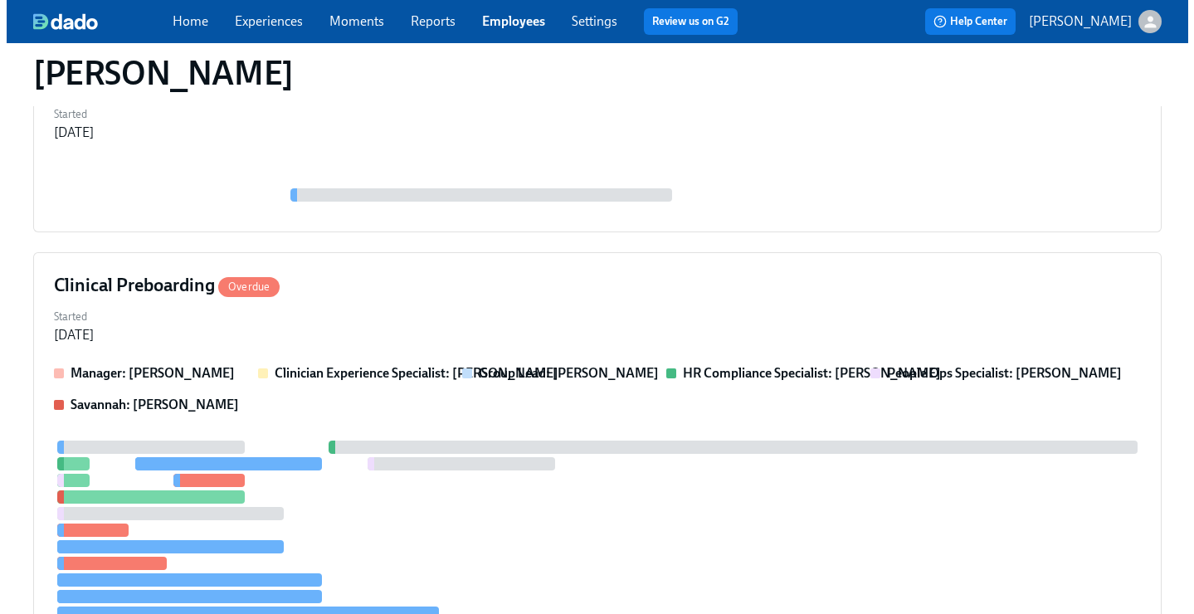
scroll to position [254, 0]
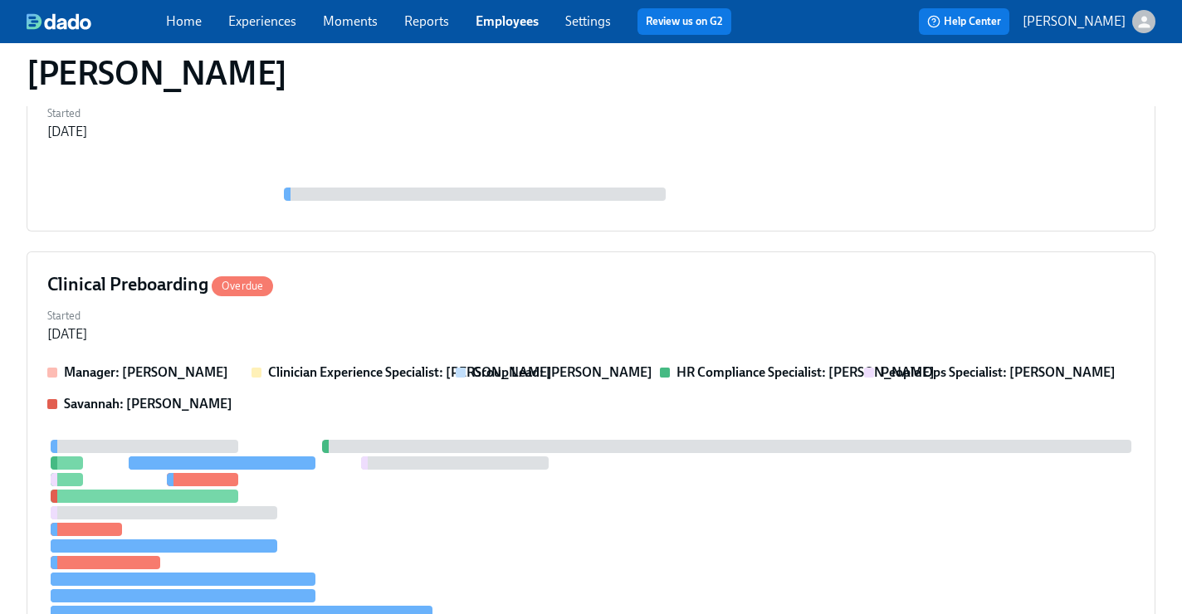
click at [618, 517] on div at bounding box center [590, 554] width 1087 height 229
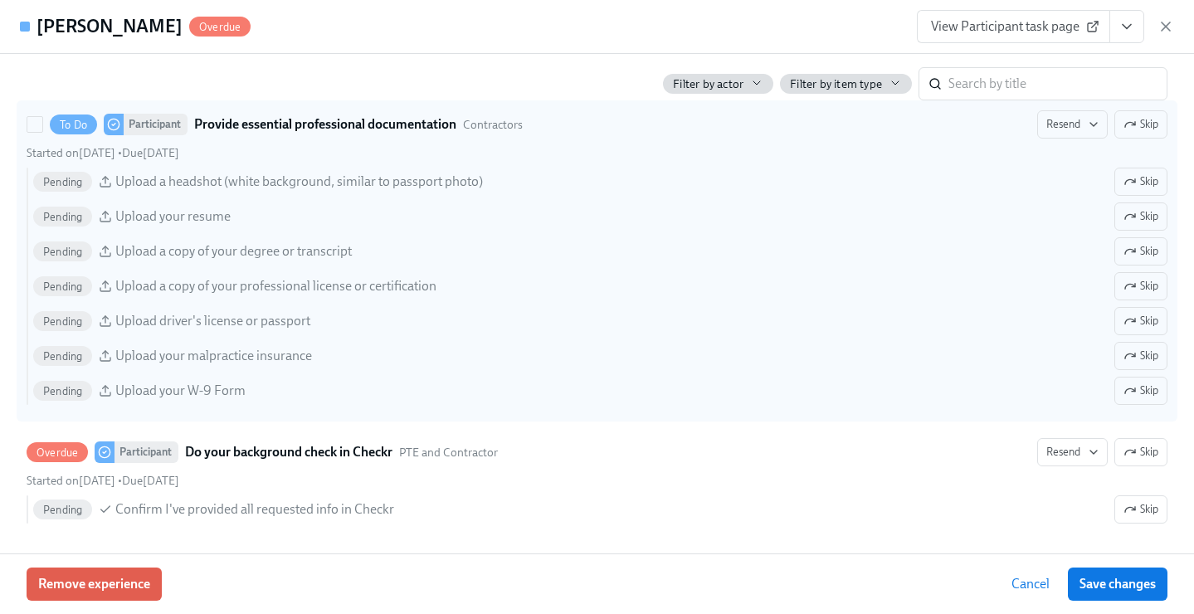
scroll to position [2072, 0]
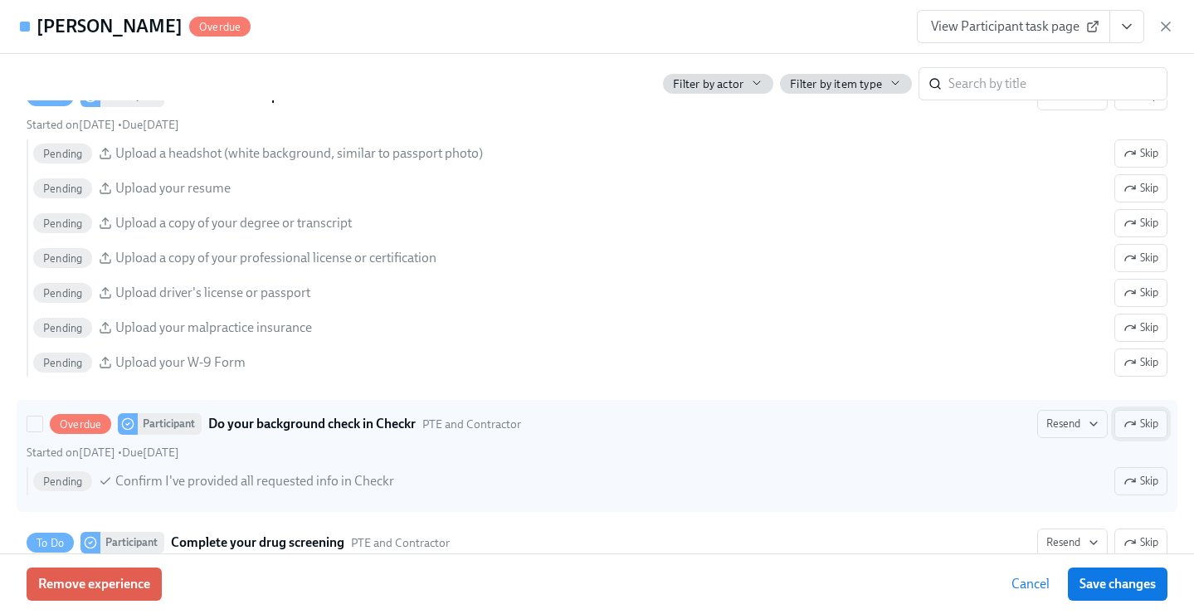
click at [1126, 430] on span "Skip" at bounding box center [1141, 424] width 35 height 17
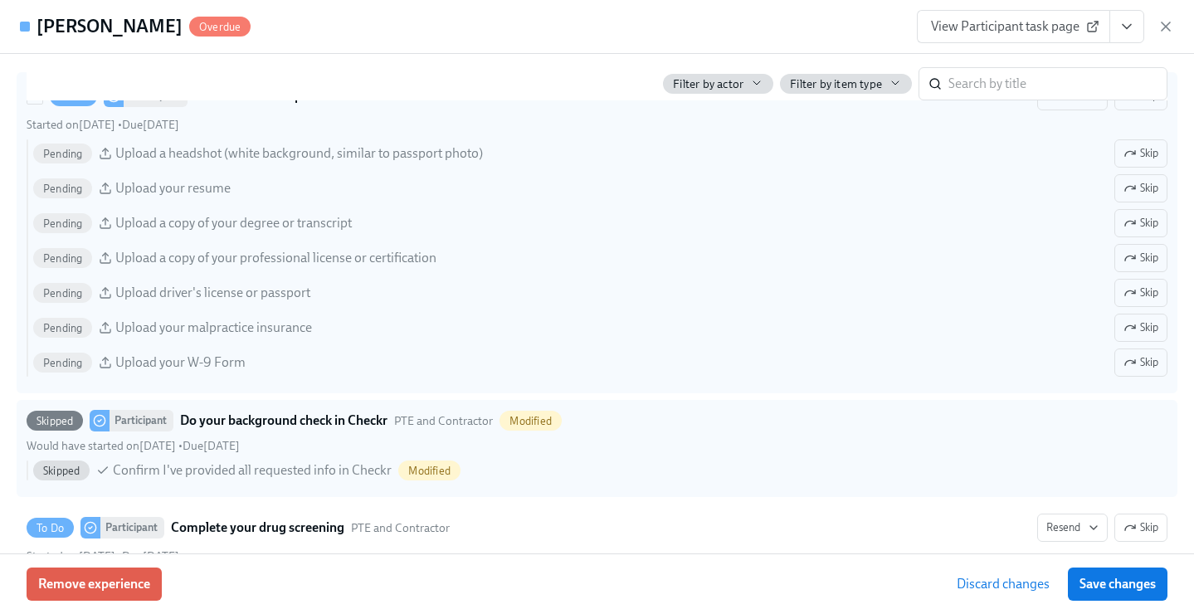
scroll to position [1964, 0]
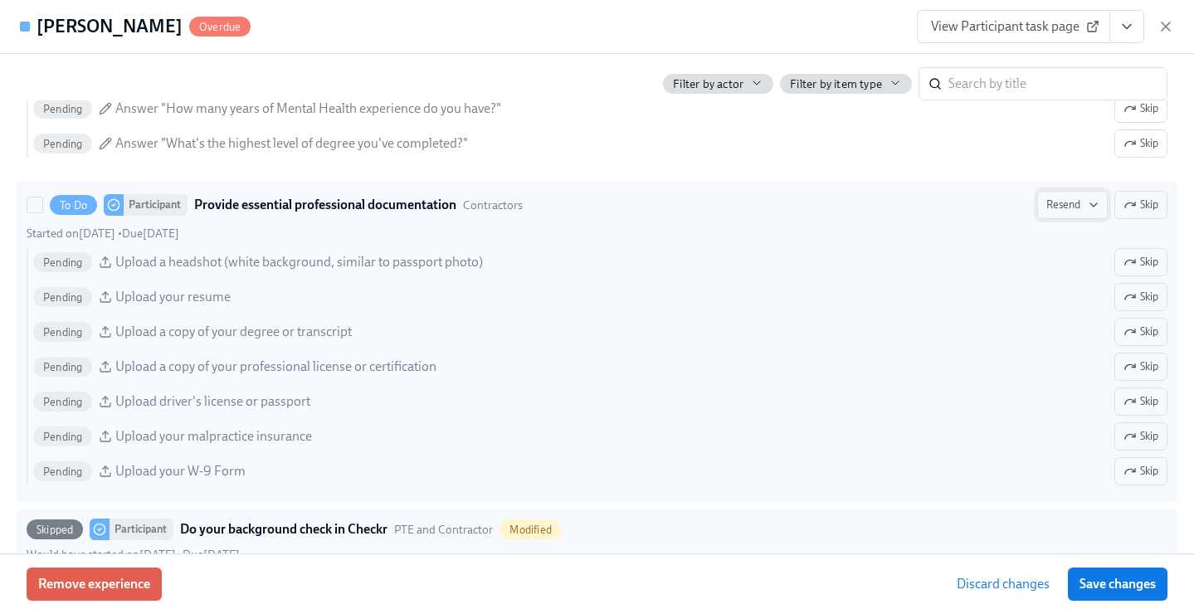
click at [1069, 204] on span "Resend" at bounding box center [1073, 205] width 52 height 17
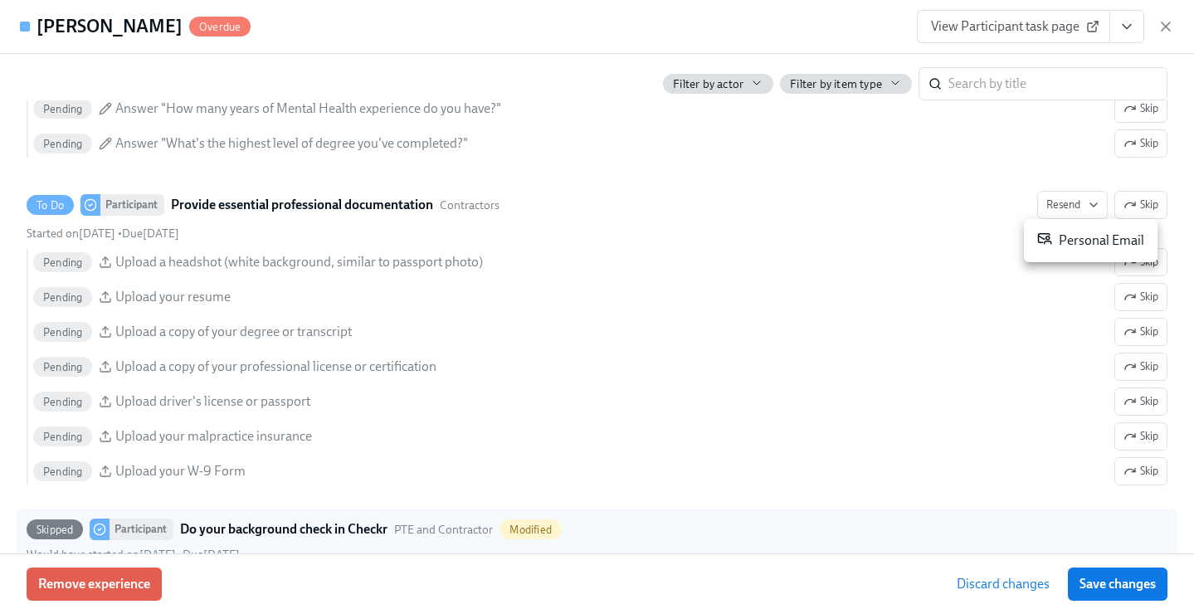
click at [1065, 242] on div "Personal Email" at bounding box center [1090, 241] width 107 height 20
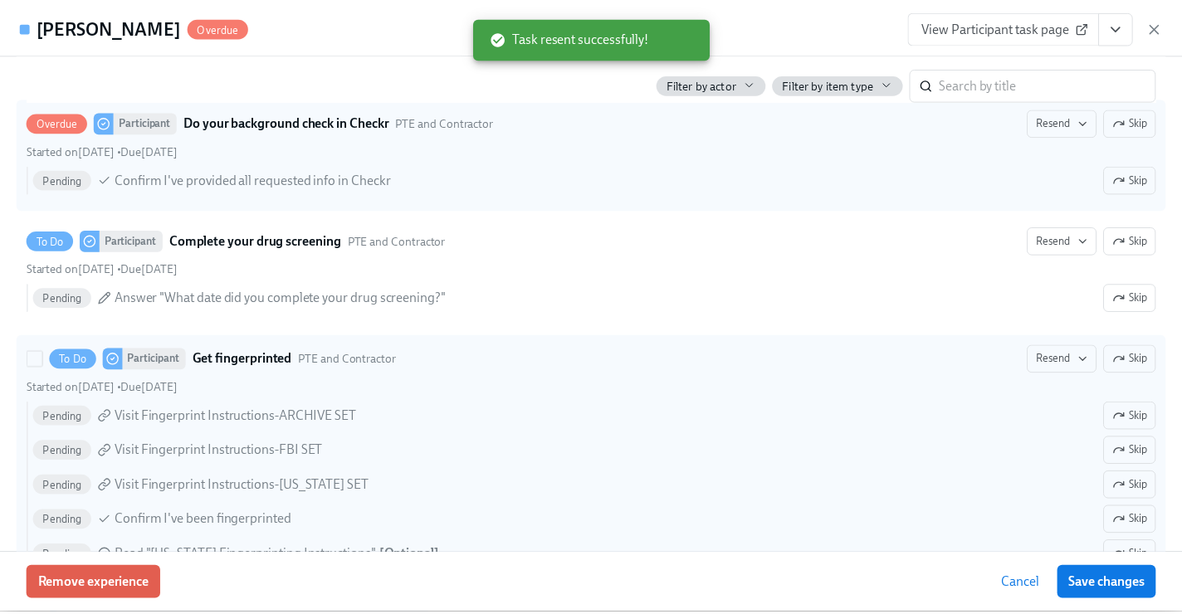
scroll to position [2344, 0]
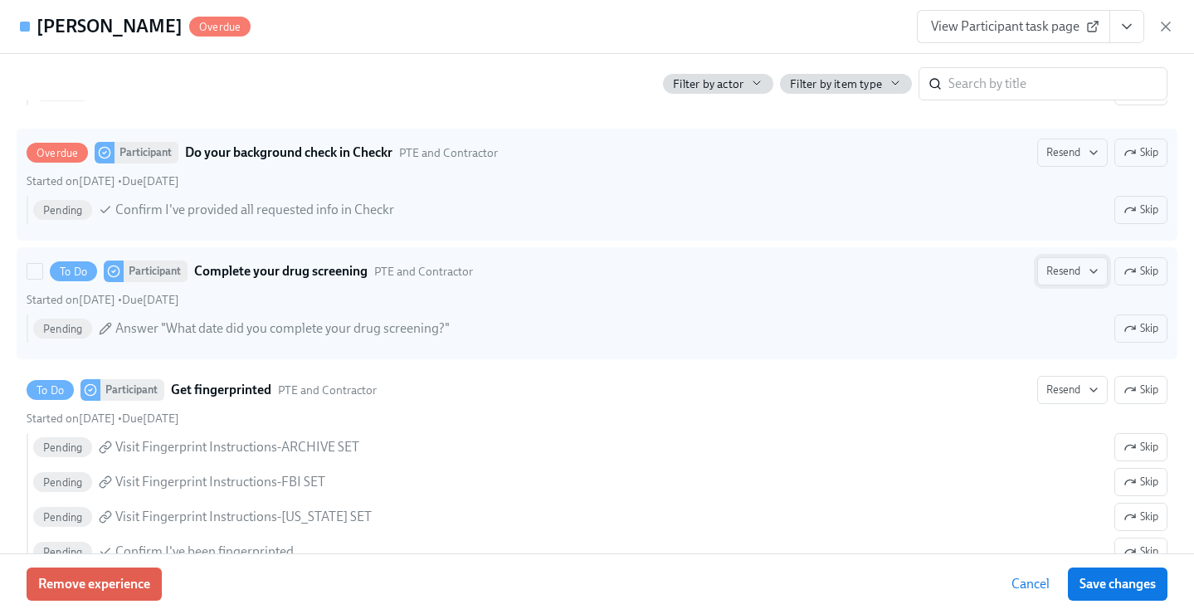
click at [1058, 276] on span "Resend" at bounding box center [1073, 271] width 52 height 17
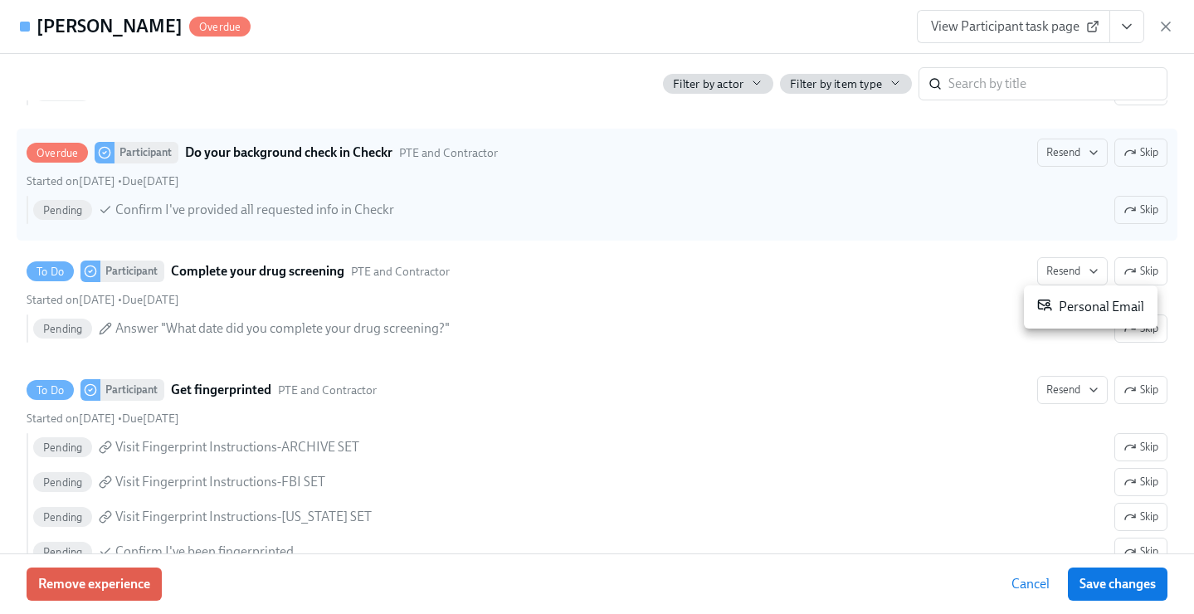
click at [1065, 305] on div "Personal Email" at bounding box center [1090, 307] width 107 height 20
click at [1085, 577] on span "Save changes" at bounding box center [1118, 584] width 76 height 17
click at [1162, 20] on icon "button" at bounding box center [1166, 26] width 17 height 17
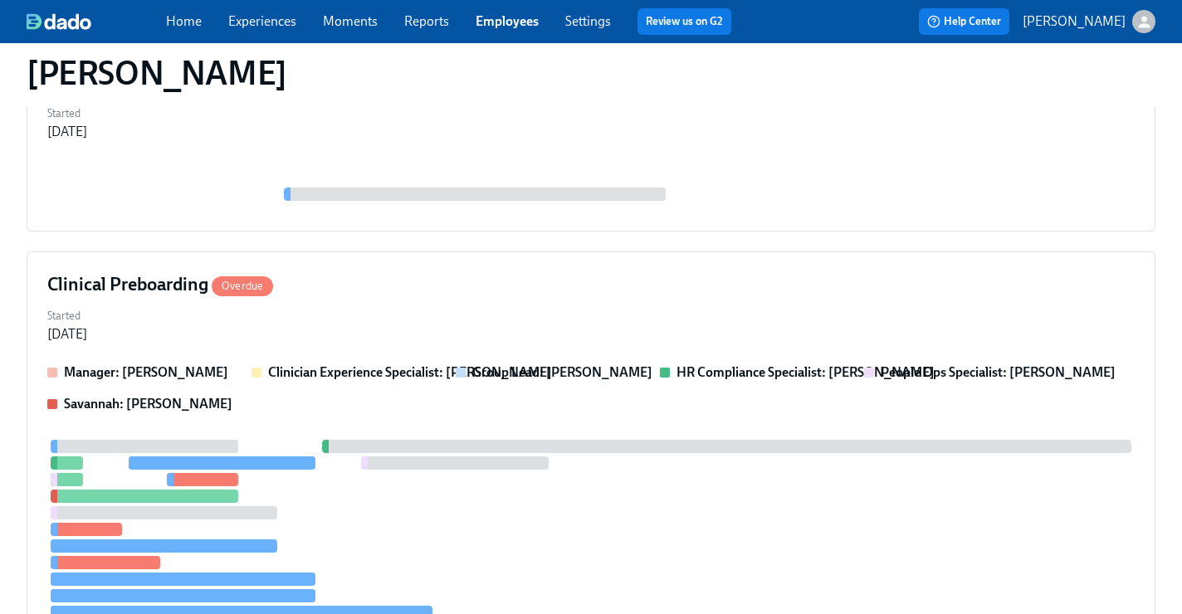
click at [503, 17] on link "Employees" at bounding box center [507, 21] width 63 height 16
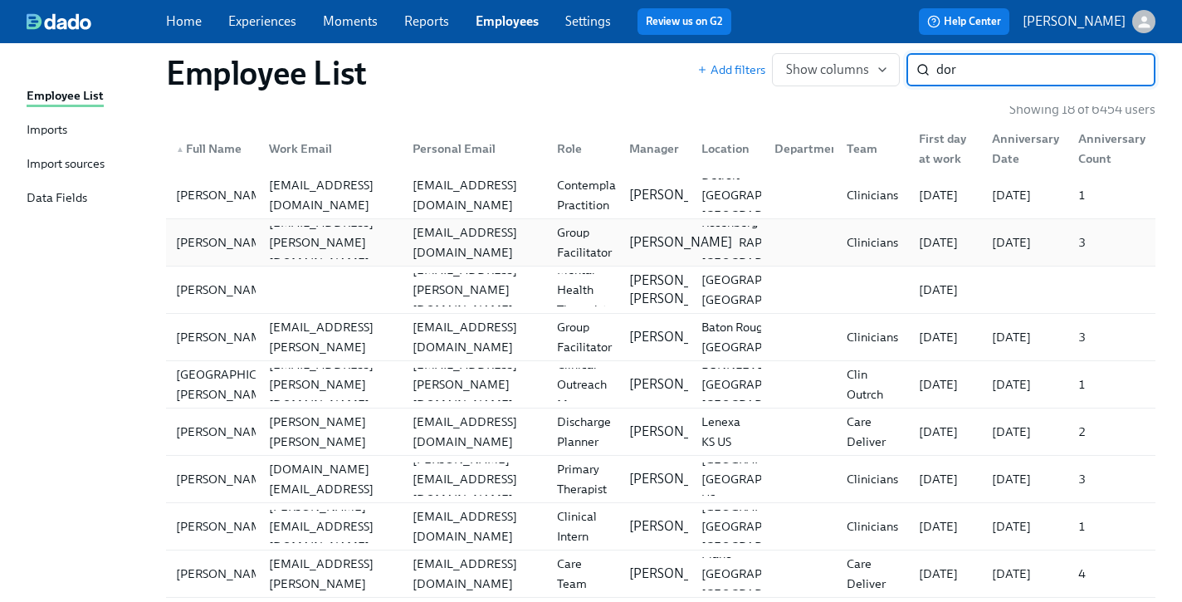
scroll to position [51, 0]
drag, startPoint x: 985, startPoint y: 72, endPoint x: 827, endPoint y: 17, distance: 168.0
click at [831, 22] on div "Home Experiences Moments Reports Employees Settings Review us on G2 Help Center…" at bounding box center [591, 504] width 1182 height 1111
type input "thea"
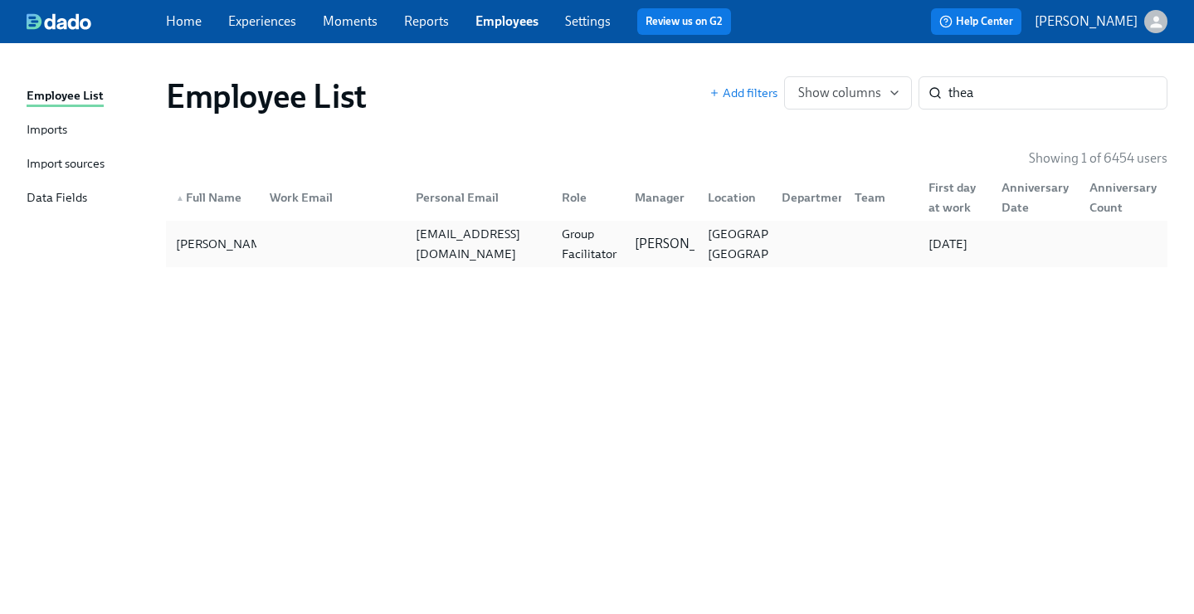
click at [595, 250] on div "Group Facilitator" at bounding box center [589, 244] width 68 height 40
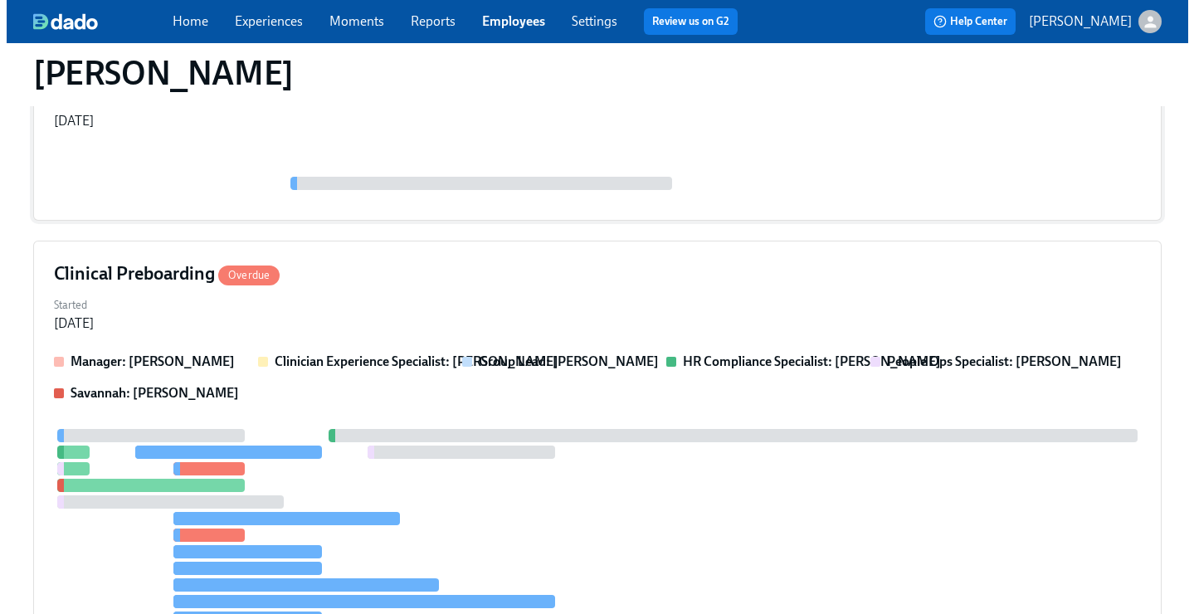
scroll to position [344, 0]
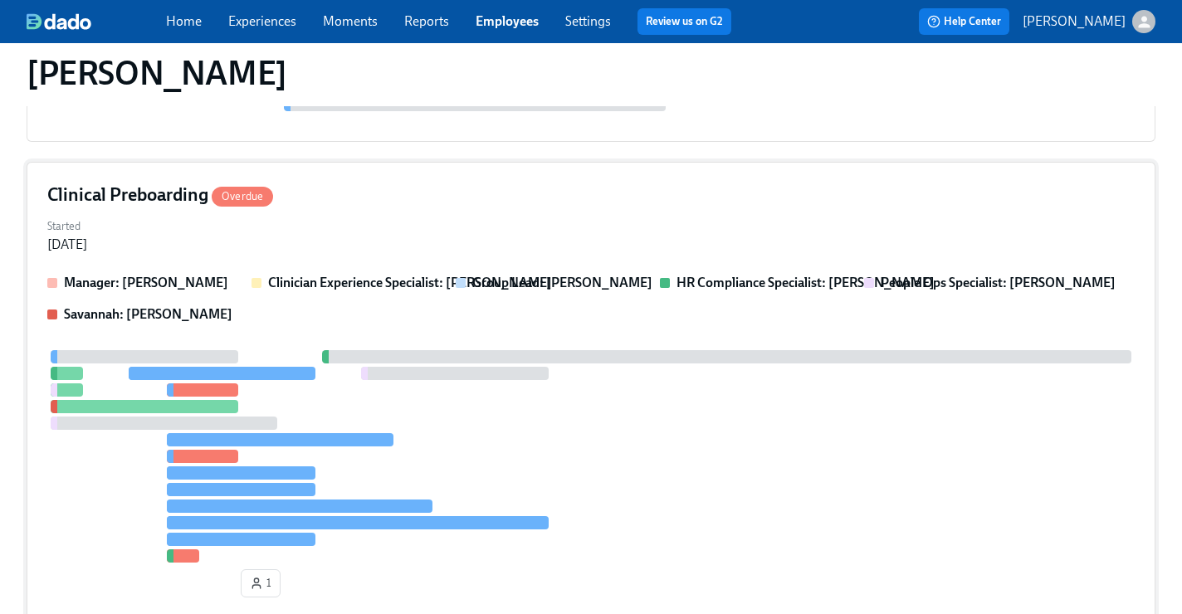
click at [566, 203] on div "Clinical Preboarding Overdue" at bounding box center [590, 195] width 1087 height 25
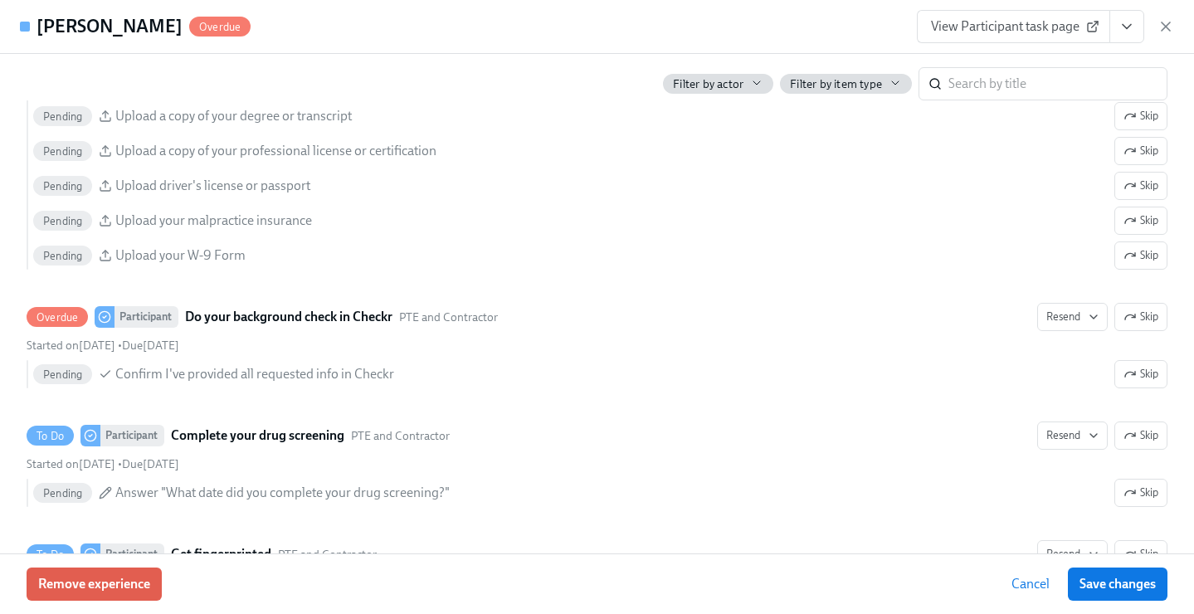
scroll to position [2387, 0]
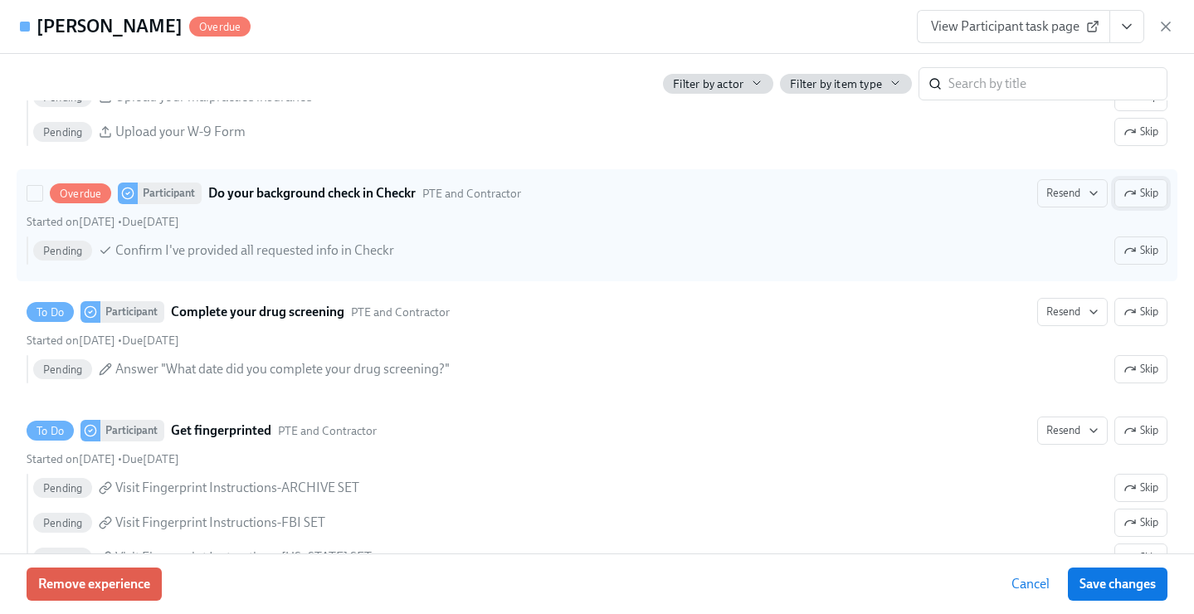
click at [1133, 193] on span "Skip" at bounding box center [1141, 193] width 35 height 17
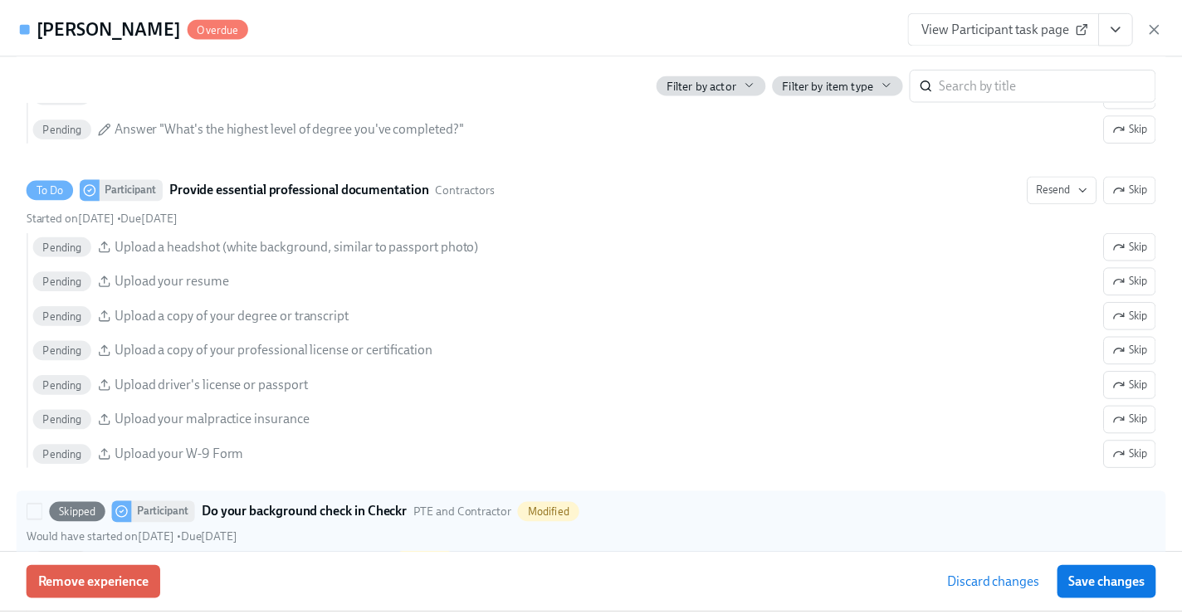
scroll to position [2037, 0]
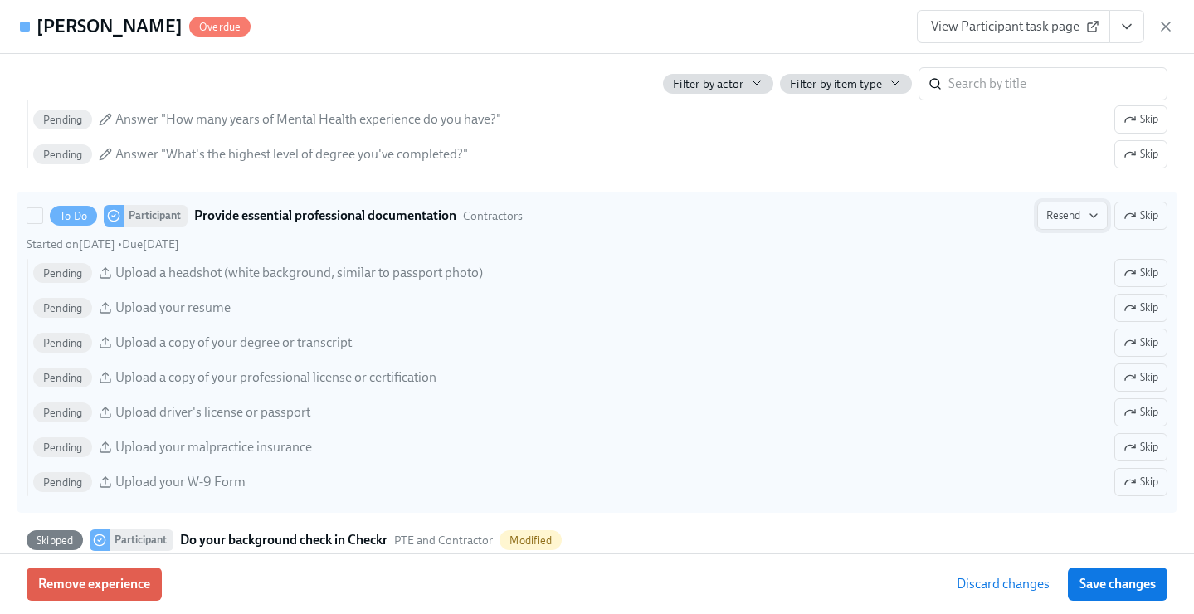
click at [1055, 214] on span "Resend" at bounding box center [1073, 215] width 52 height 17
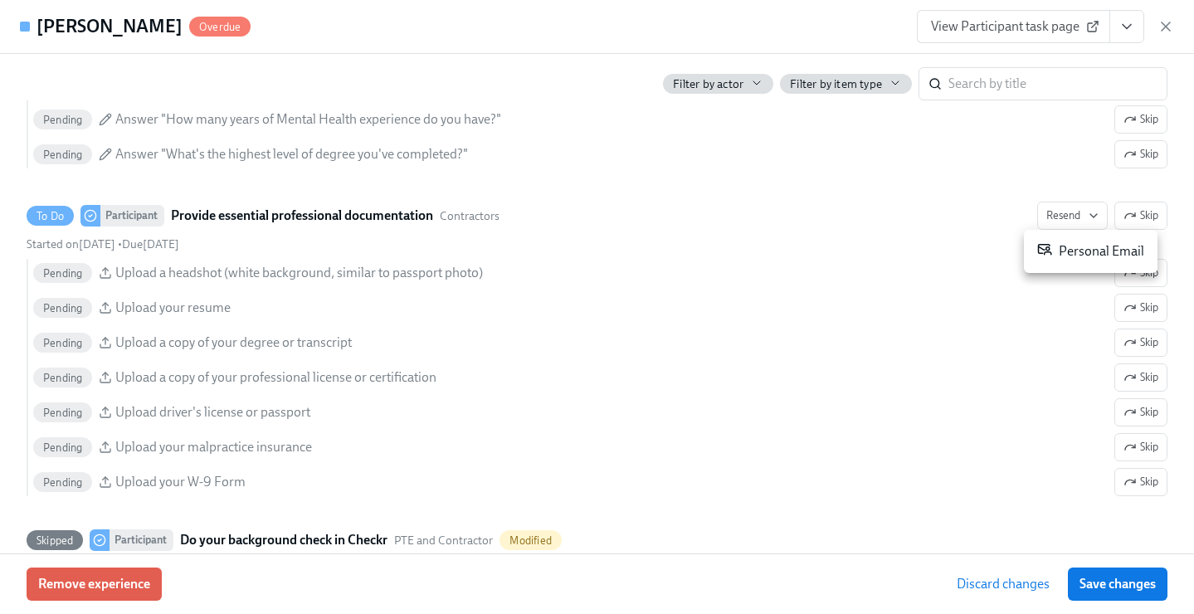
click at [1071, 257] on div "Personal Email" at bounding box center [1090, 252] width 107 height 20
click at [1118, 583] on div at bounding box center [597, 307] width 1194 height 614
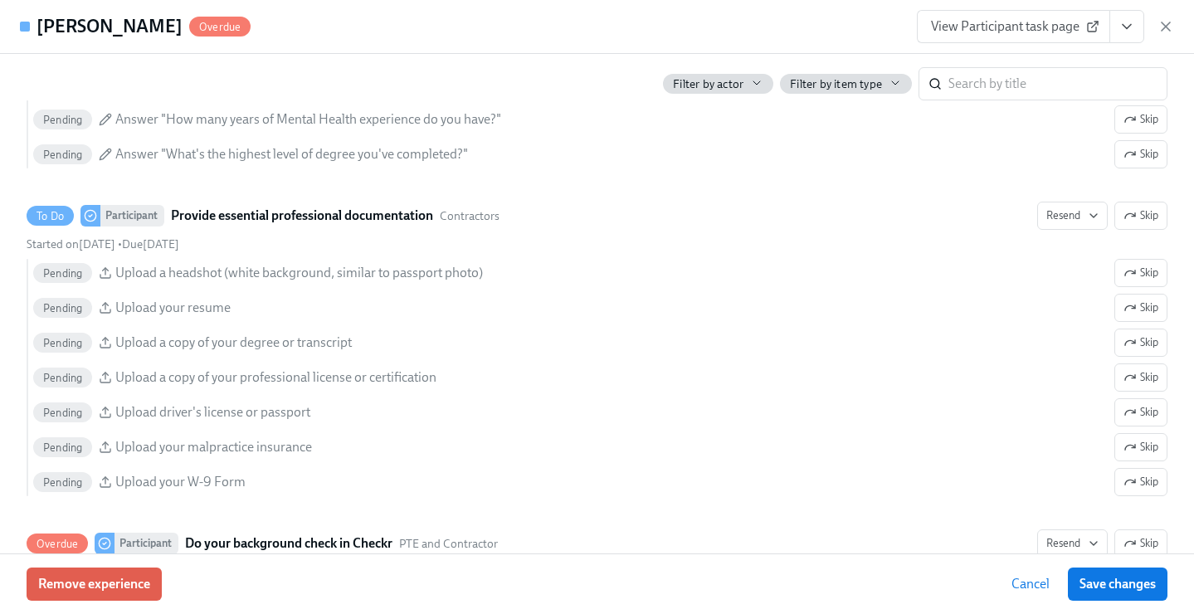
click at [1118, 583] on span "Save changes" at bounding box center [1118, 584] width 76 height 17
click at [1174, 27] on div "Dorothea Terenzi Overdue View Participant task page" at bounding box center [597, 27] width 1194 height 54
click at [1169, 29] on icon "button" at bounding box center [1166, 26] width 8 height 8
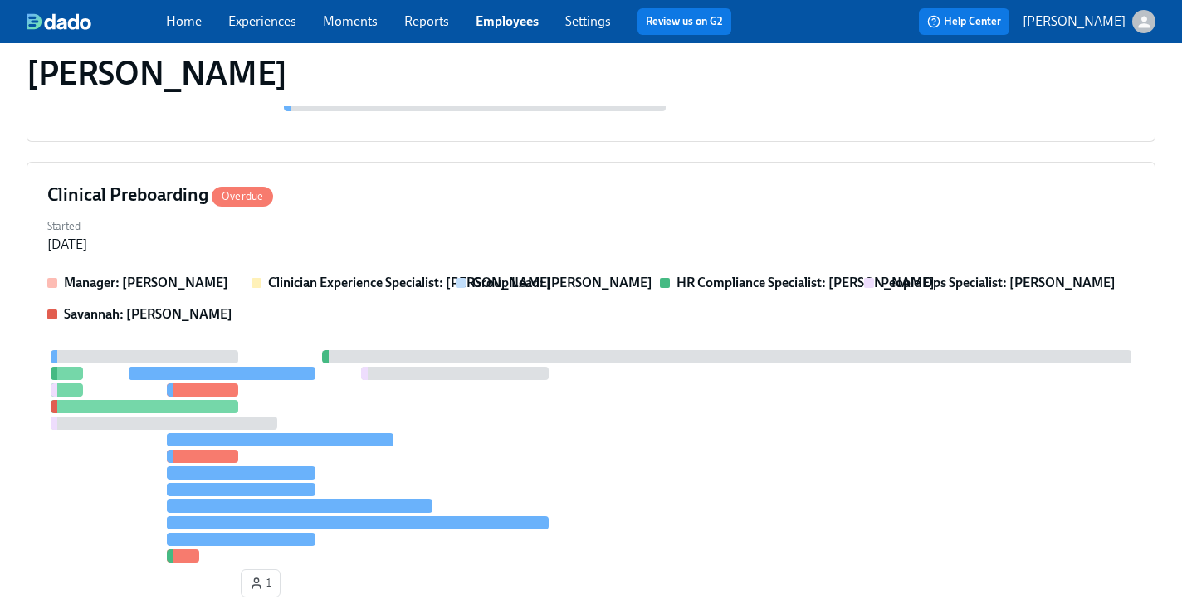
click at [506, 20] on link "Employees" at bounding box center [507, 21] width 63 height 16
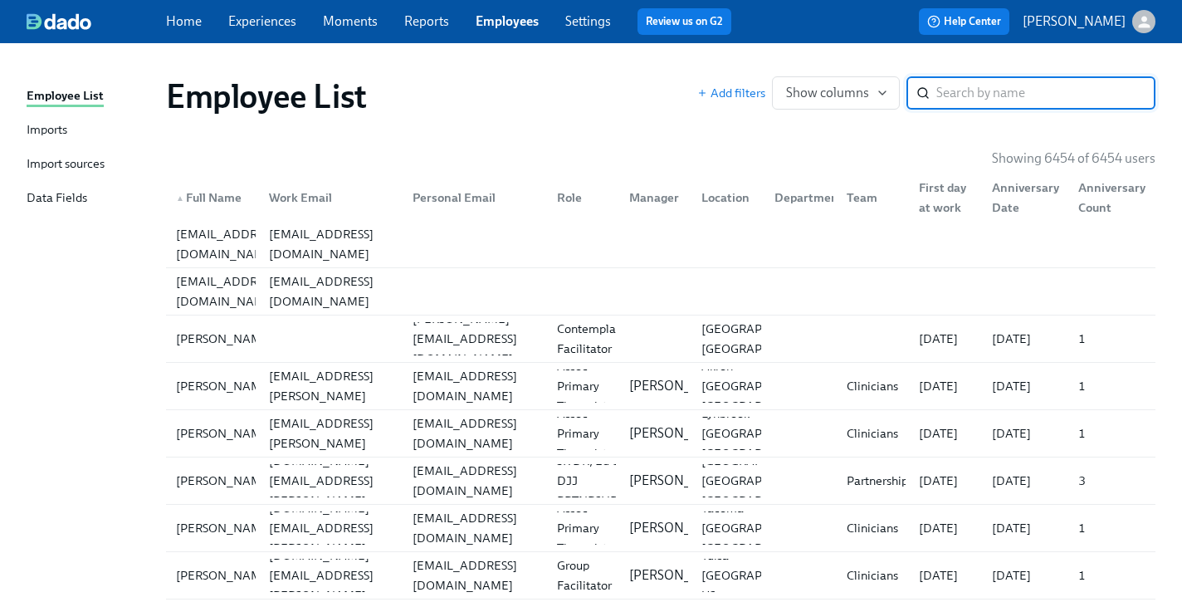
click at [995, 92] on input "search" at bounding box center [1045, 92] width 219 height 33
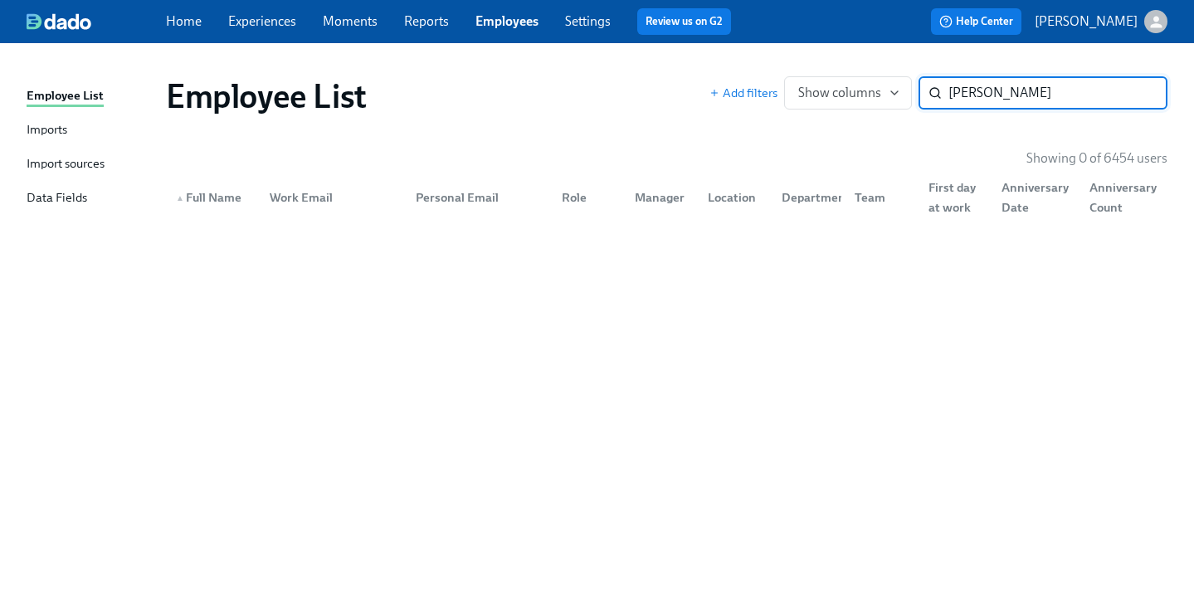
type input "christopher west"
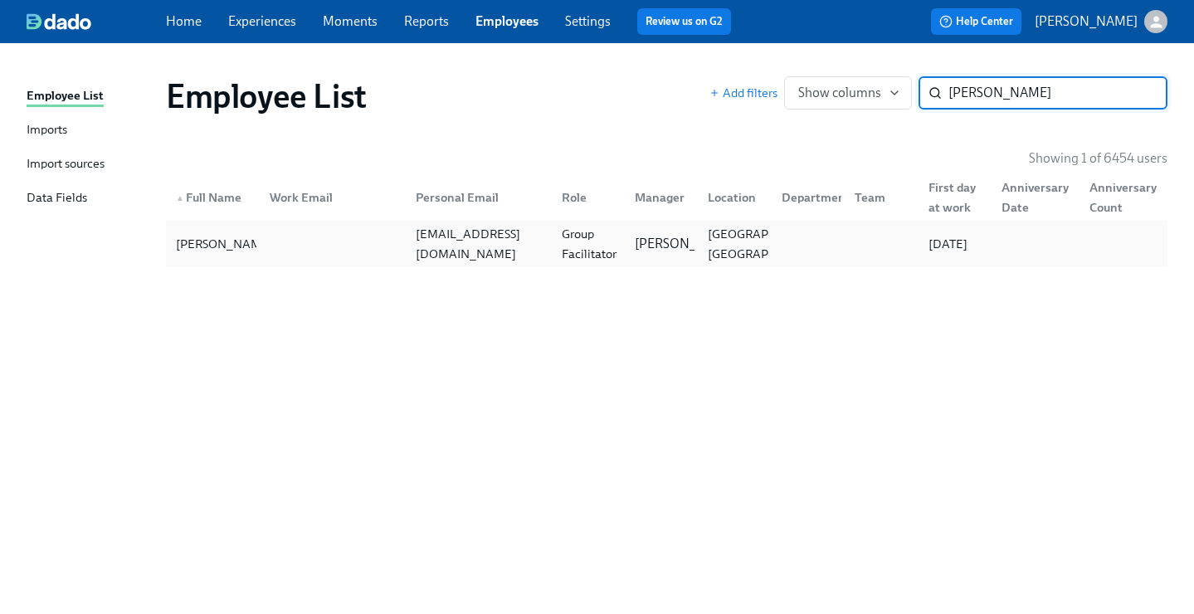
click at [560, 237] on div "Group Facilitator" at bounding box center [589, 244] width 68 height 40
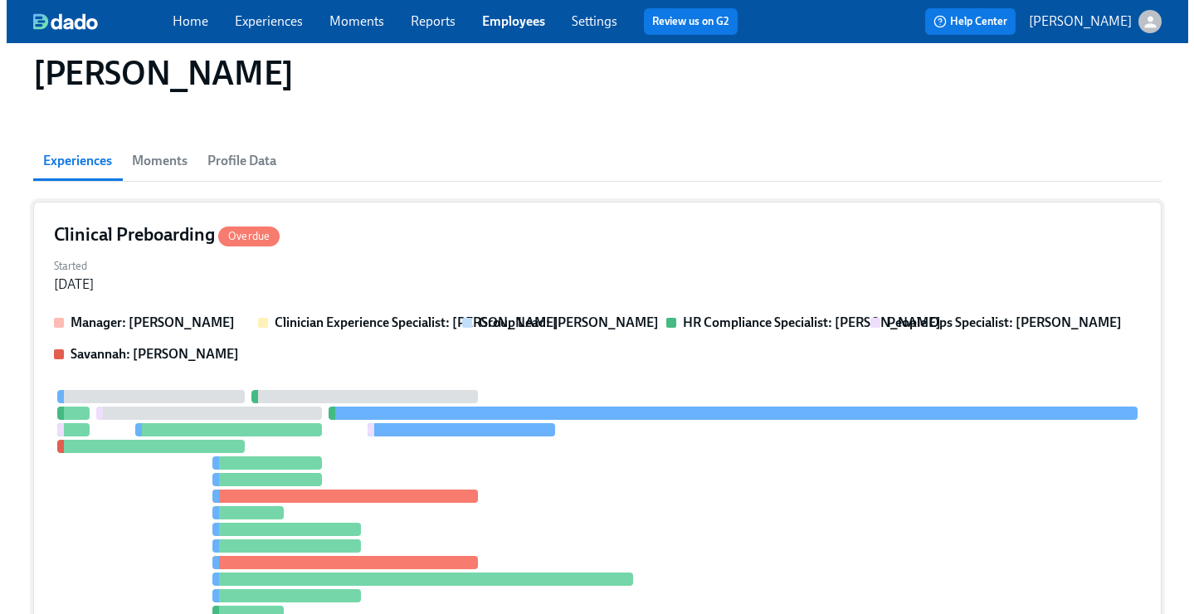
scroll to position [114, 0]
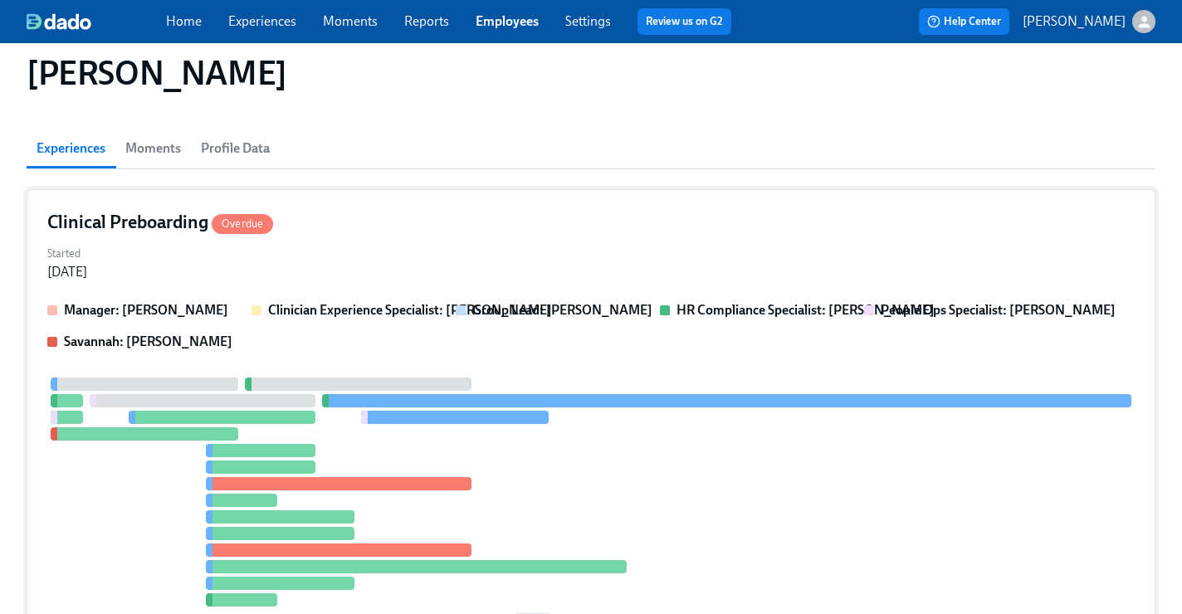
click at [580, 290] on div "Clinical Preboarding Overdue Started Aug 29, 2025 Manager: Aime Kunes Clinician…" at bounding box center [591, 429] width 1129 height 480
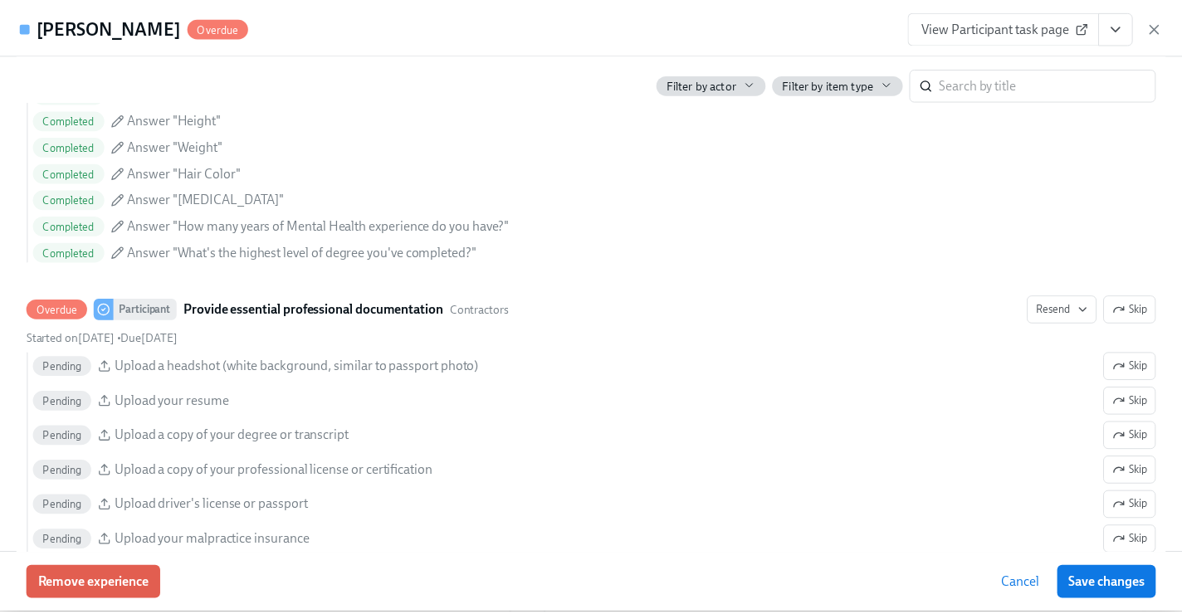
scroll to position [1819, 0]
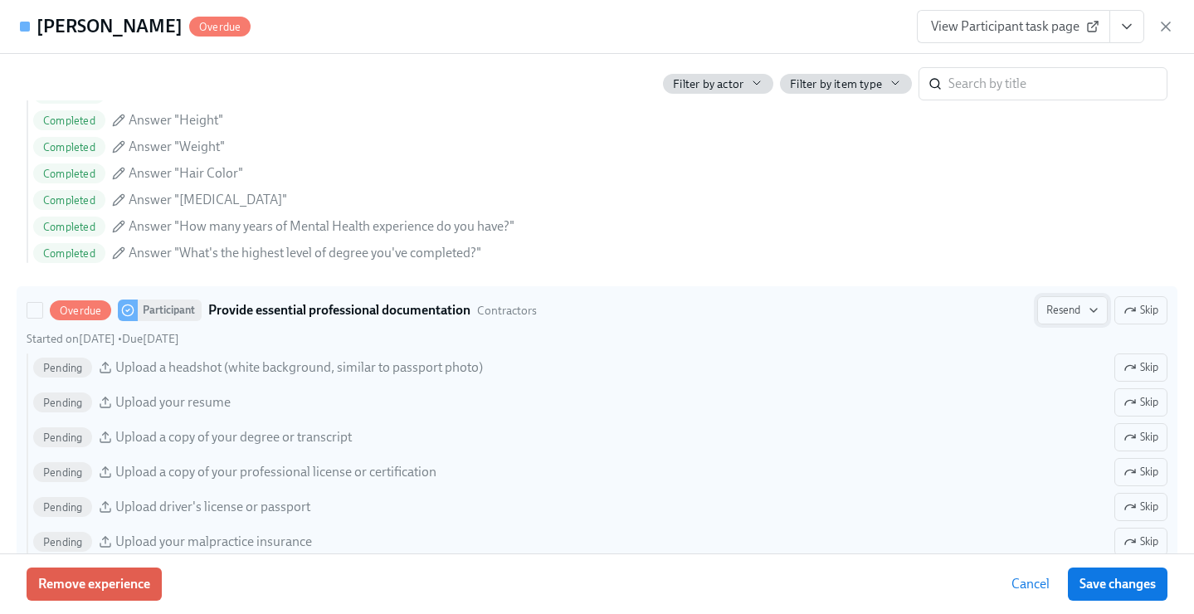
click at [1047, 318] on span "Resend" at bounding box center [1073, 310] width 52 height 17
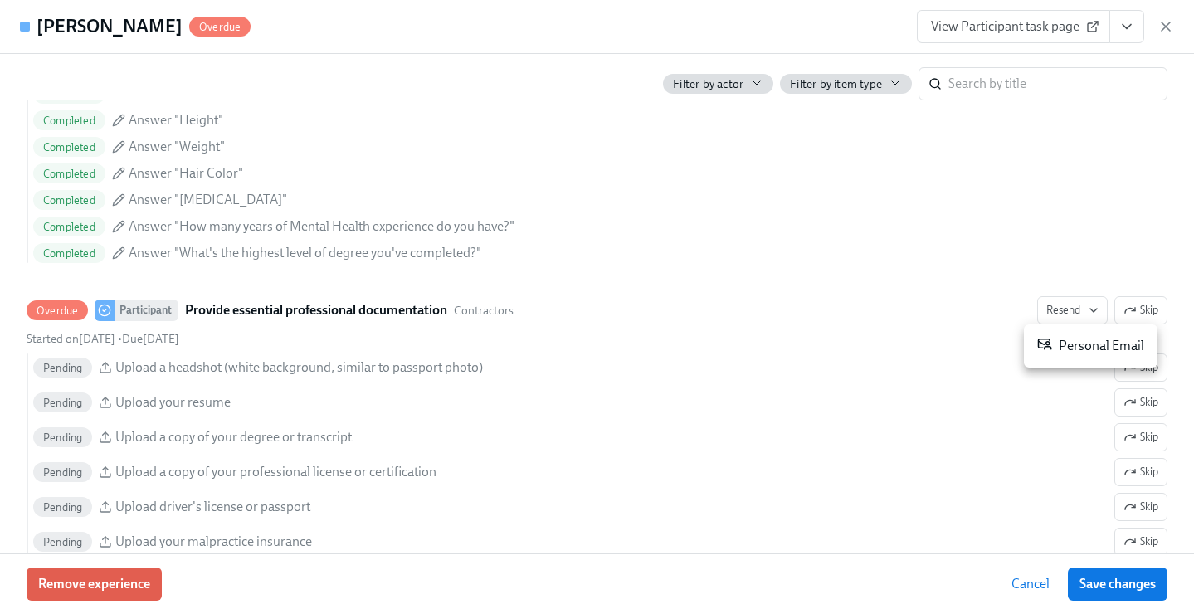
click at [1058, 342] on div "Personal Email" at bounding box center [1090, 346] width 107 height 20
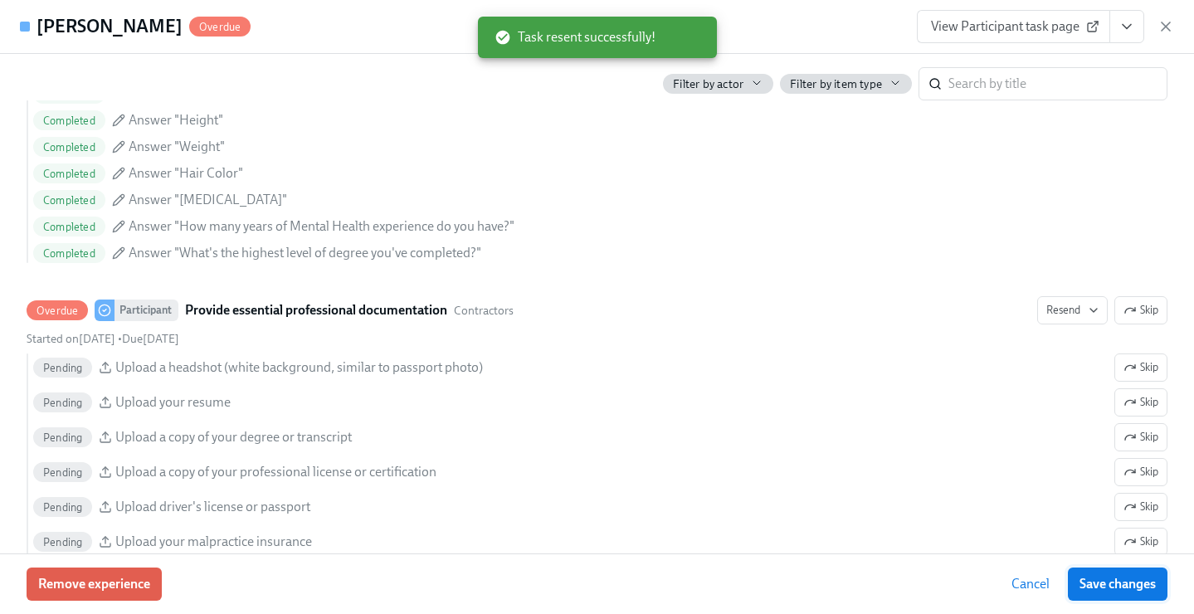
click at [1115, 578] on span "Save changes" at bounding box center [1118, 584] width 76 height 17
click at [1164, 28] on icon "button" at bounding box center [1166, 26] width 8 height 8
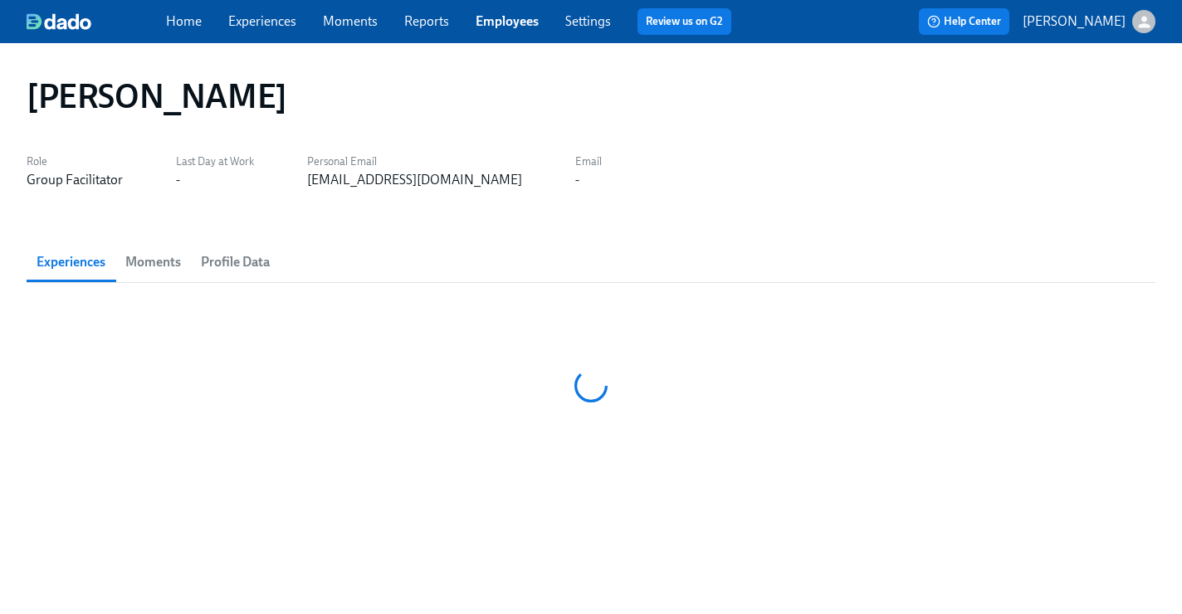
click at [513, 27] on link "Employees" at bounding box center [507, 21] width 63 height 16
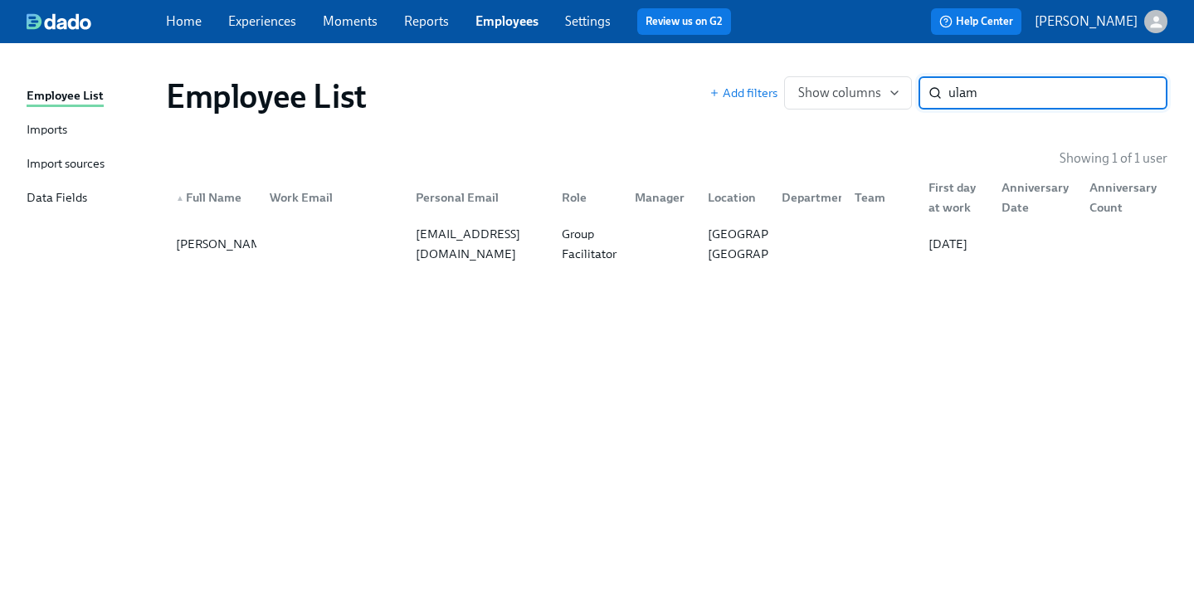
type input "ulam"
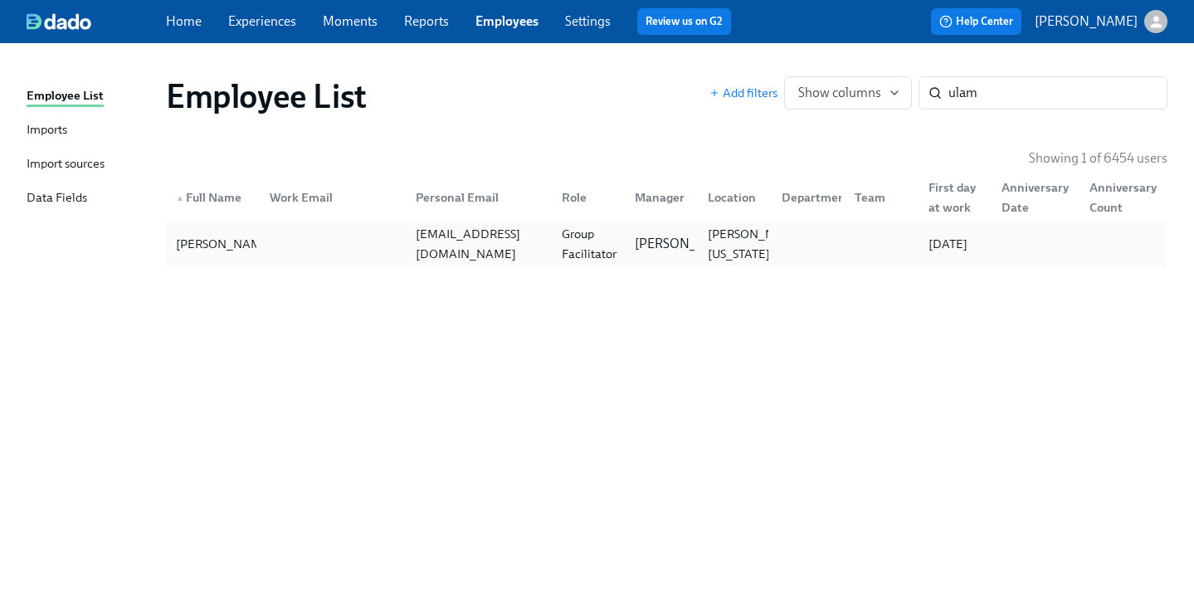
click at [806, 246] on div at bounding box center [805, 243] width 73 height 33
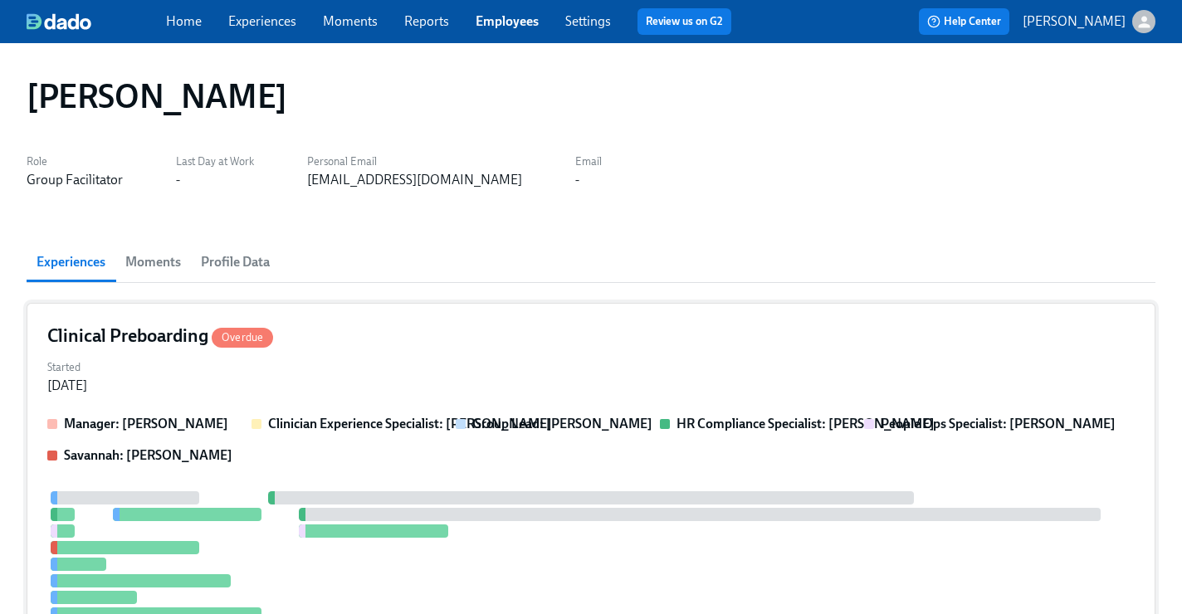
click at [647, 340] on div "Clinical Preboarding Overdue" at bounding box center [590, 336] width 1087 height 25
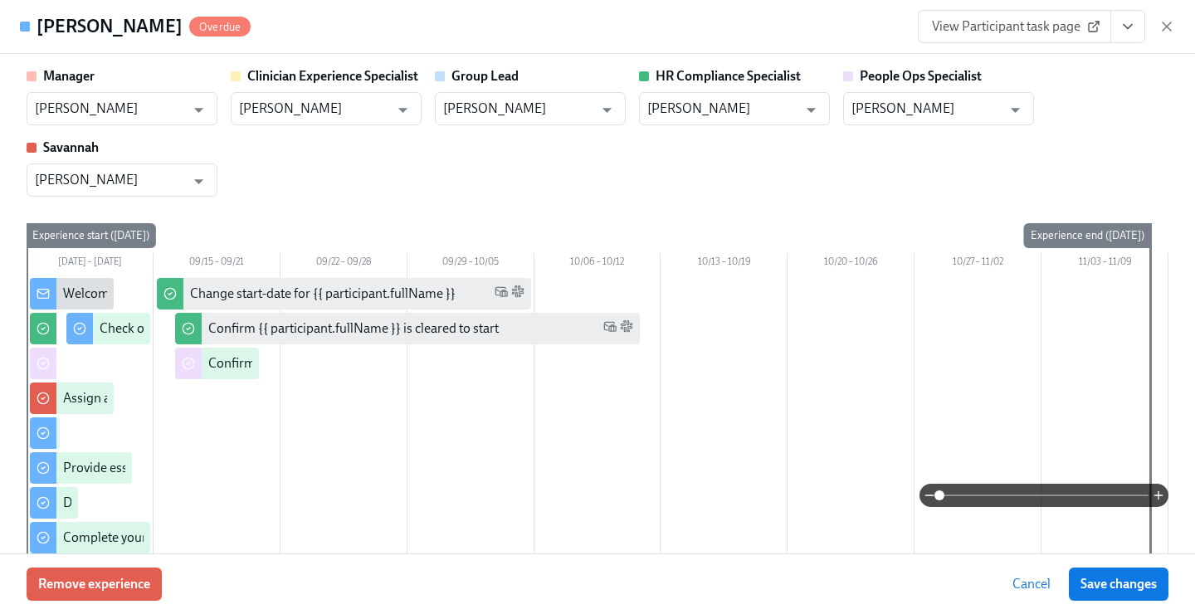
drag, startPoint x: 1161, startPoint y: 24, endPoint x: 1146, endPoint y: 20, distance: 15.5
click at [1161, 24] on icon "button" at bounding box center [1167, 26] width 17 height 17
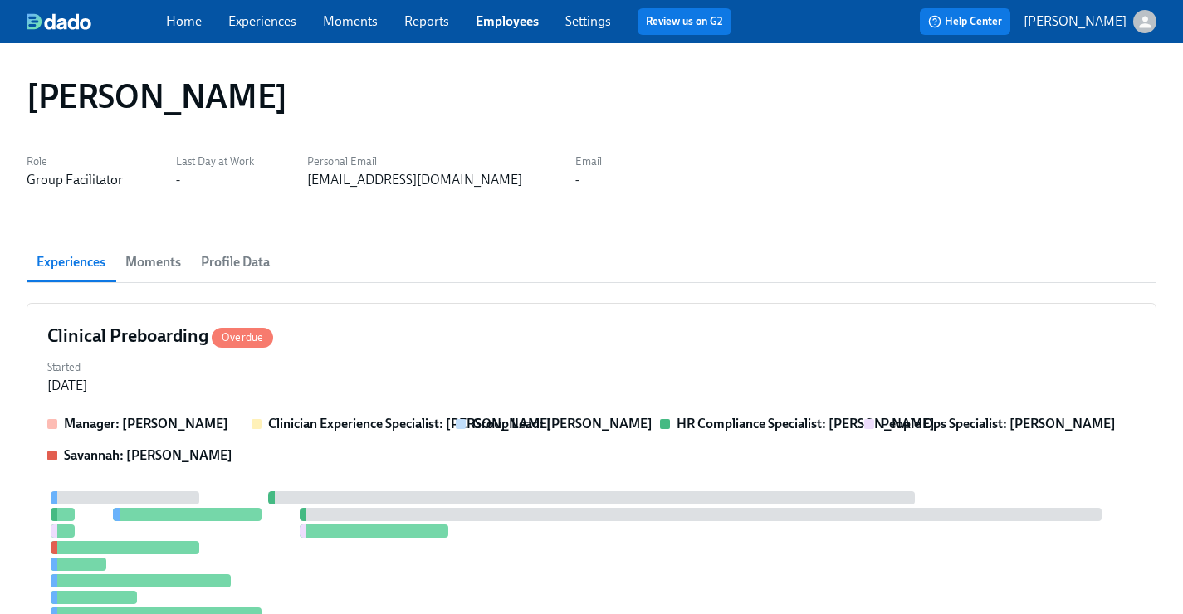
click at [514, 22] on link "Employees" at bounding box center [507, 21] width 63 height 16
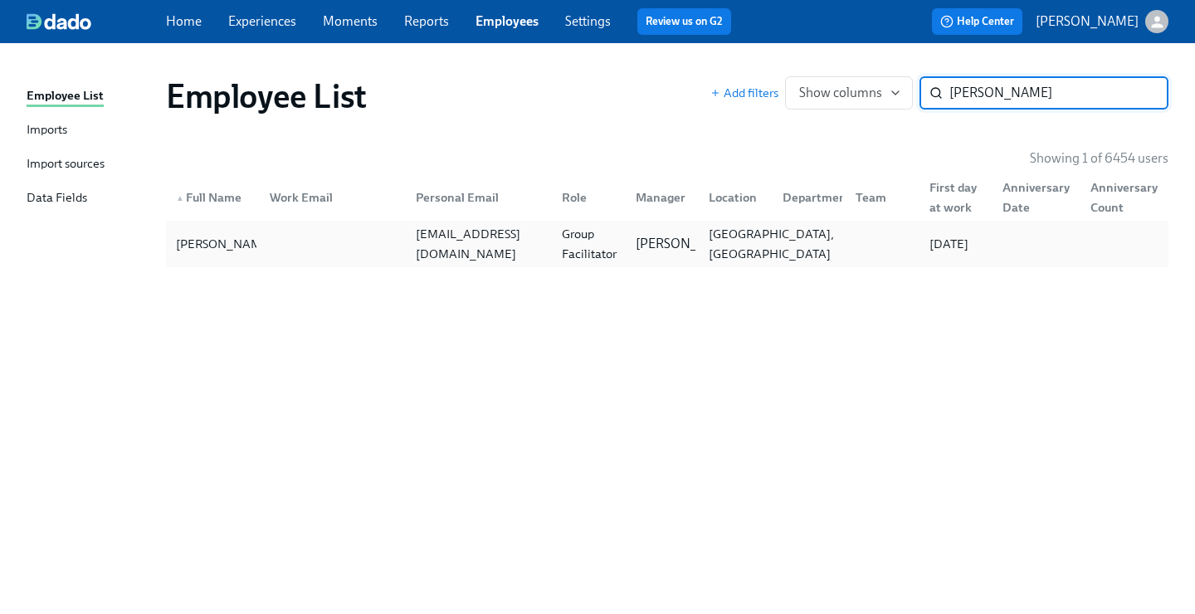
type input "[PERSON_NAME]"
click at [717, 245] on div "[GEOGRAPHIC_DATA], [GEOGRAPHIC_DATA]" at bounding box center [771, 244] width 139 height 40
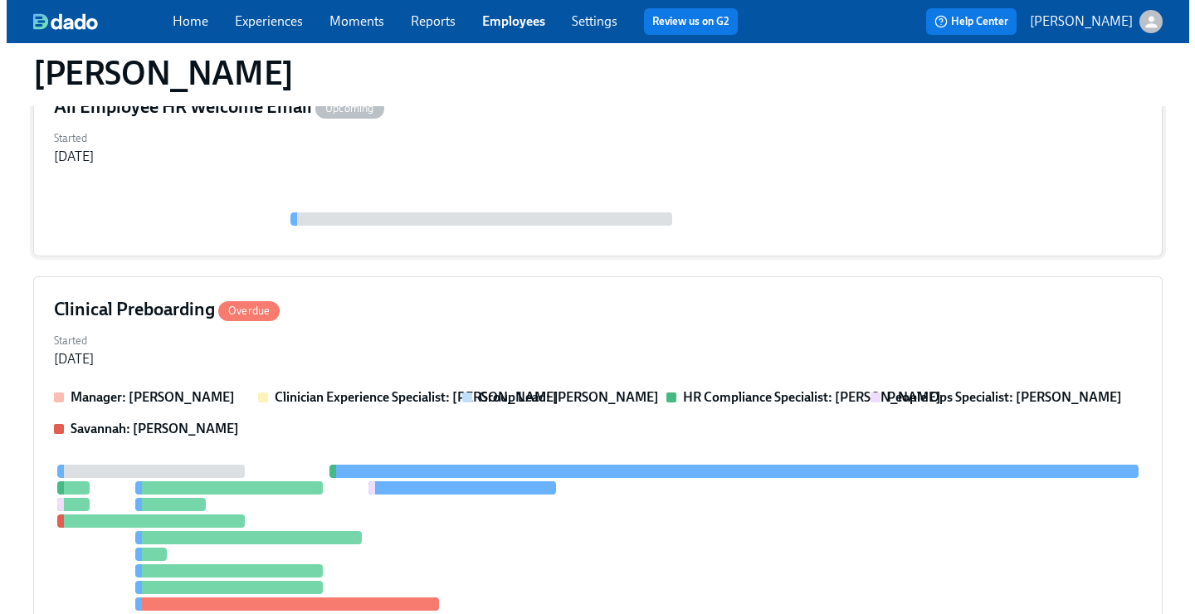
scroll to position [279, 0]
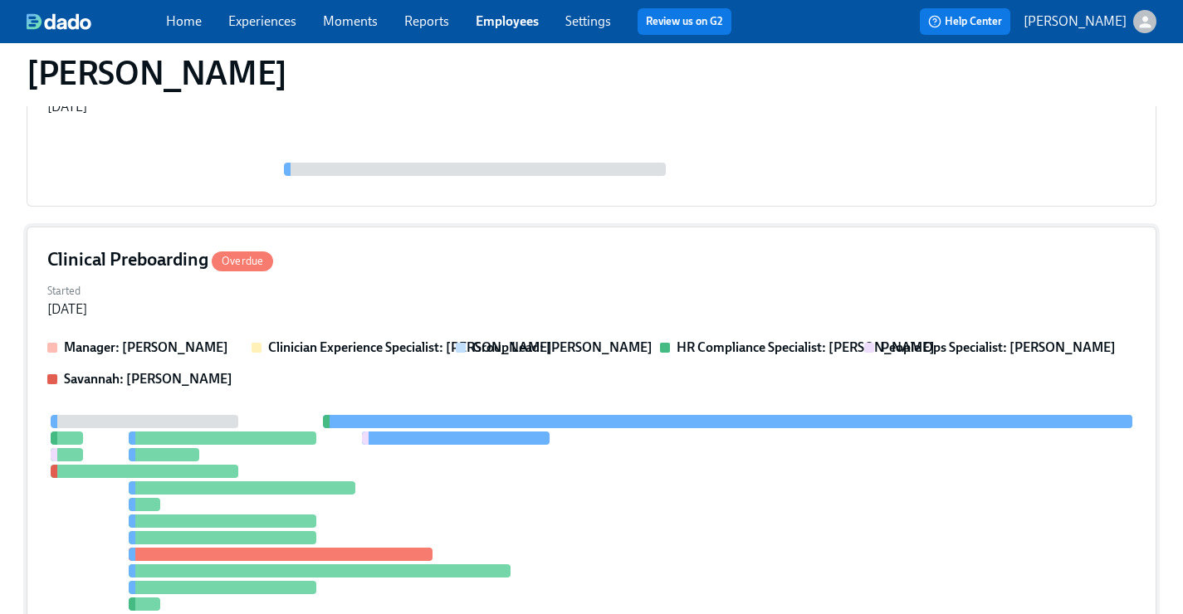
click at [691, 266] on div "Clinical Preboarding Overdue" at bounding box center [591, 259] width 1088 height 25
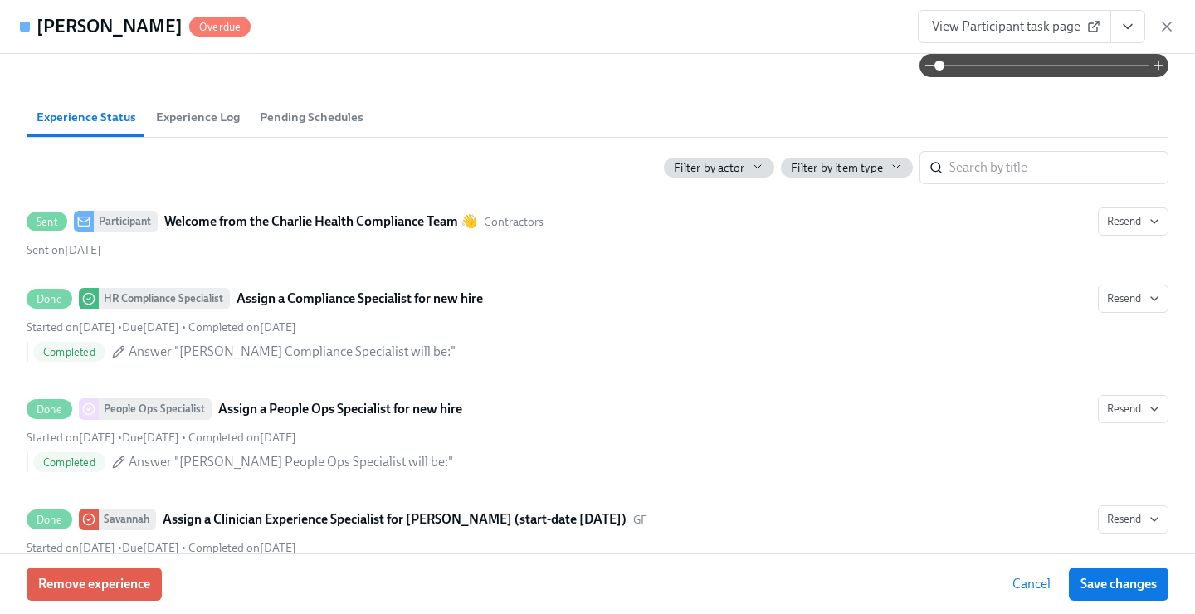
scroll to position [823, 0]
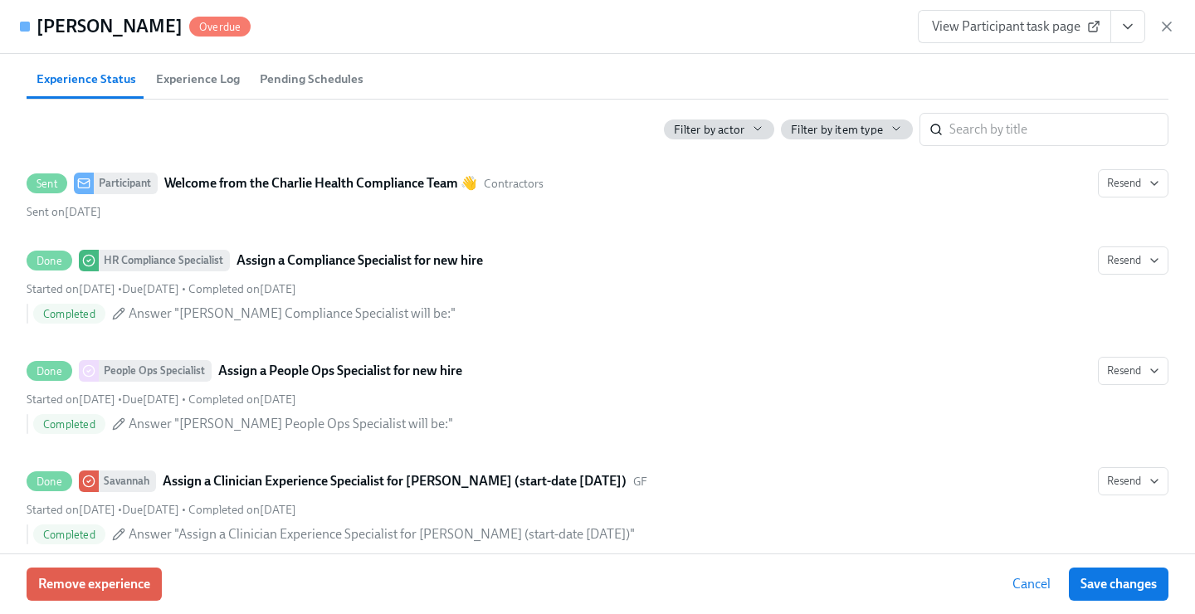
click at [1135, 21] on icon "View task page" at bounding box center [1128, 26] width 17 height 17
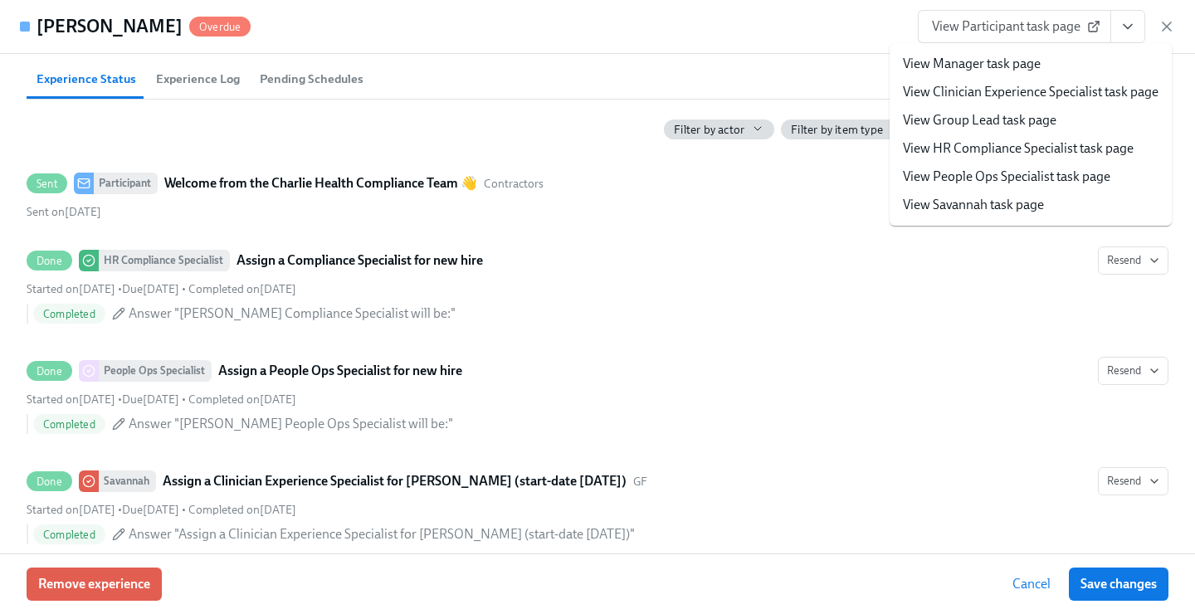
click at [1003, 168] on link "View People Ops Specialist task page" at bounding box center [1006, 177] width 207 height 18
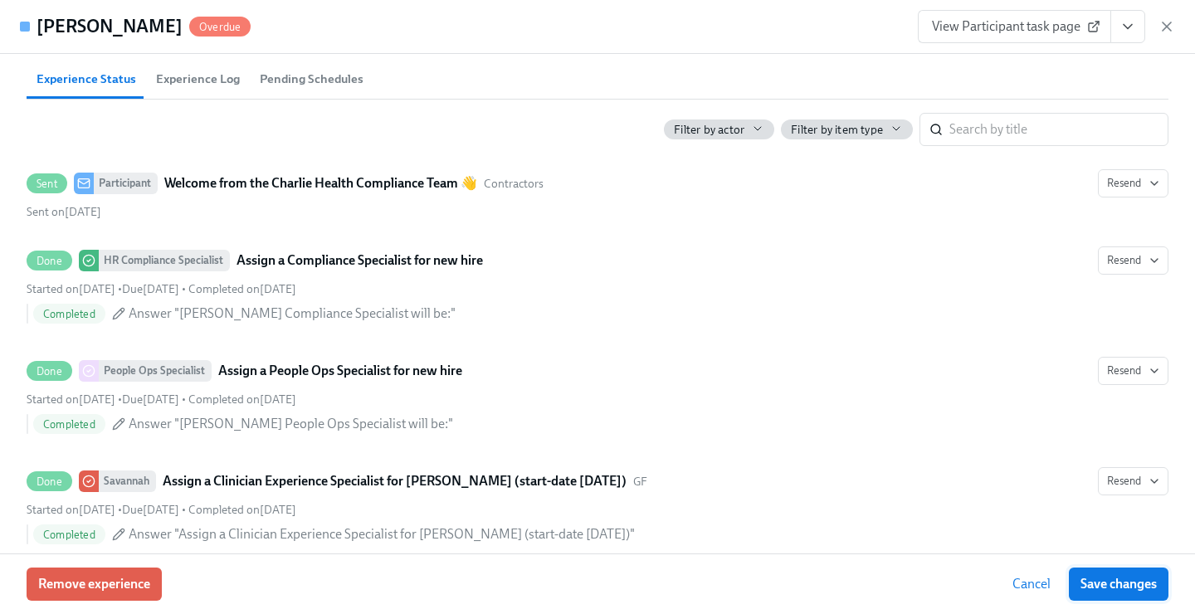
click at [1103, 581] on span "Save changes" at bounding box center [1119, 584] width 76 height 17
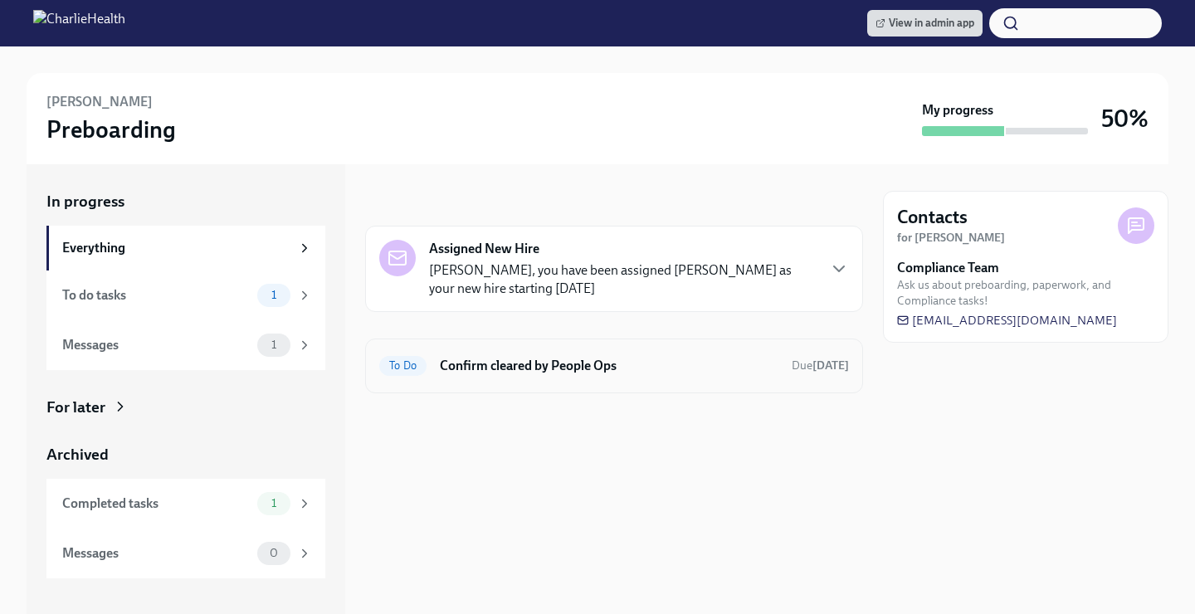
click at [560, 358] on h6 "Confirm cleared by People Ops" at bounding box center [609, 366] width 339 height 18
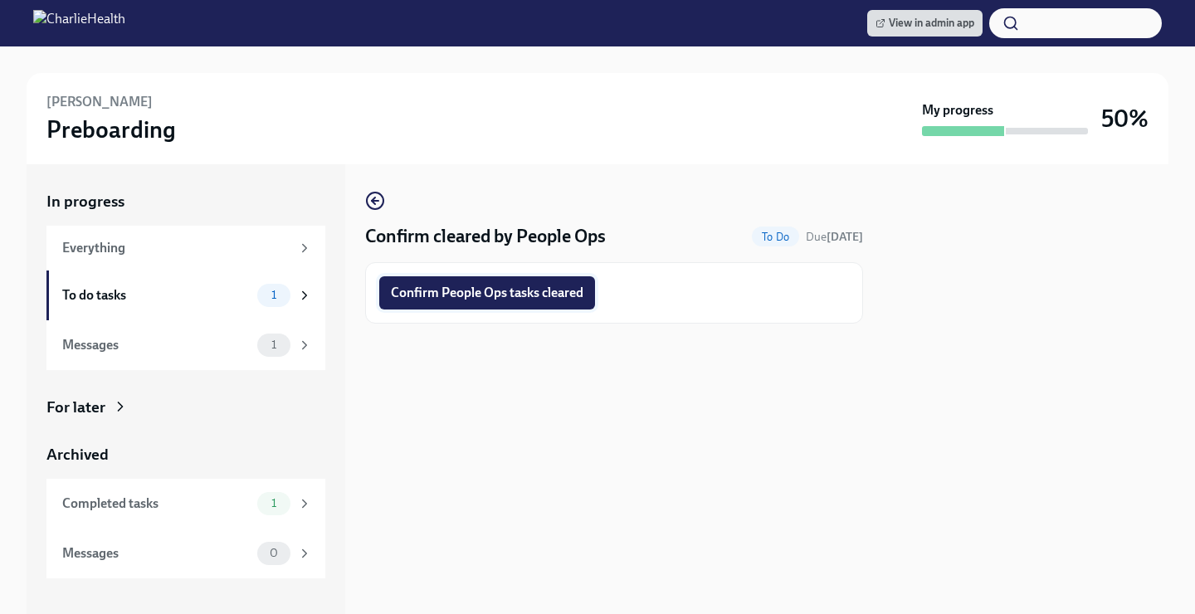
click at [525, 295] on span "Confirm People Ops tasks cleared" at bounding box center [487, 293] width 193 height 17
